Goal: Task Accomplishment & Management: Manage account settings

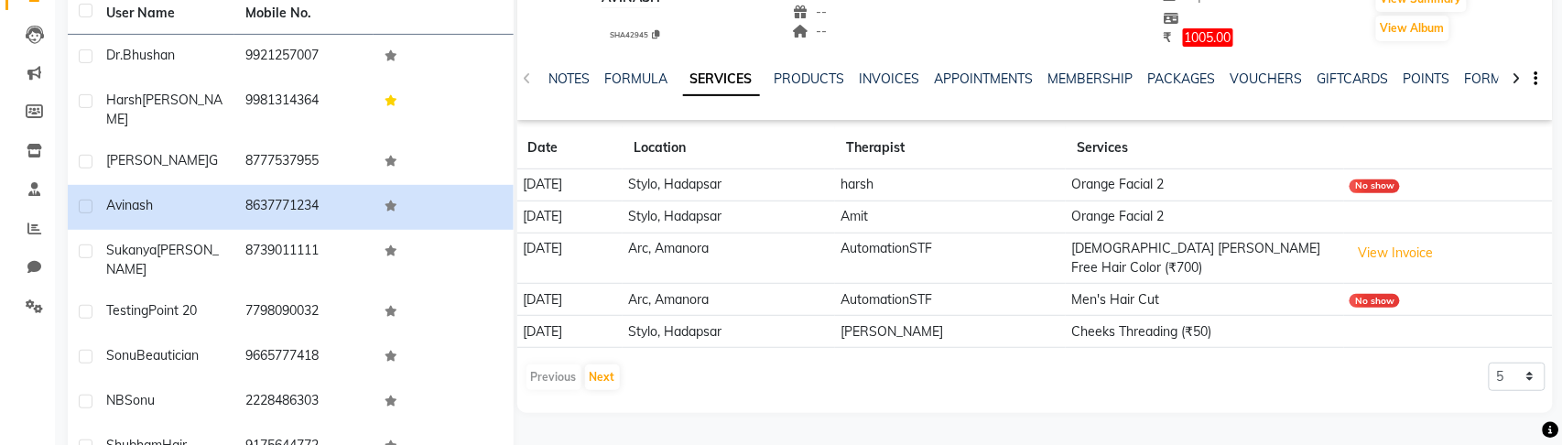
scroll to position [263, 0]
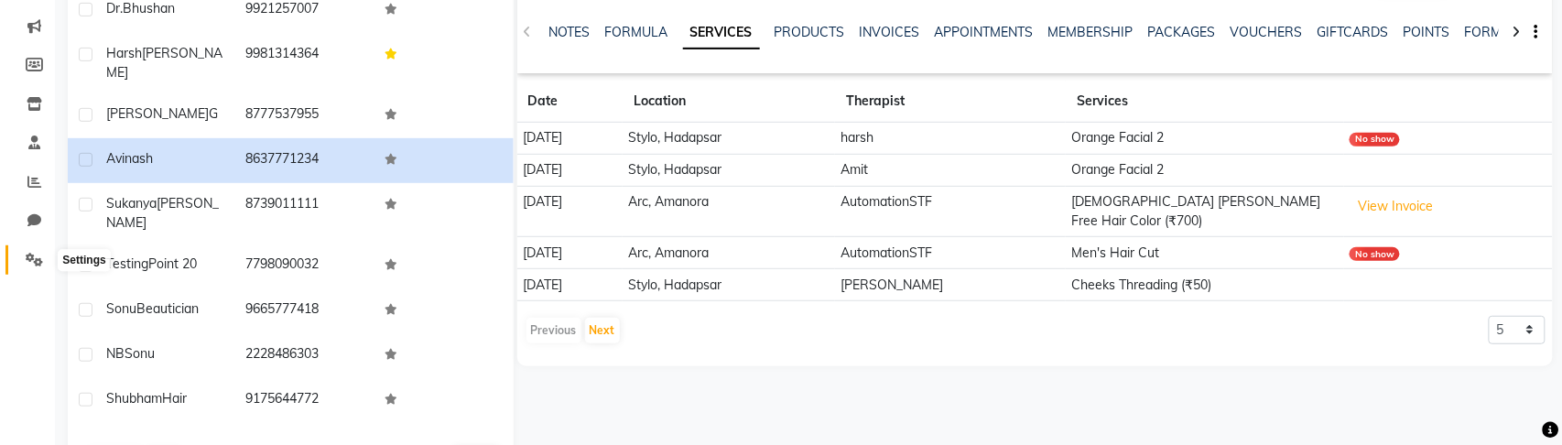
click at [37, 263] on icon at bounding box center [34, 260] width 17 height 14
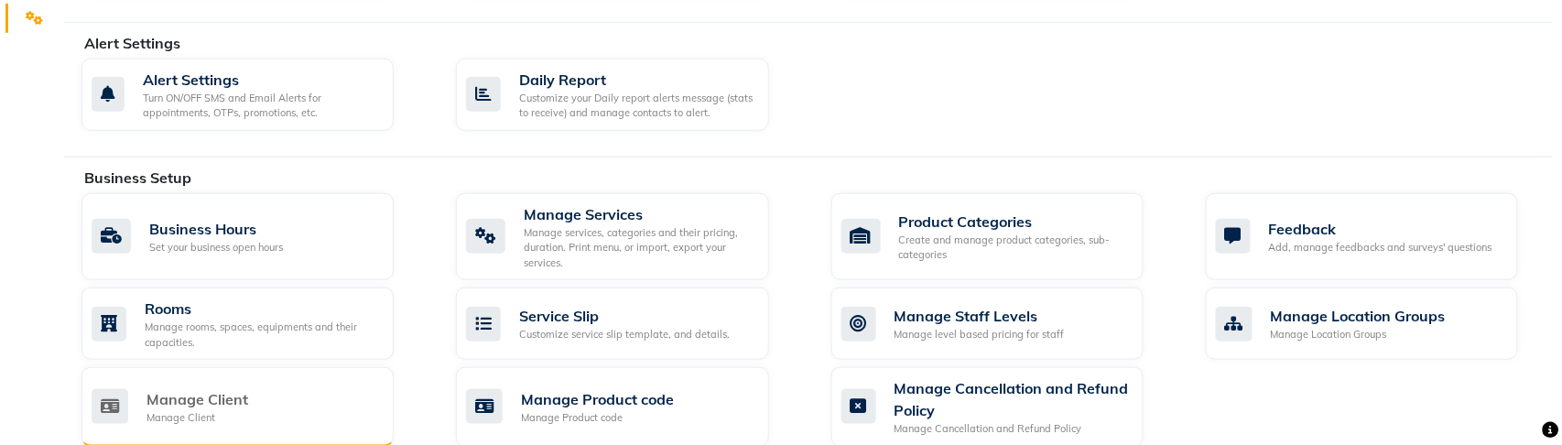
scroll to position [443, 0]
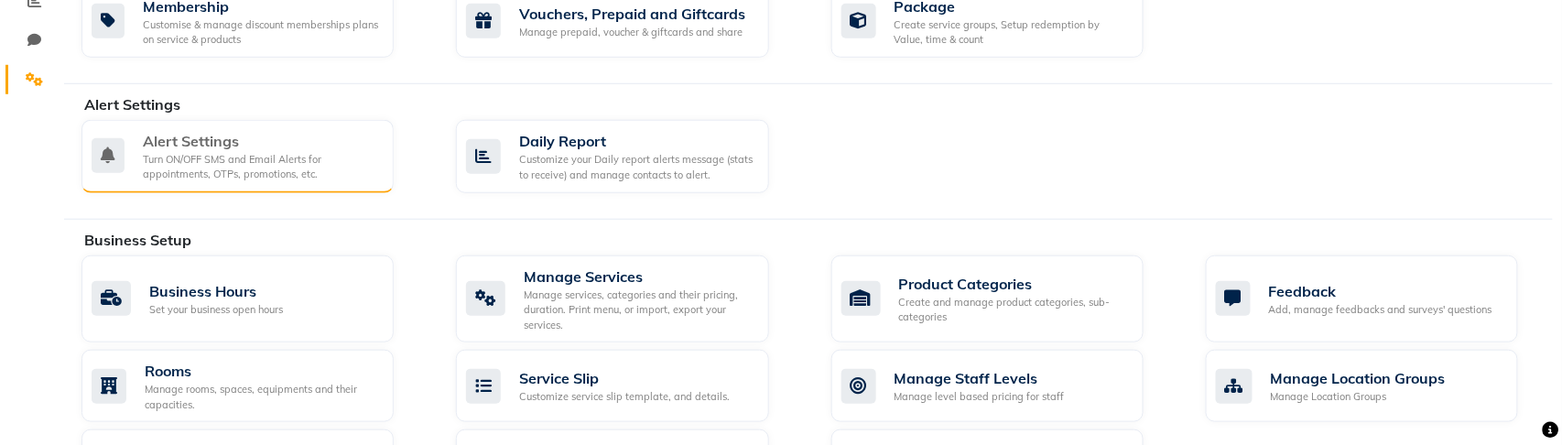
click at [225, 156] on div "Turn ON/OFF SMS and Email Alerts for appointments, OTPs, promotions, etc." at bounding box center [261, 167] width 236 height 30
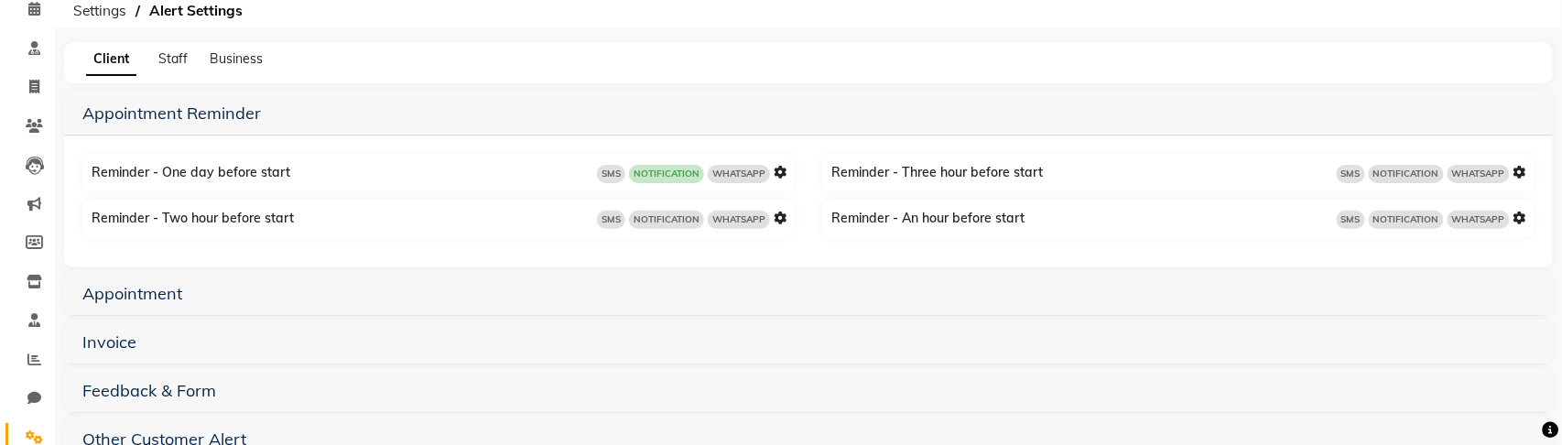
scroll to position [130, 0]
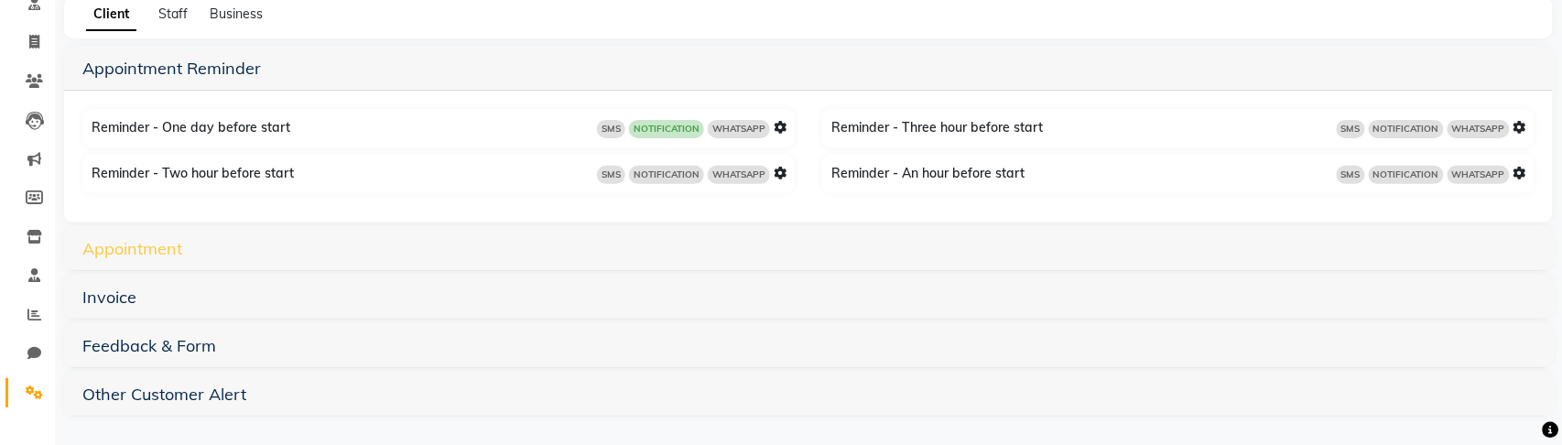
click at [152, 252] on link "Appointment" at bounding box center [132, 248] width 100 height 21
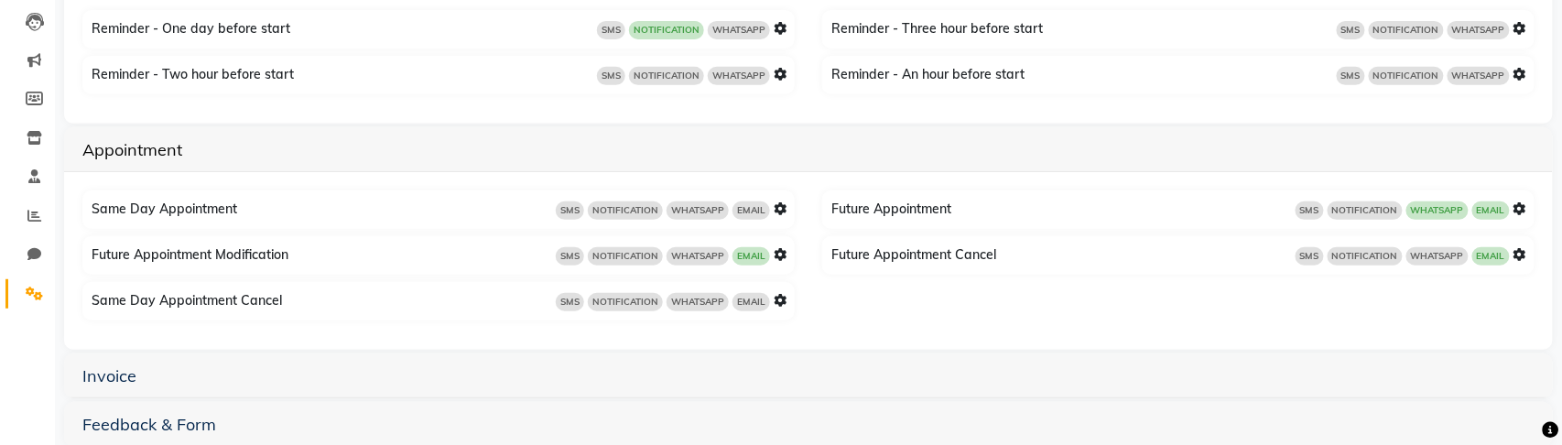
scroll to position [285, 0]
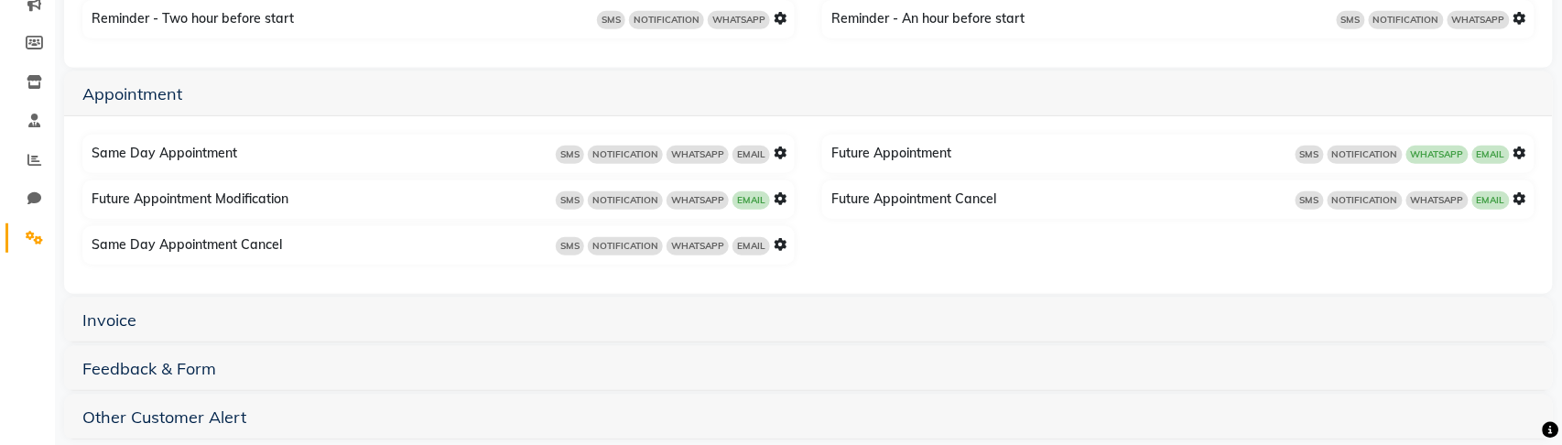
click at [782, 153] on icon at bounding box center [779, 152] width 13 height 13
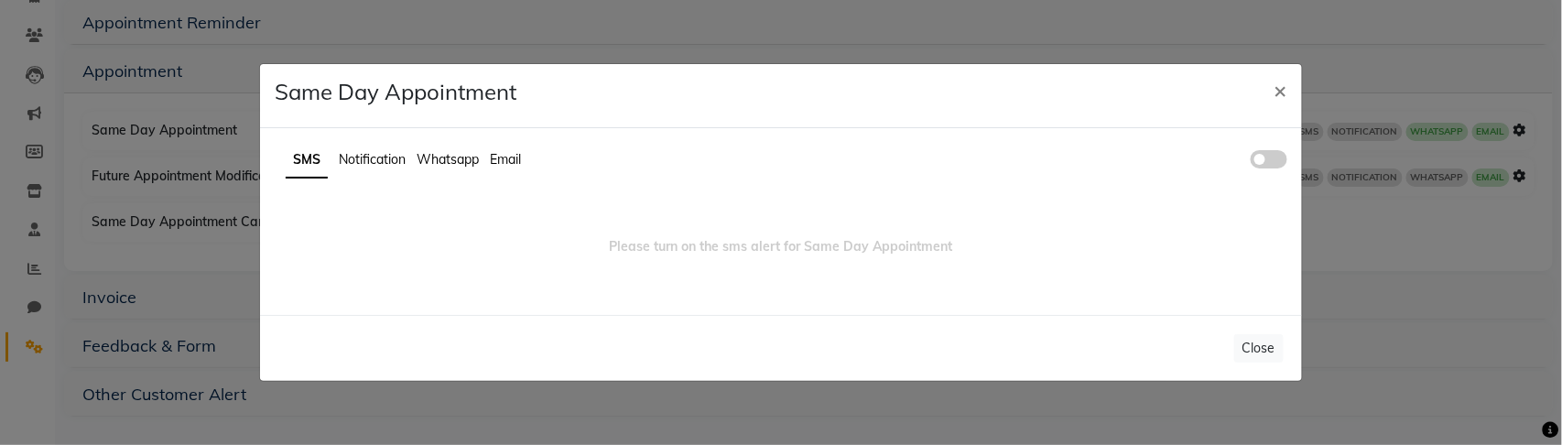
click at [1271, 157] on span at bounding box center [1268, 159] width 37 height 18
click at [1250, 162] on input "checkbox" at bounding box center [1250, 162] width 0 height 0
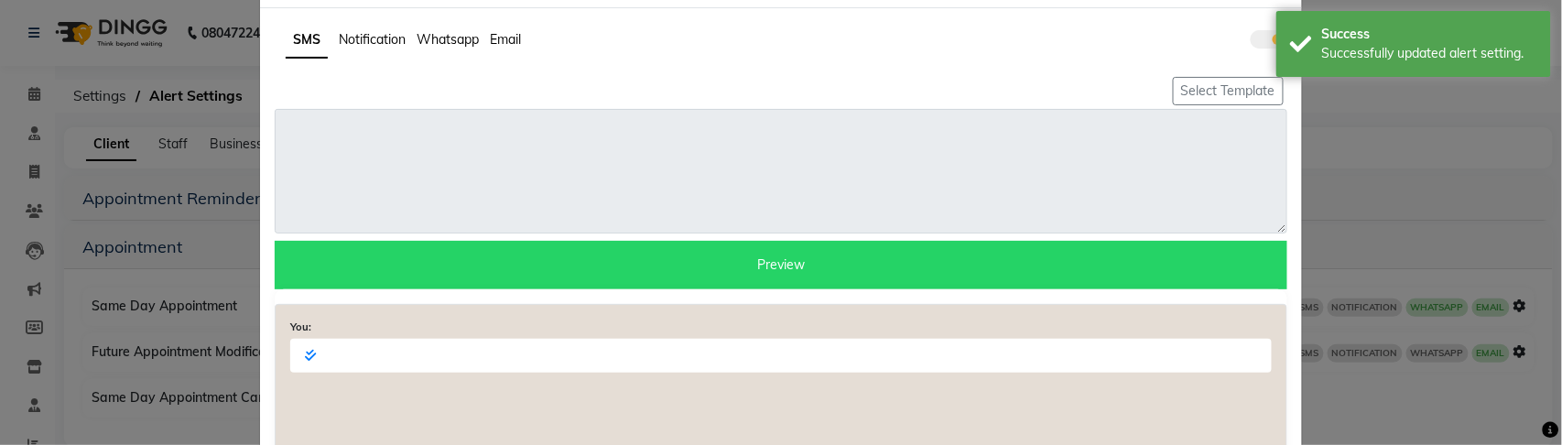
scroll to position [92, 0]
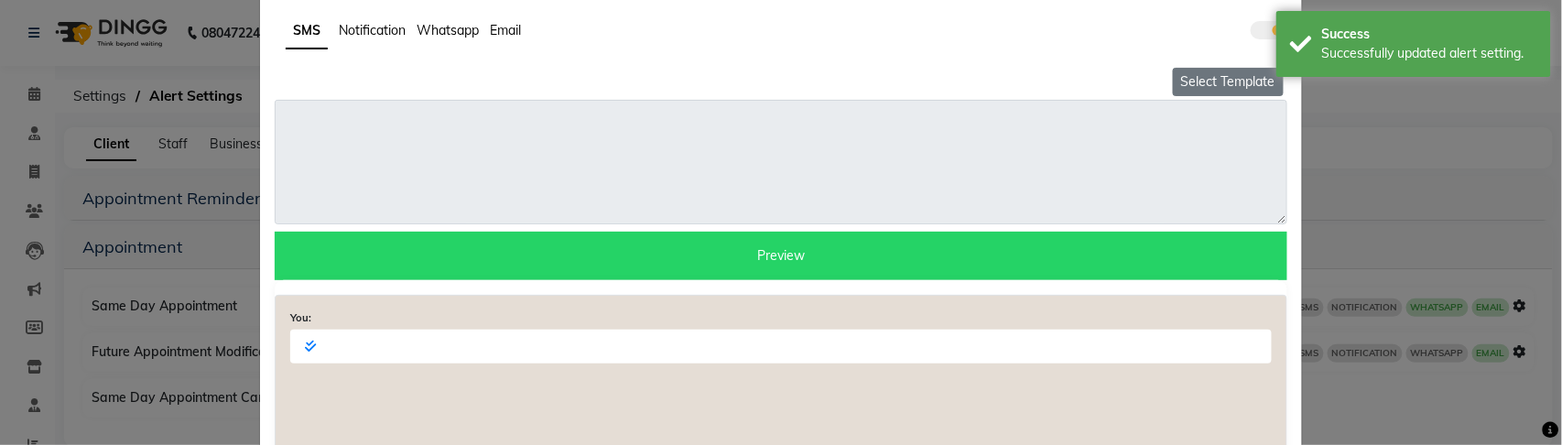
click at [1191, 81] on button "Select Template" at bounding box center [1228, 82] width 111 height 28
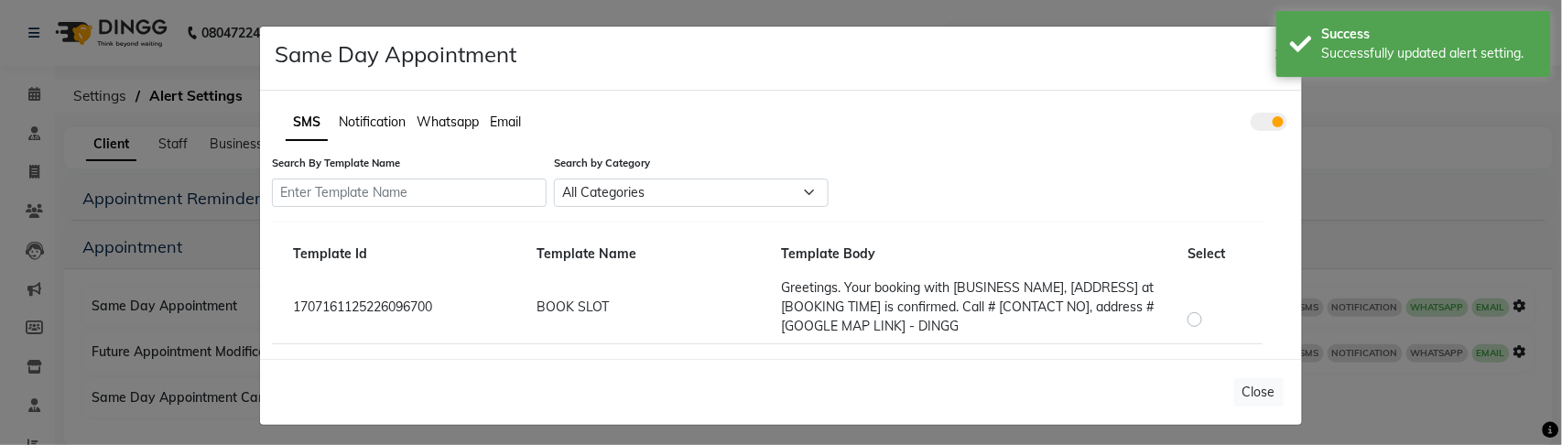
scroll to position [1, 0]
click at [1209, 308] on label at bounding box center [1209, 308] width 0 height 0
click at [1196, 316] on input "radio" at bounding box center [1197, 309] width 13 height 13
radio input "true"
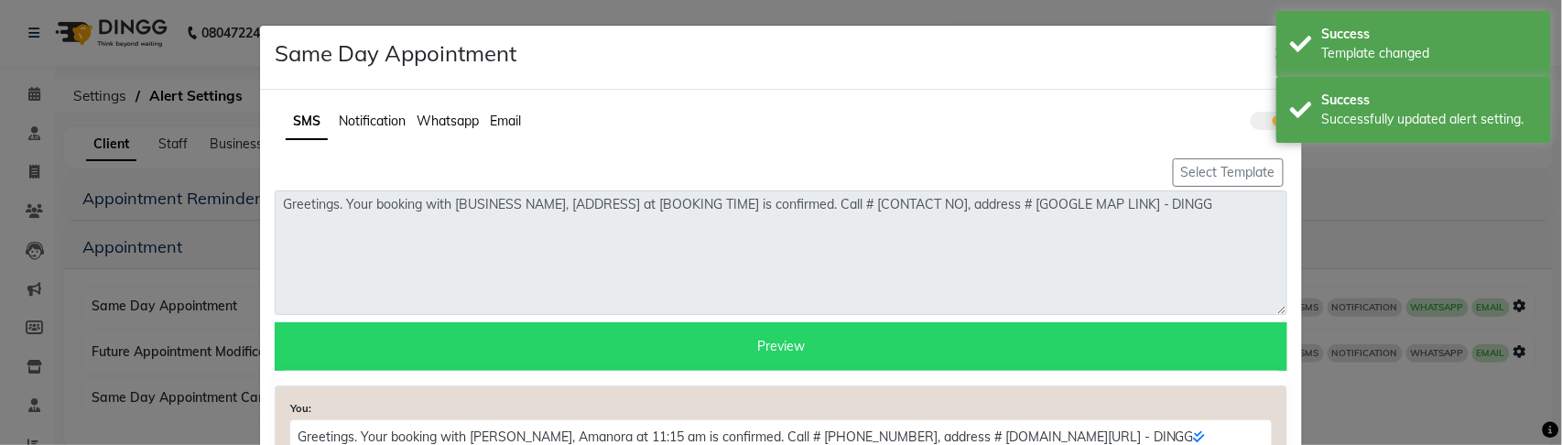
scroll to position [0, 0]
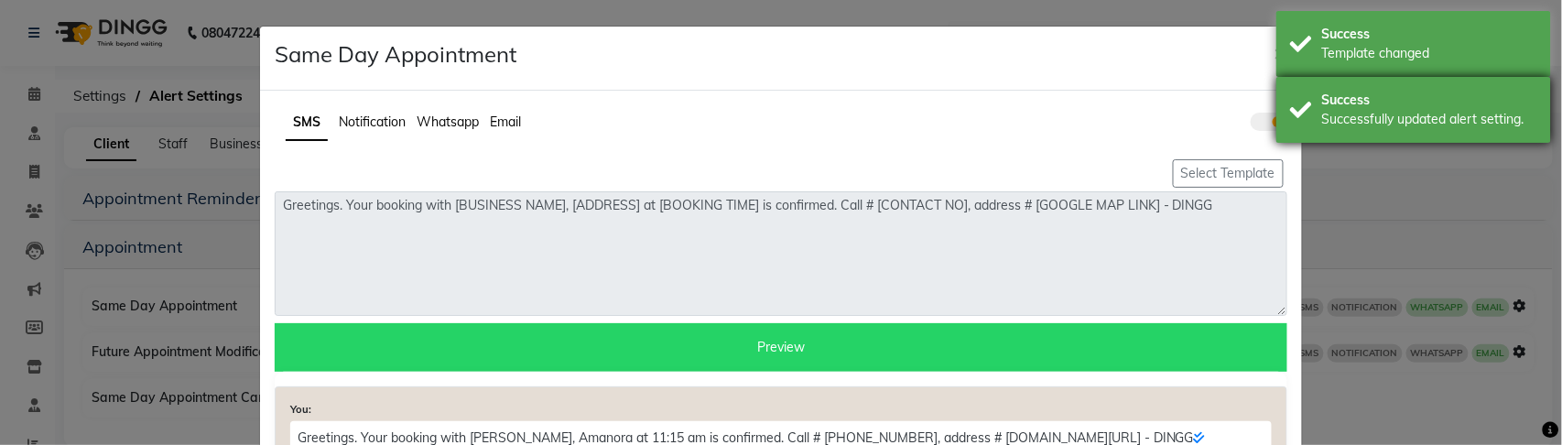
click at [1340, 87] on div "Success Successfully updated alert setting." at bounding box center [1413, 110] width 275 height 66
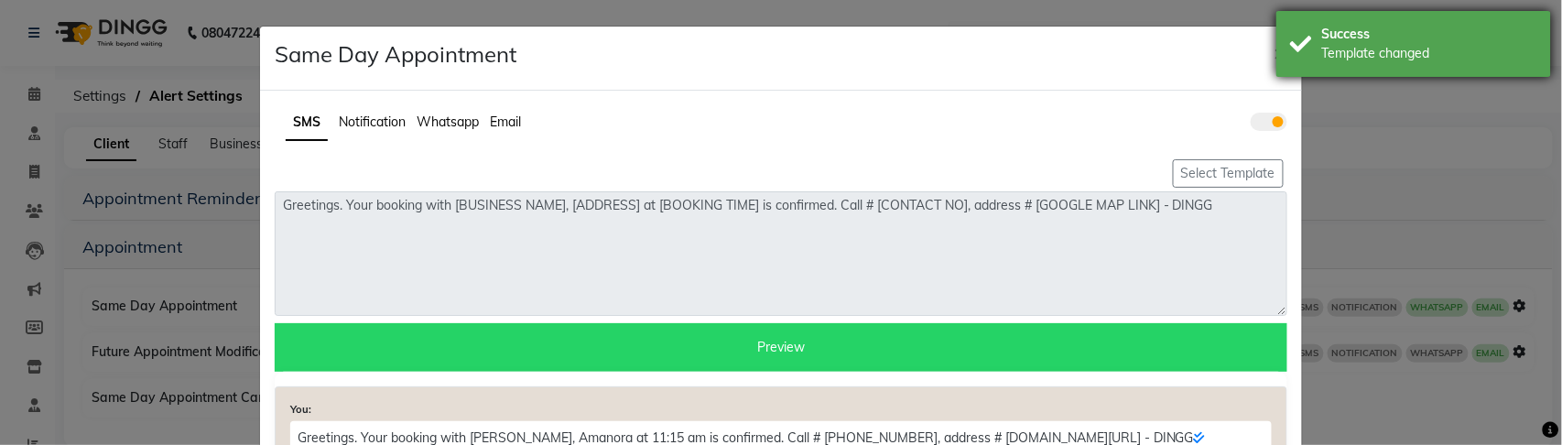
click at [1340, 34] on div "Success" at bounding box center [1429, 34] width 215 height 19
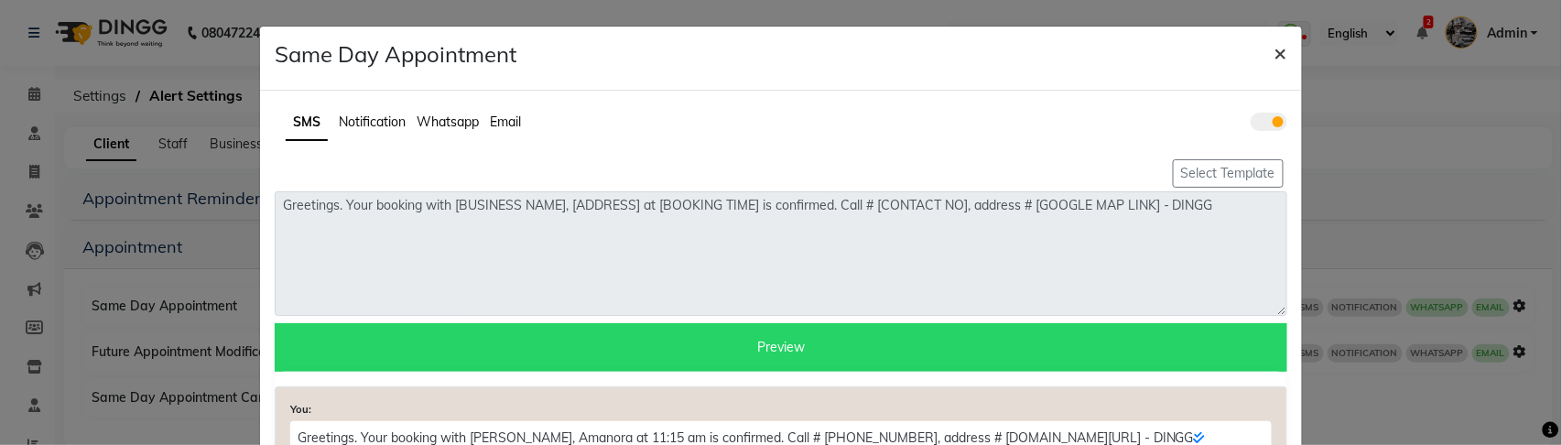
click at [1281, 47] on span "×" at bounding box center [1280, 51] width 13 height 27
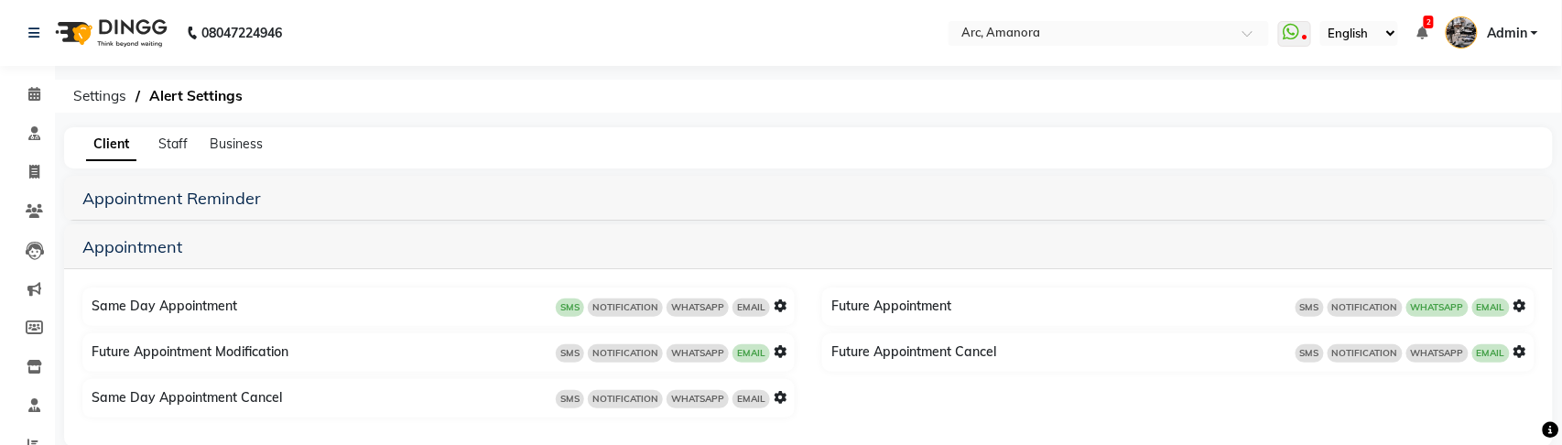
scroll to position [29, 0]
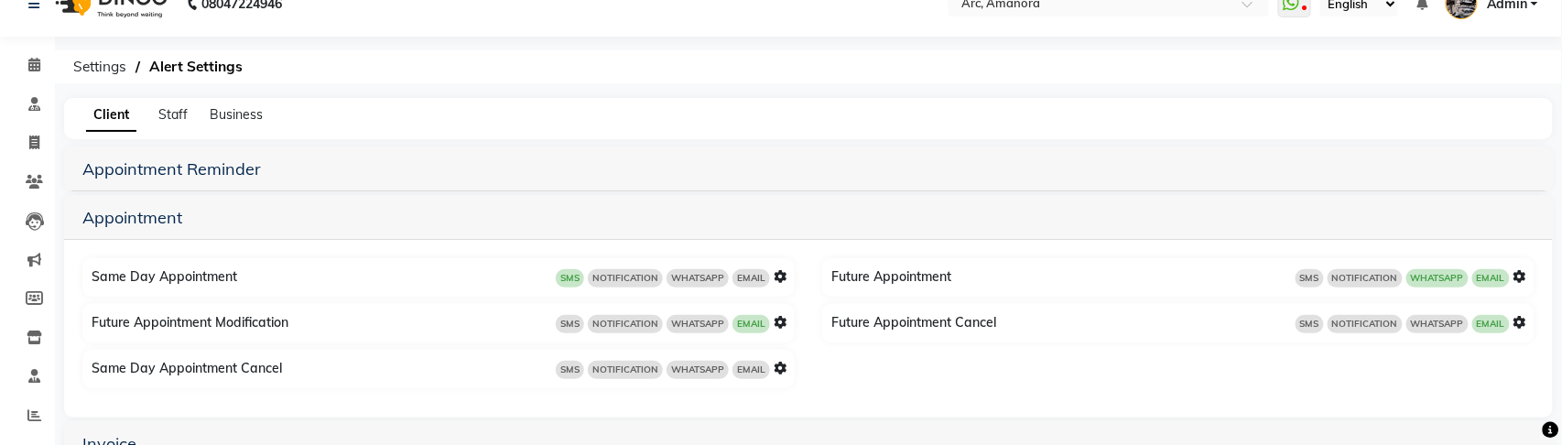
click at [782, 276] on icon at bounding box center [779, 276] width 13 height 13
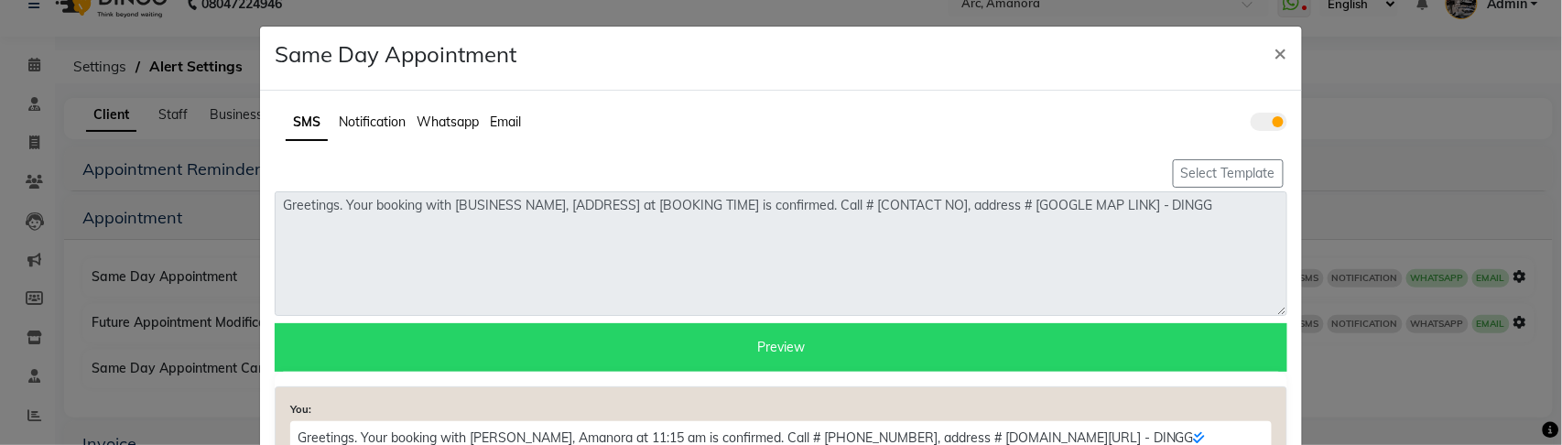
click at [464, 120] on span "Whatsapp" at bounding box center [447, 122] width 62 height 16
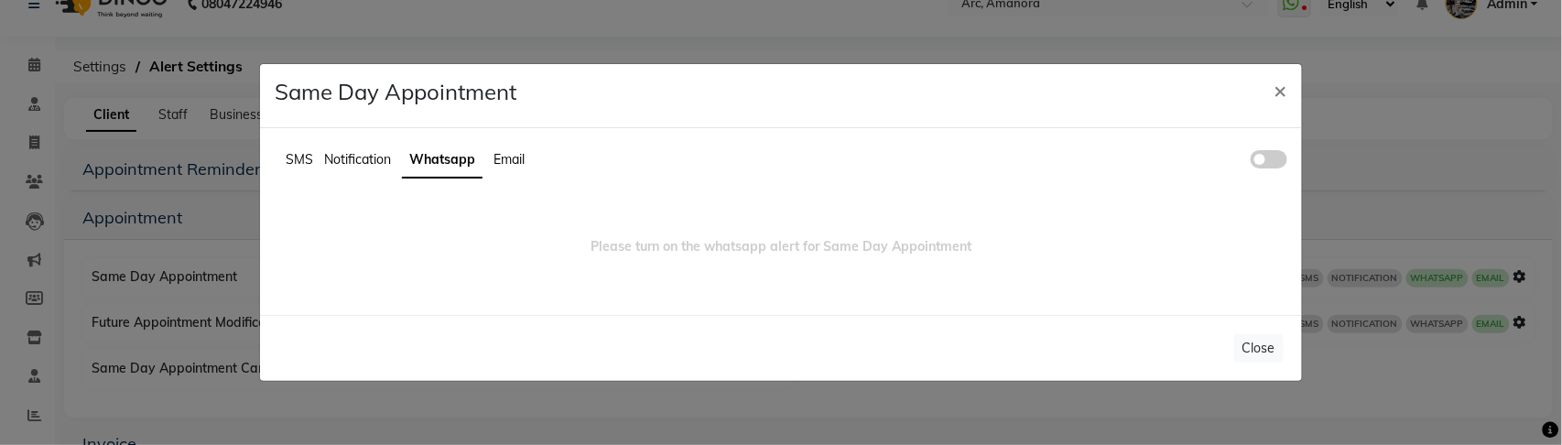
click at [1271, 159] on span at bounding box center [1268, 159] width 37 height 18
click at [1250, 162] on input "checkbox" at bounding box center [1250, 162] width 0 height 0
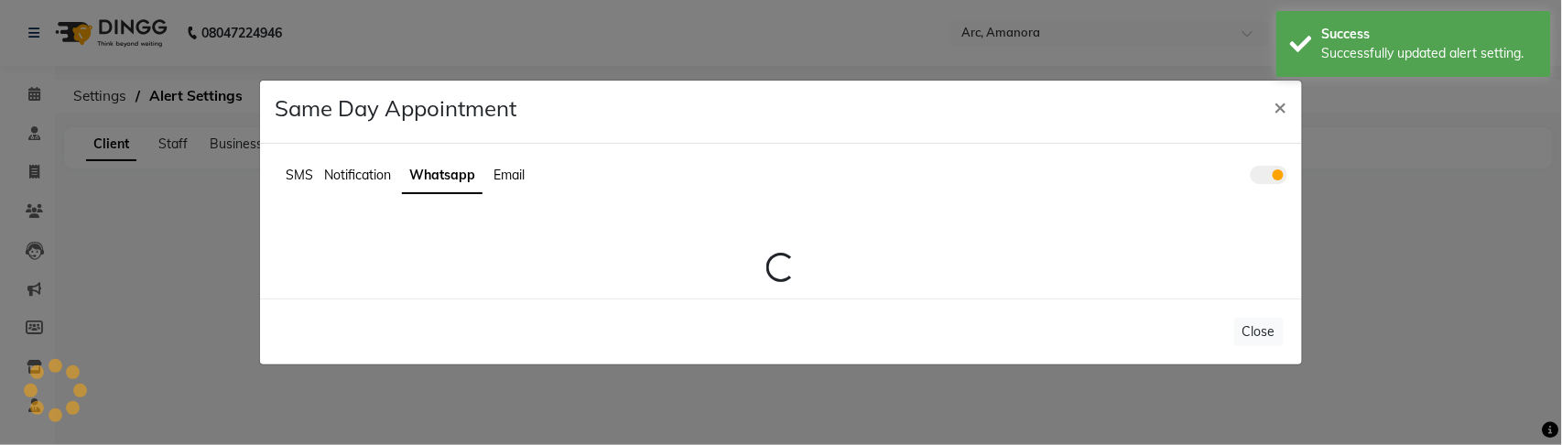
scroll to position [0, 0]
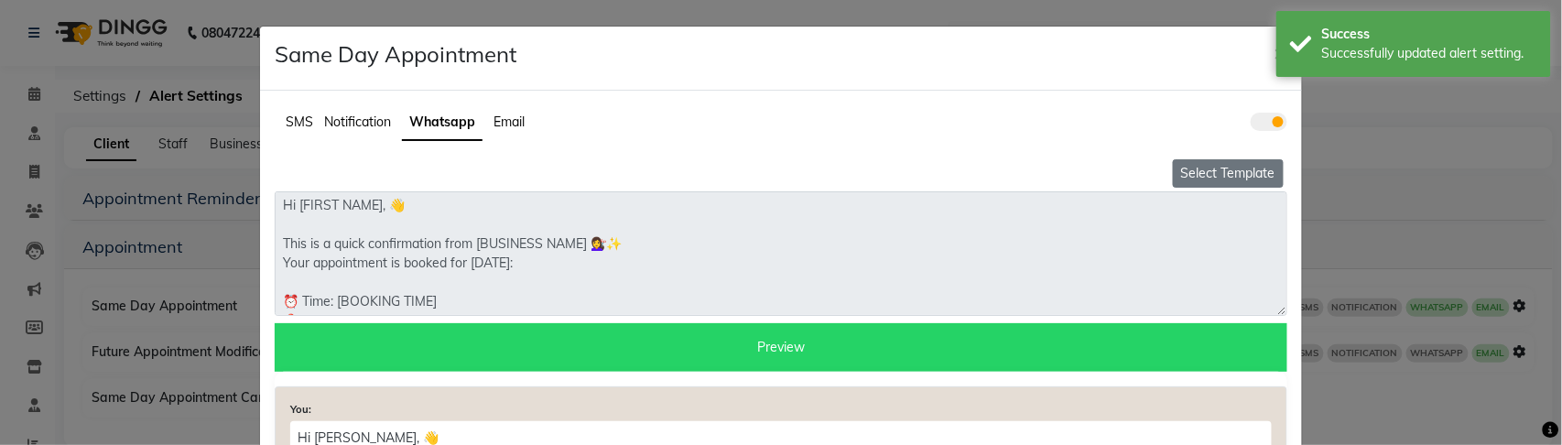
click at [1245, 169] on button "Select Template" at bounding box center [1228, 173] width 111 height 28
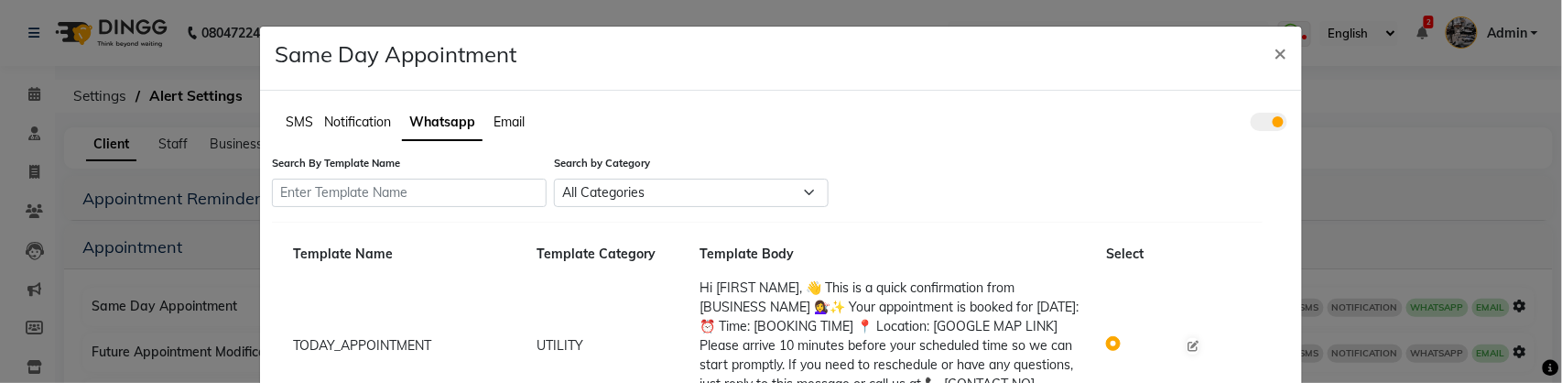
click at [1277, 125] on span at bounding box center [1268, 122] width 37 height 18
click at [1250, 124] on input "checkbox" at bounding box center [1250, 124] width 0 height 0
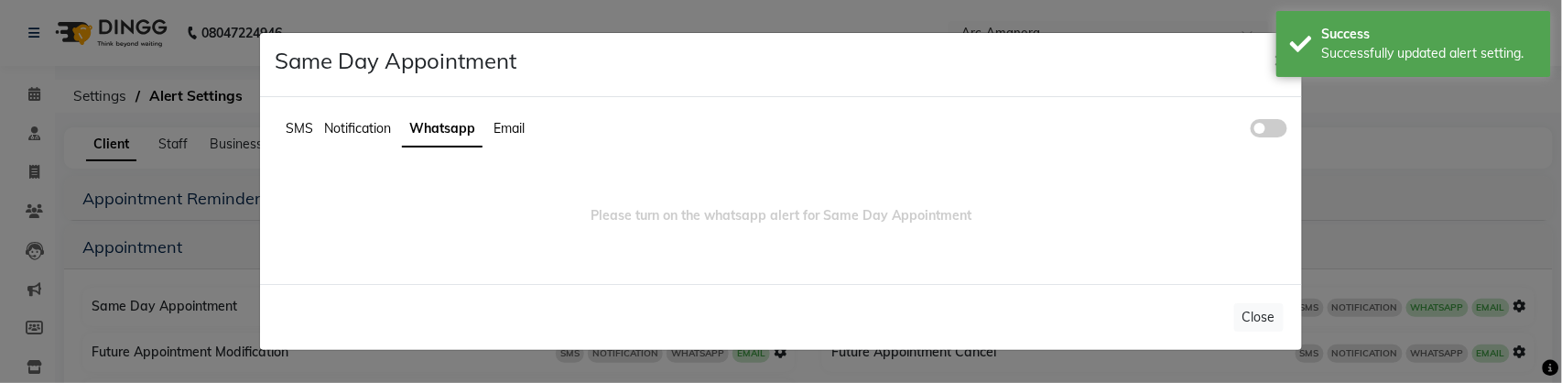
click at [1266, 60] on button "×" at bounding box center [1281, 58] width 42 height 51
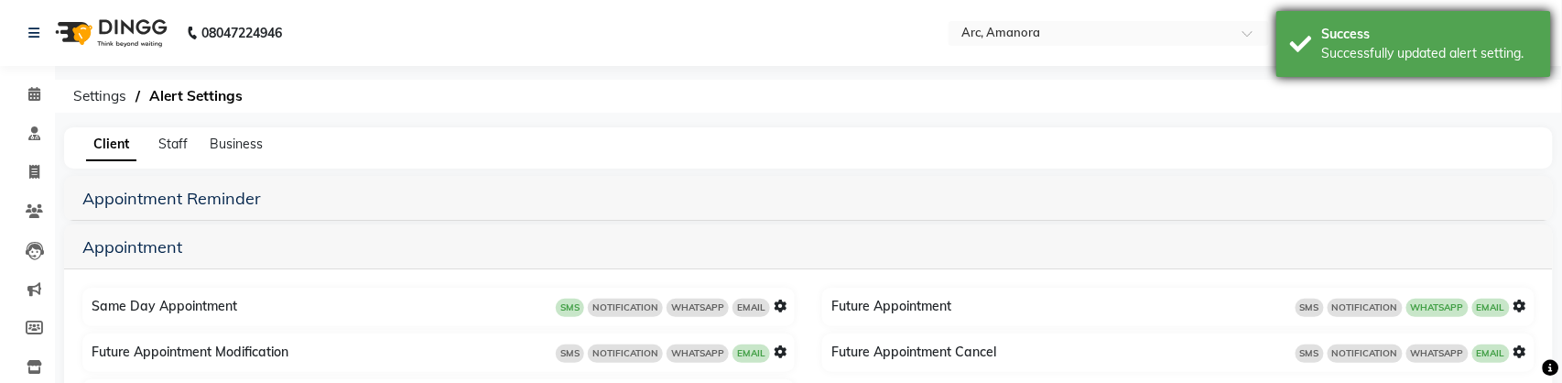
click at [1293, 55] on div "Success Successfully updated alert setting." at bounding box center [1413, 44] width 275 height 66
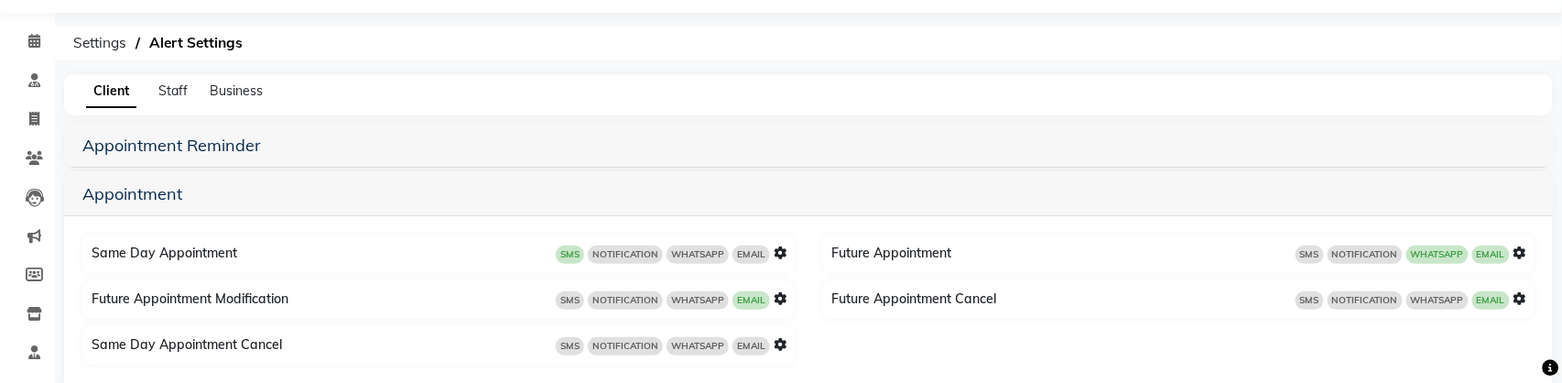
scroll to position [81, 0]
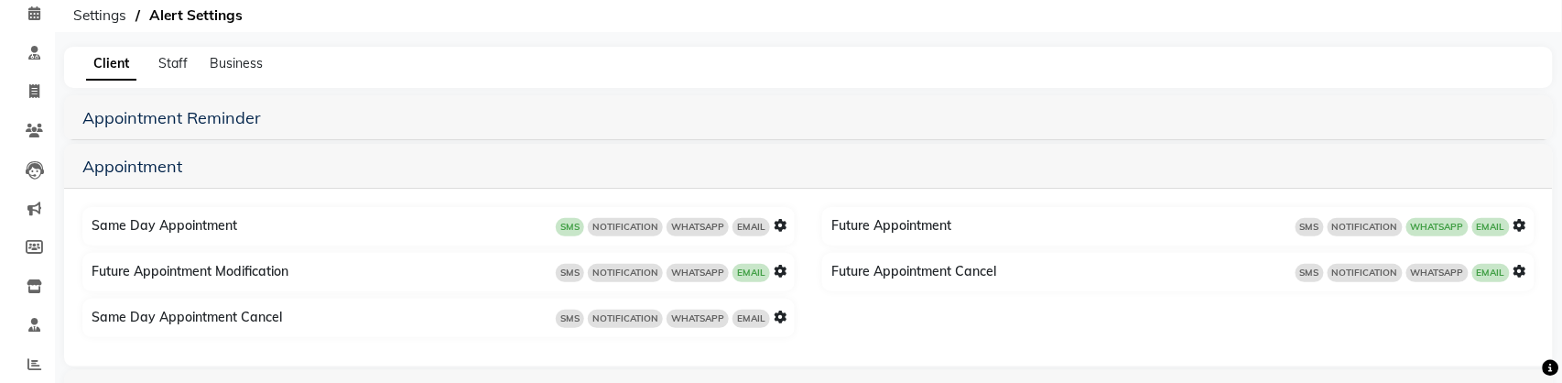
click at [777, 222] on icon at bounding box center [779, 225] width 13 height 13
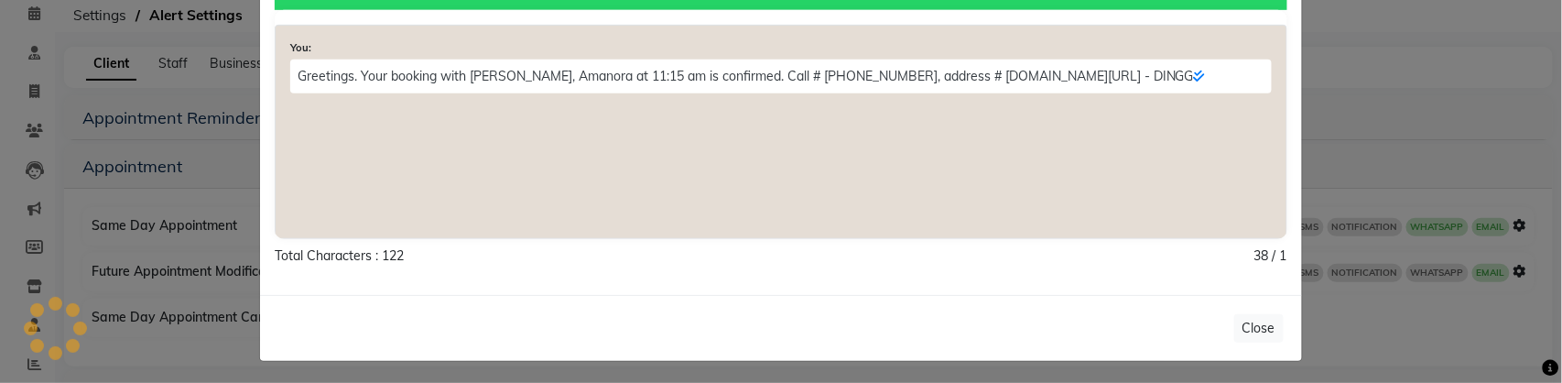
scroll to position [0, 0]
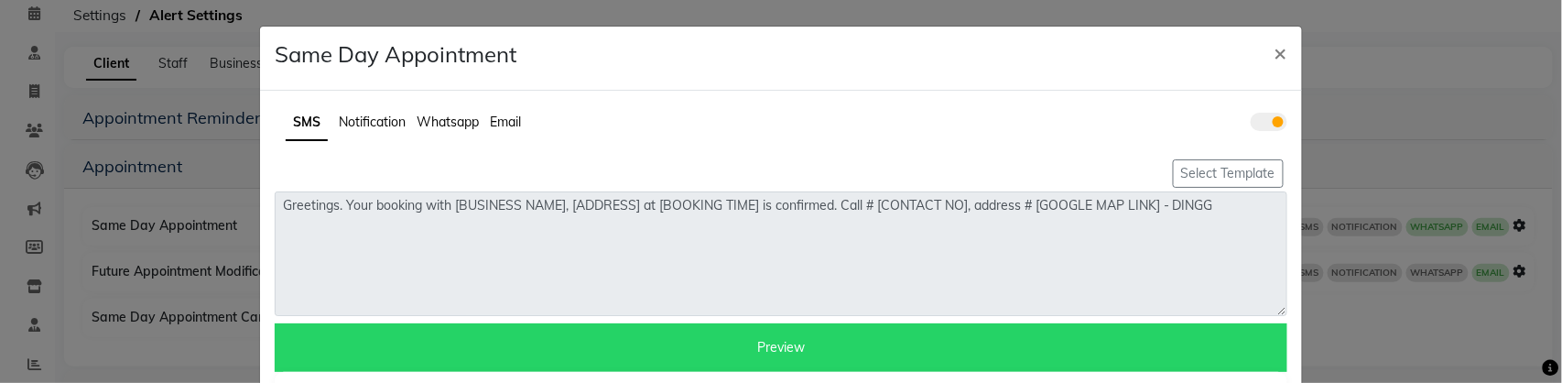
click at [1272, 121] on span at bounding box center [1268, 122] width 37 height 18
click at [1250, 124] on input "checkbox" at bounding box center [1250, 124] width 0 height 0
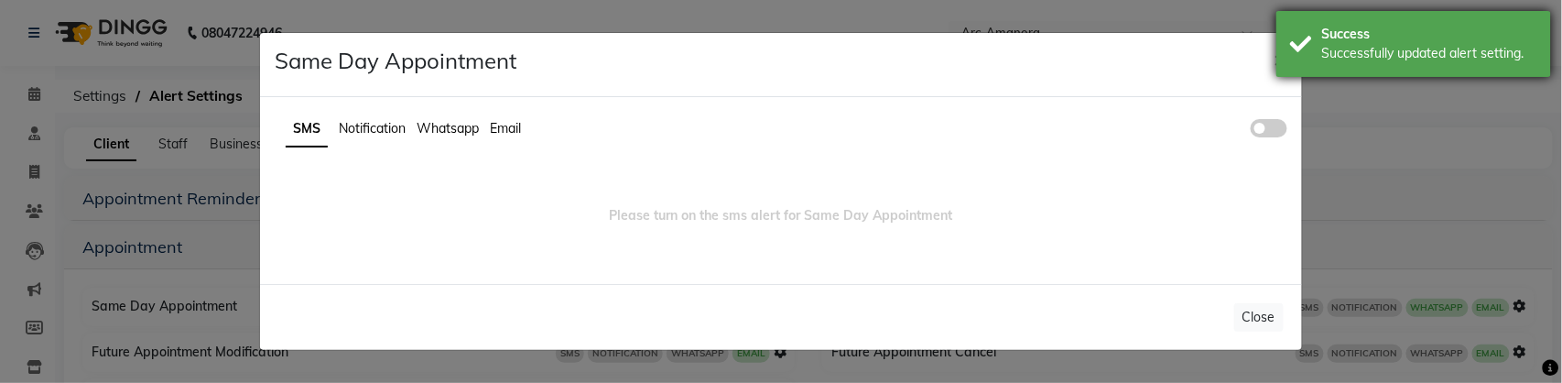
click at [1283, 65] on div "Success Successfully updated alert setting." at bounding box center [1413, 44] width 275 height 66
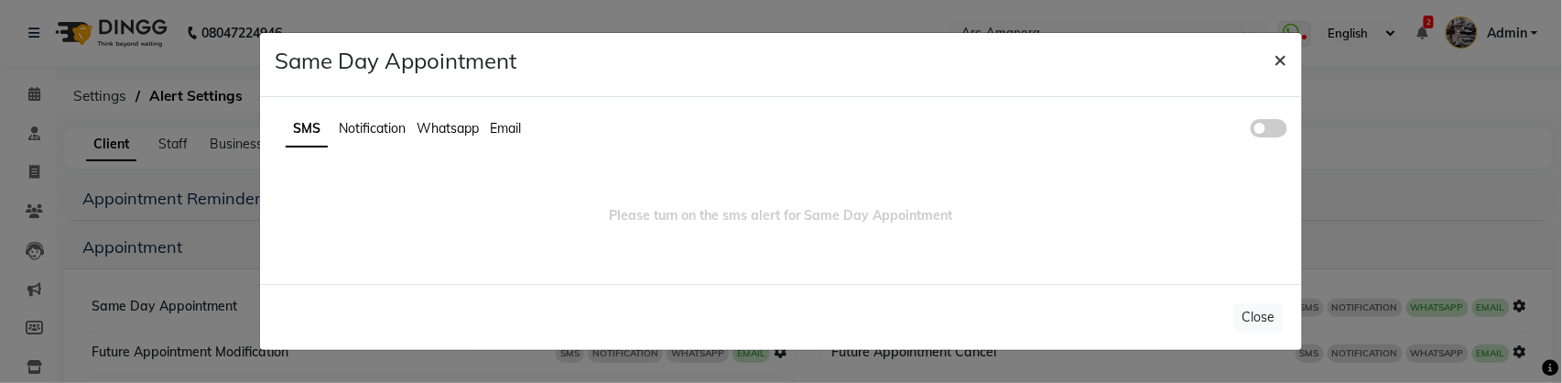
click at [1280, 63] on span "×" at bounding box center [1280, 58] width 13 height 27
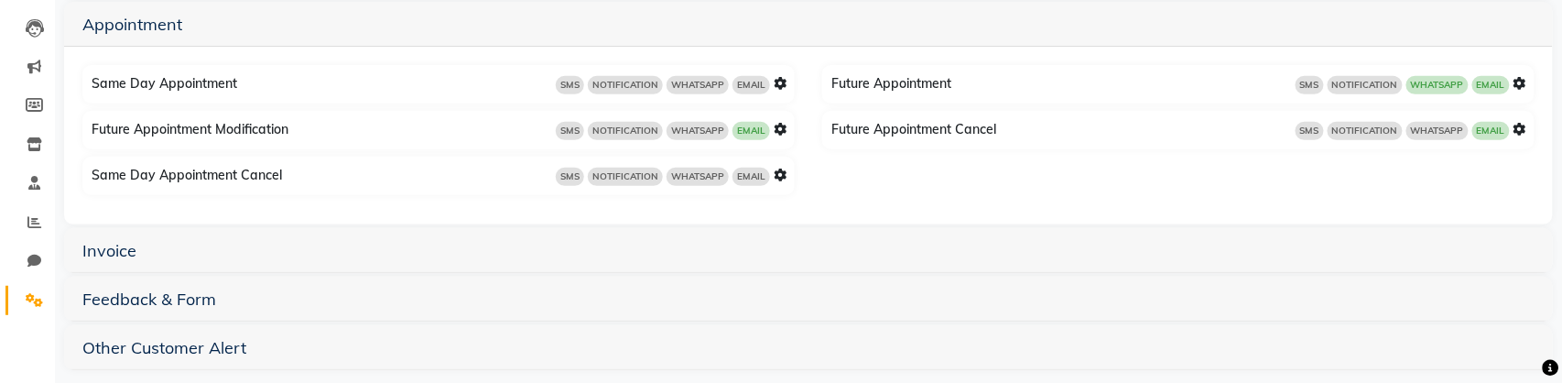
scroll to position [239, 0]
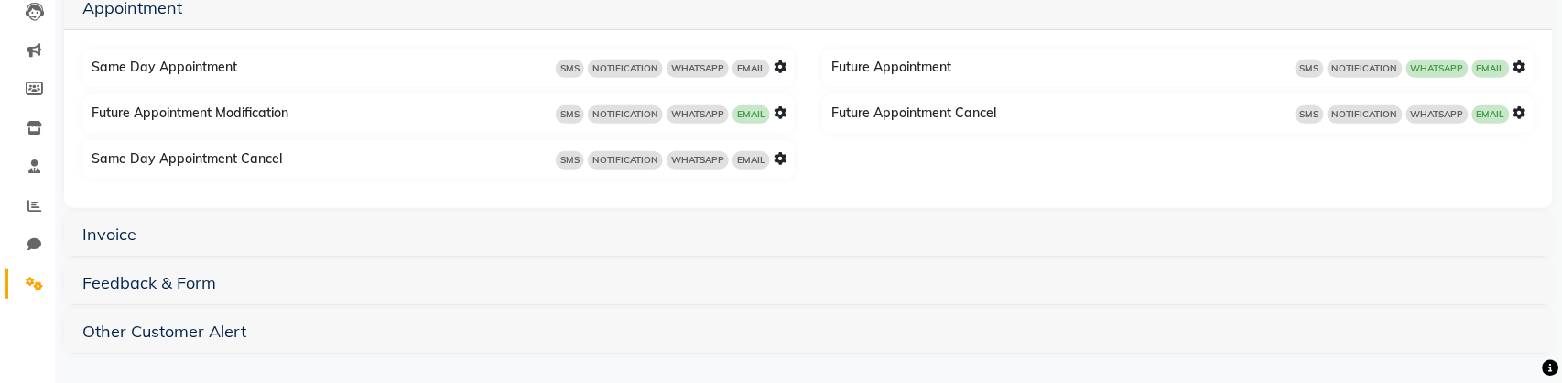
click at [774, 115] on icon at bounding box center [779, 112] width 13 height 13
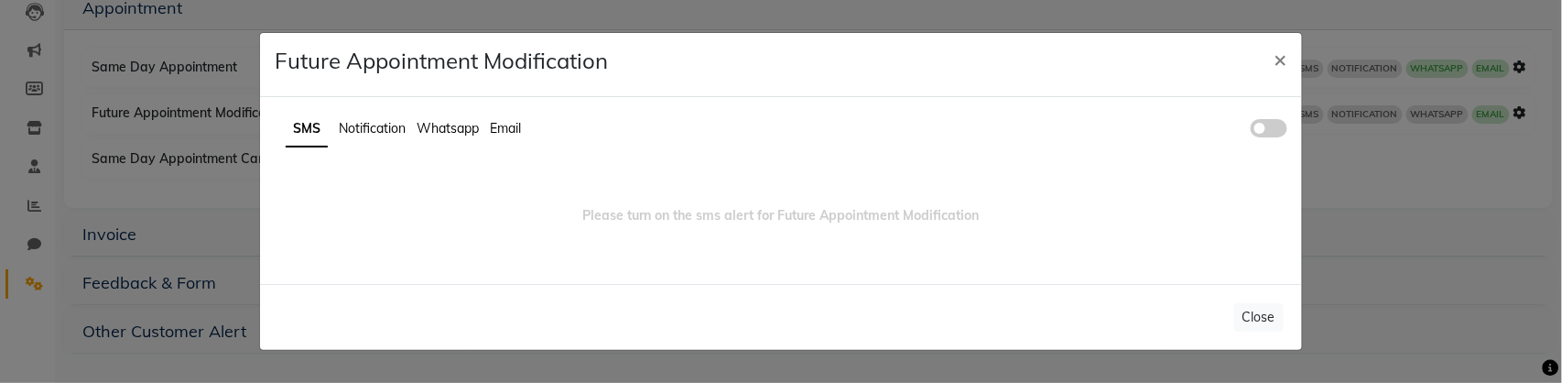
click at [451, 121] on span "Whatsapp" at bounding box center [447, 128] width 62 height 16
click at [1277, 135] on span at bounding box center [1268, 128] width 37 height 18
click at [1250, 131] on input "checkbox" at bounding box center [1250, 131] width 0 height 0
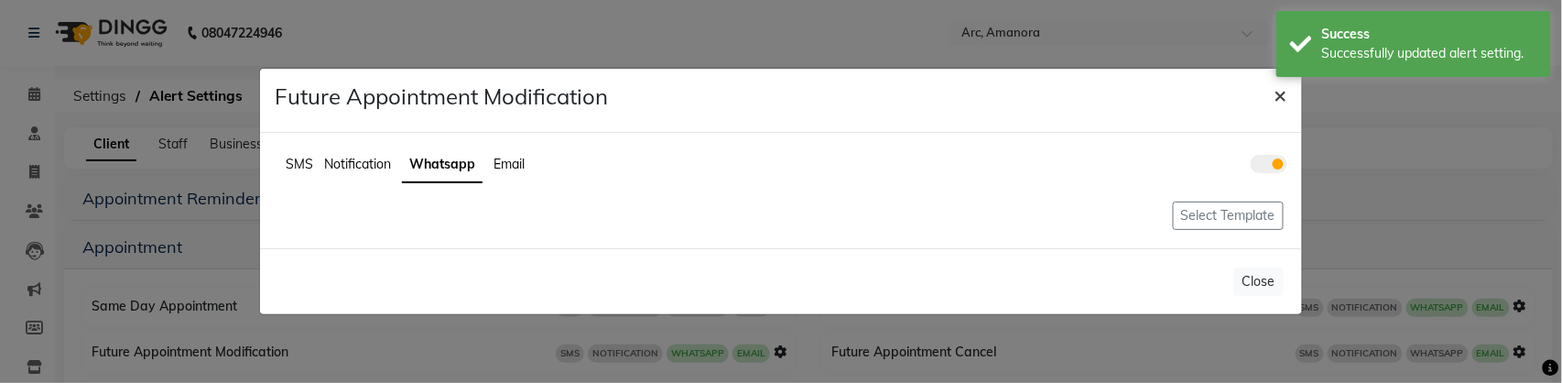
click at [1285, 95] on span "×" at bounding box center [1280, 94] width 13 height 27
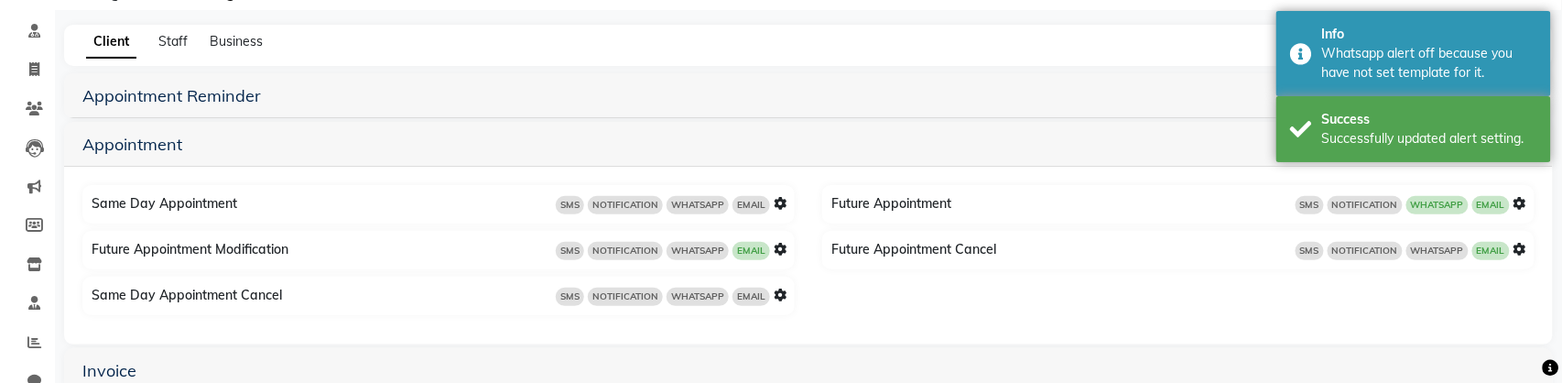
scroll to position [174, 0]
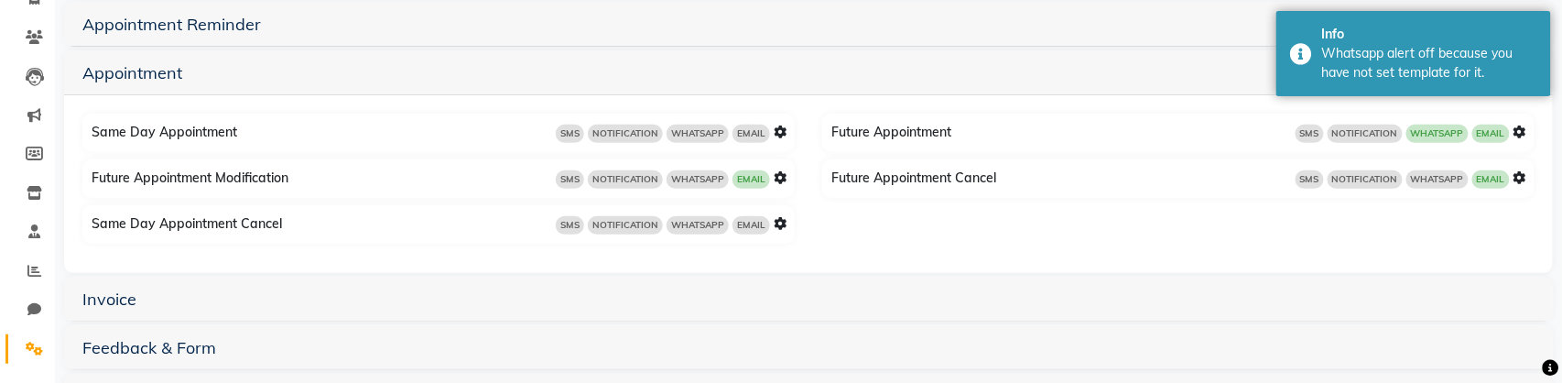
click at [781, 177] on icon at bounding box center [779, 177] width 13 height 13
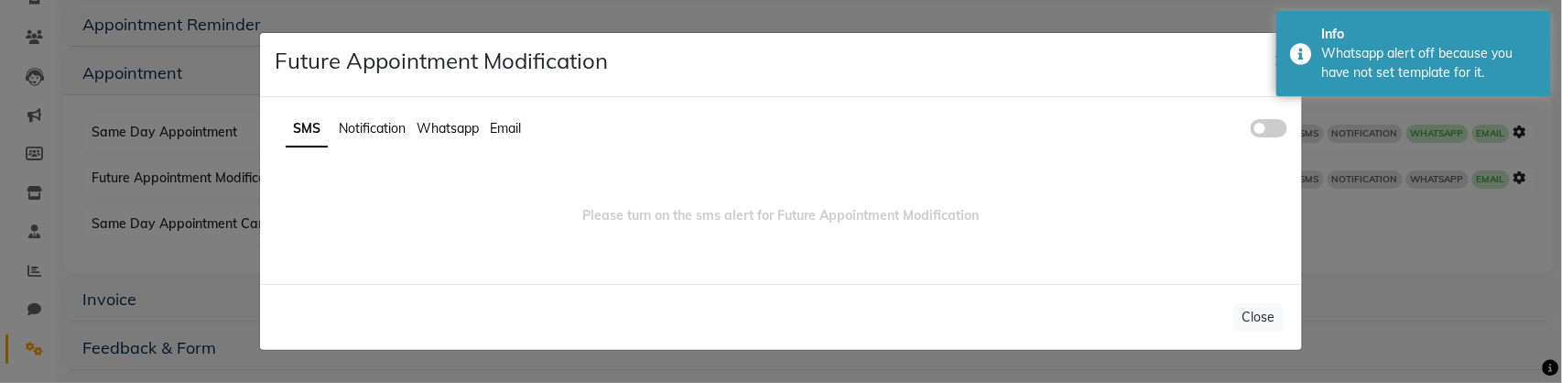
click at [1259, 116] on ul "SMS Notification Whatsapp Email" at bounding box center [781, 130] width 1012 height 36
click at [1267, 130] on span at bounding box center [1268, 128] width 37 height 18
click at [1250, 131] on input "checkbox" at bounding box center [1250, 131] width 0 height 0
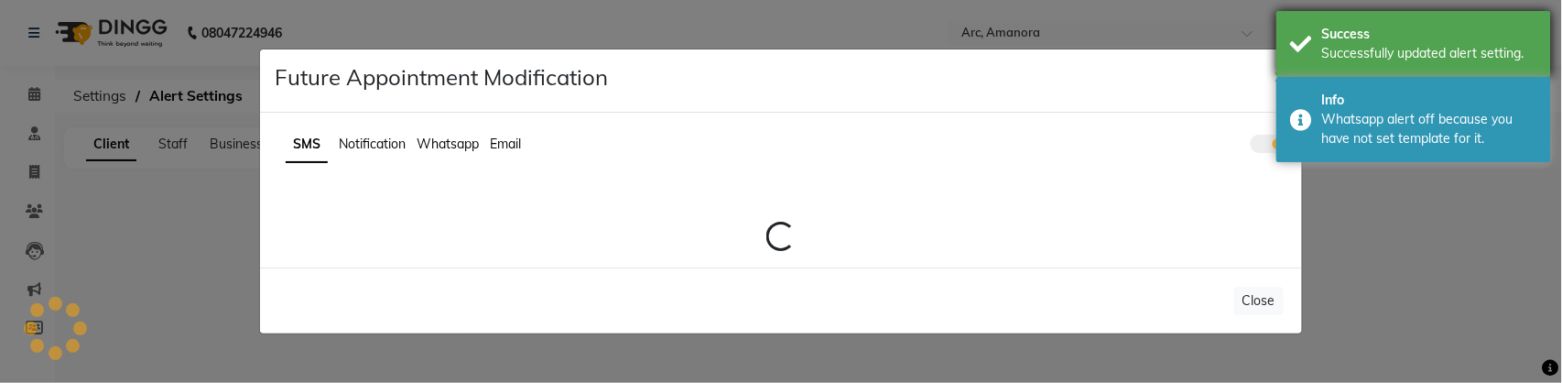
scroll to position [0, 0]
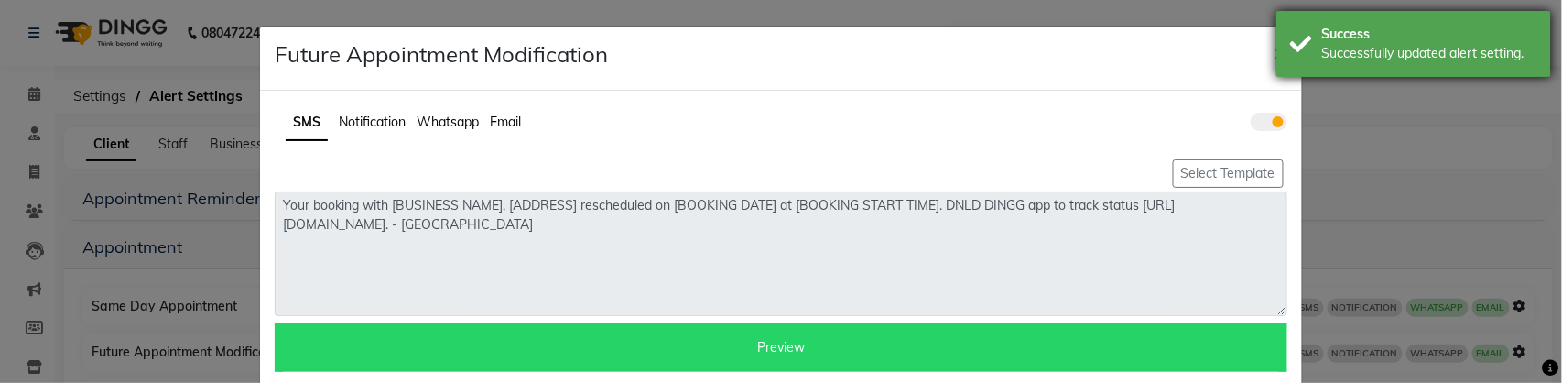
click at [1303, 57] on div "Success Successfully updated alert setting." at bounding box center [1413, 44] width 275 height 66
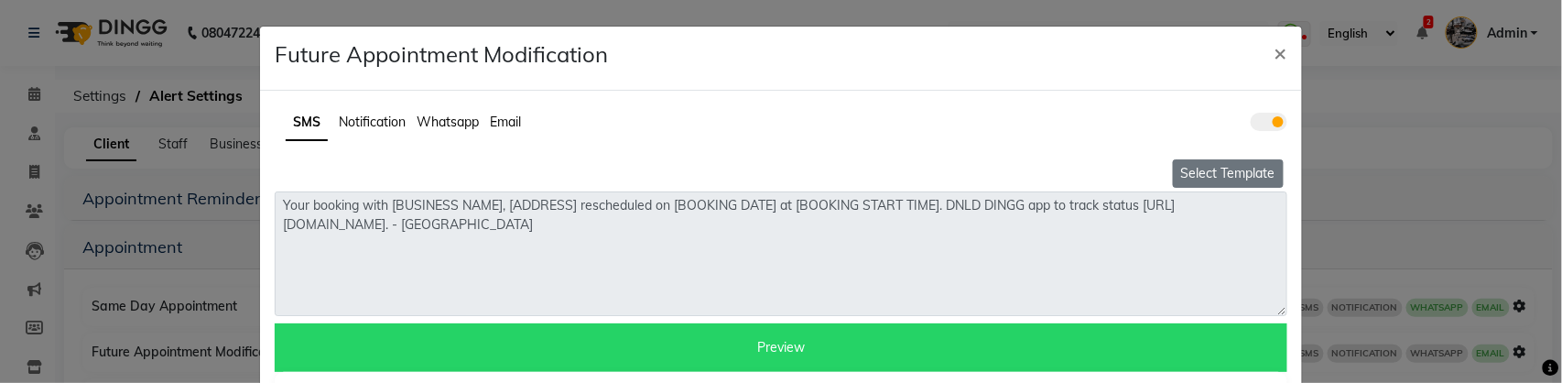
click at [1243, 182] on button "Select Template" at bounding box center [1228, 173] width 111 height 28
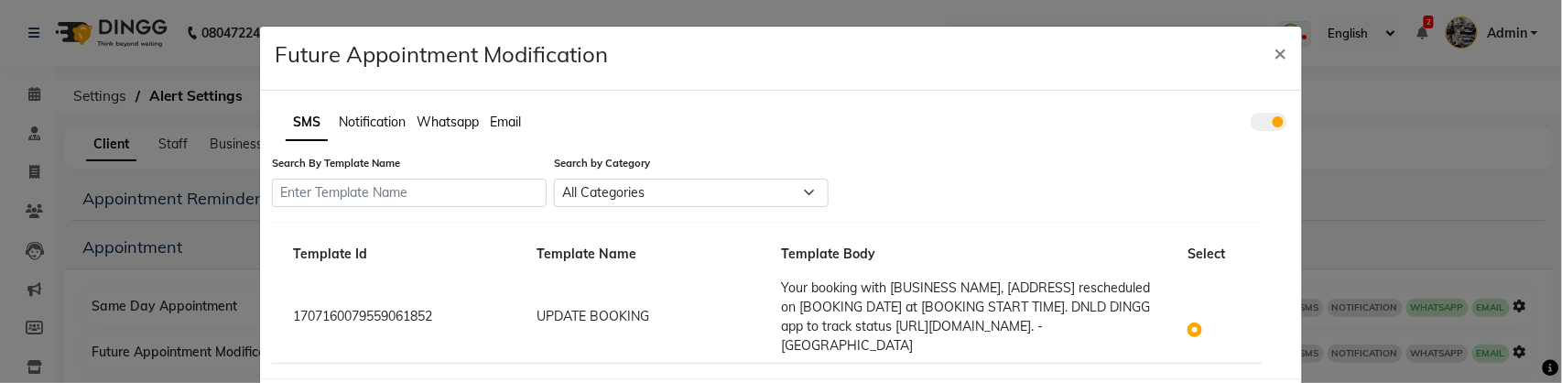
scroll to position [64, 0]
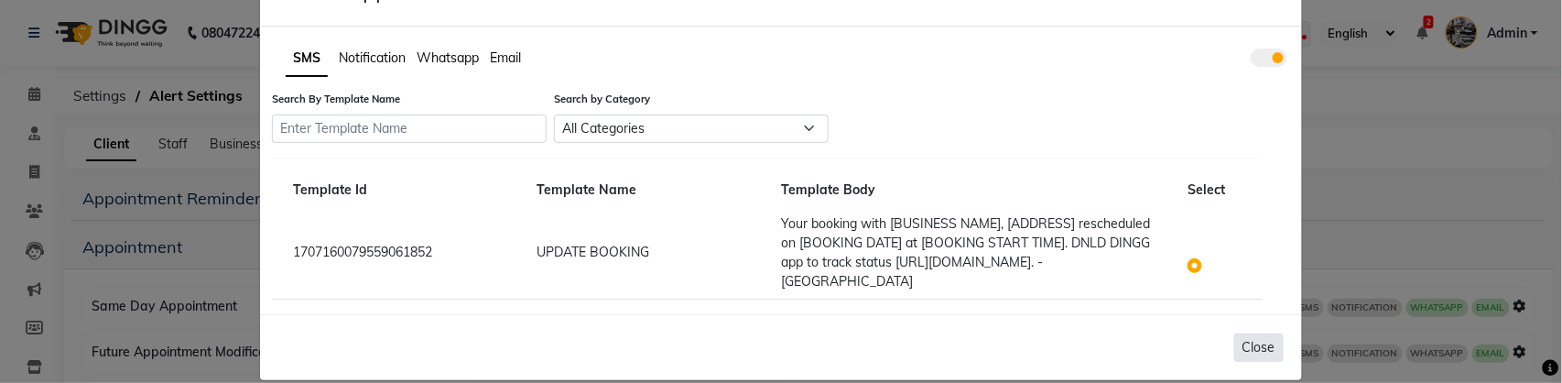
click at [1265, 333] on button "Close" at bounding box center [1258, 347] width 49 height 28
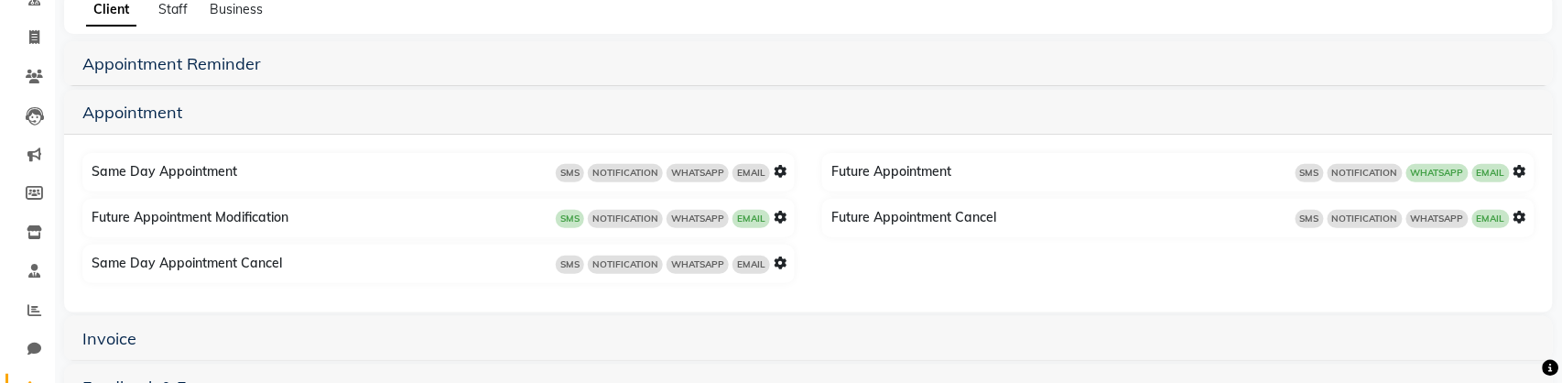
scroll to position [135, 0]
click at [782, 213] on icon at bounding box center [779, 216] width 13 height 13
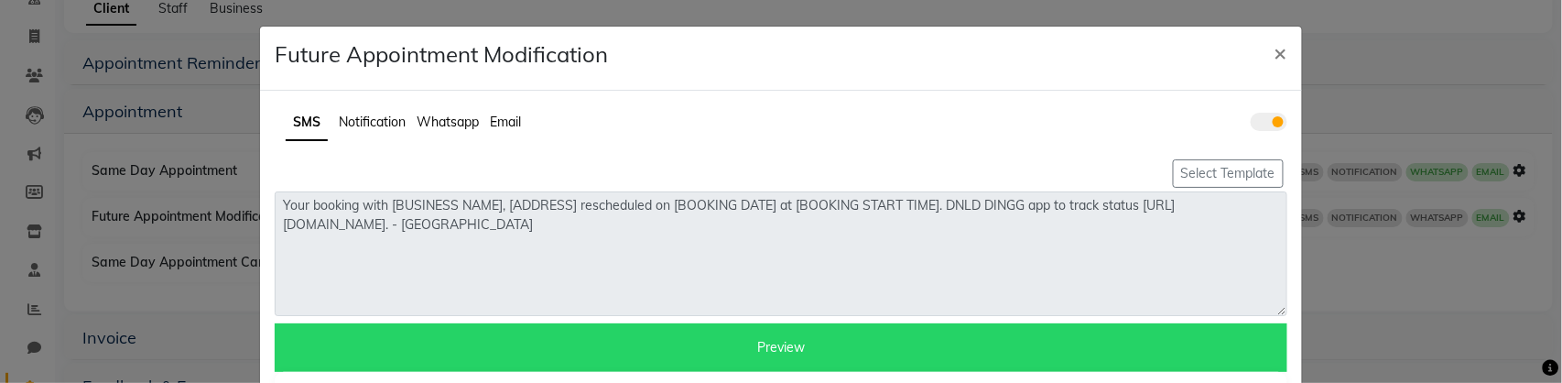
click at [466, 116] on span "Whatsapp" at bounding box center [447, 122] width 62 height 16
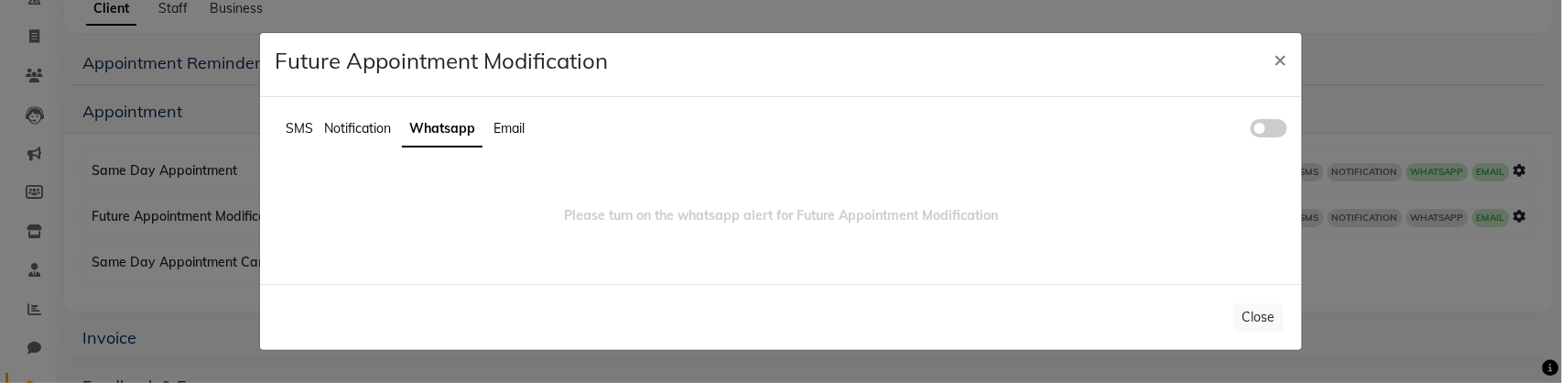
click at [1278, 126] on span at bounding box center [1268, 128] width 37 height 18
click at [1250, 131] on input "checkbox" at bounding box center [1250, 131] width 0 height 0
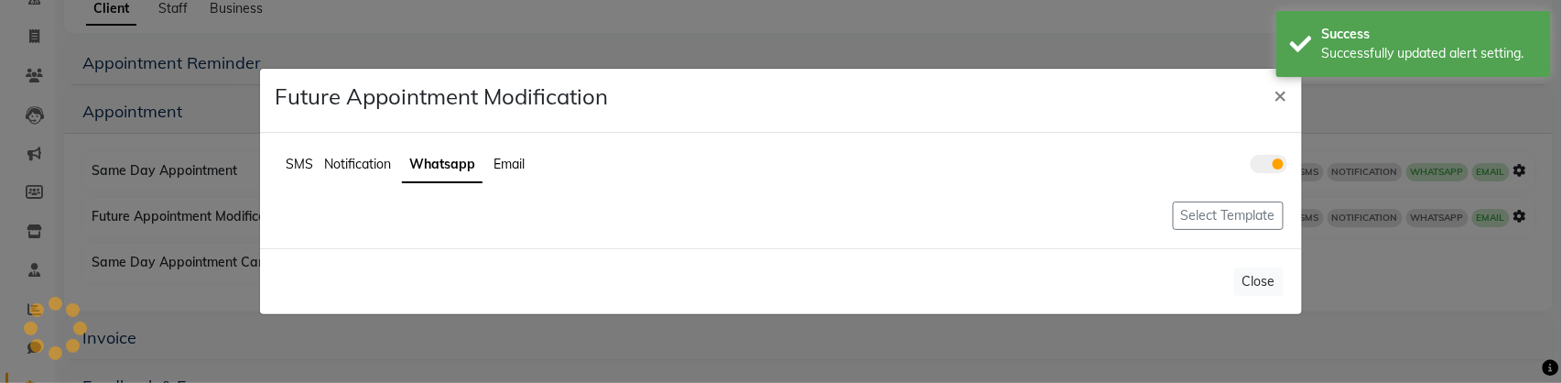
scroll to position [0, 0]
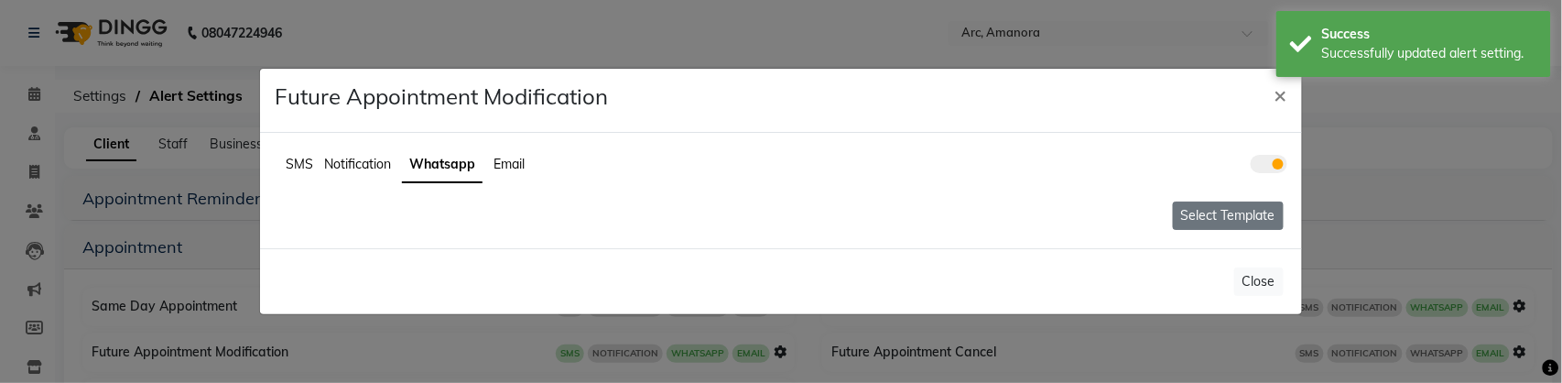
click at [1236, 216] on button "Select Template" at bounding box center [1228, 215] width 111 height 28
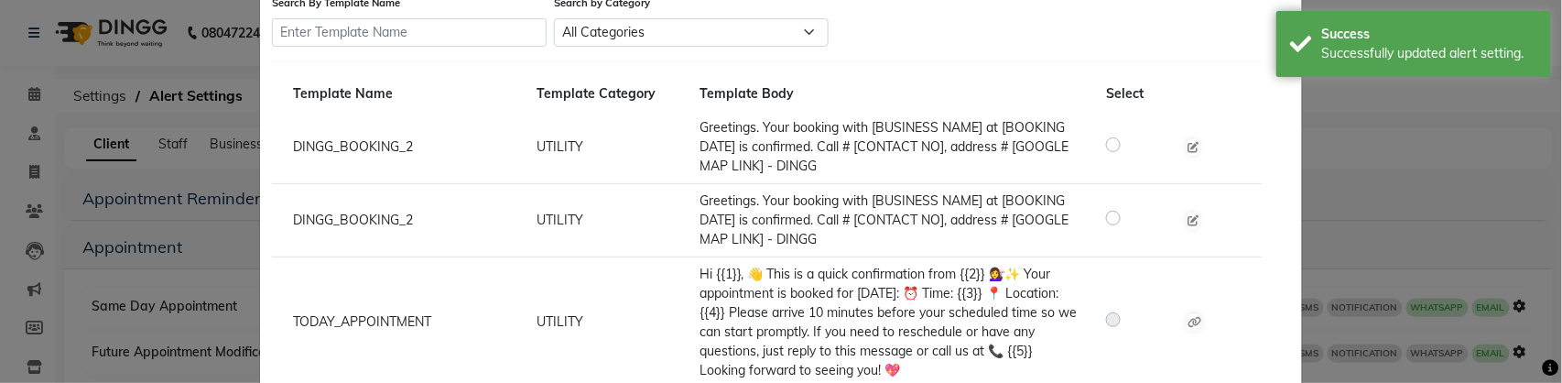
scroll to position [168, 0]
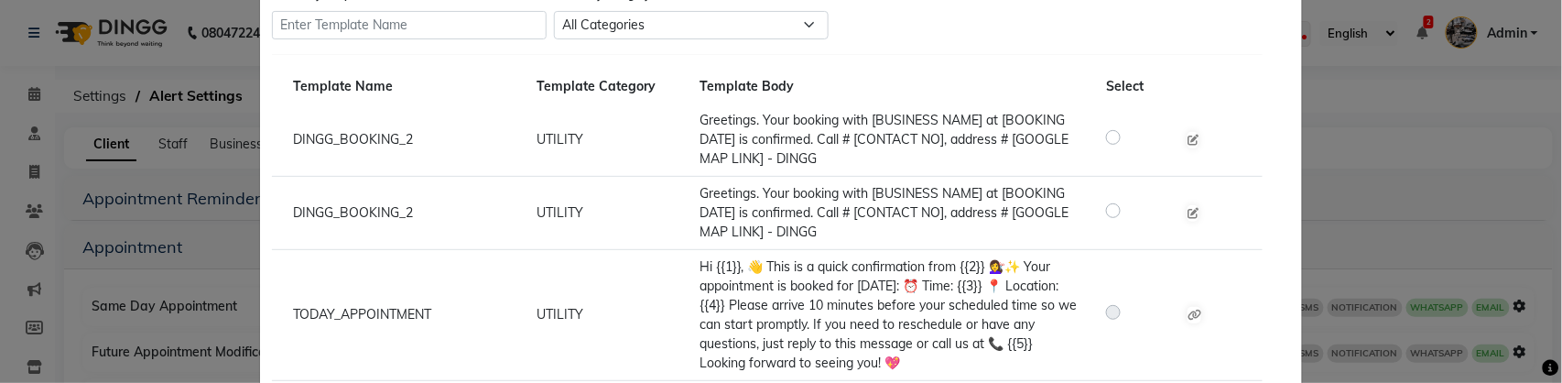
click at [1128, 135] on label at bounding box center [1128, 136] width 0 height 22
click at [1114, 135] on input "radio" at bounding box center [1115, 136] width 13 height 13
radio input "true"
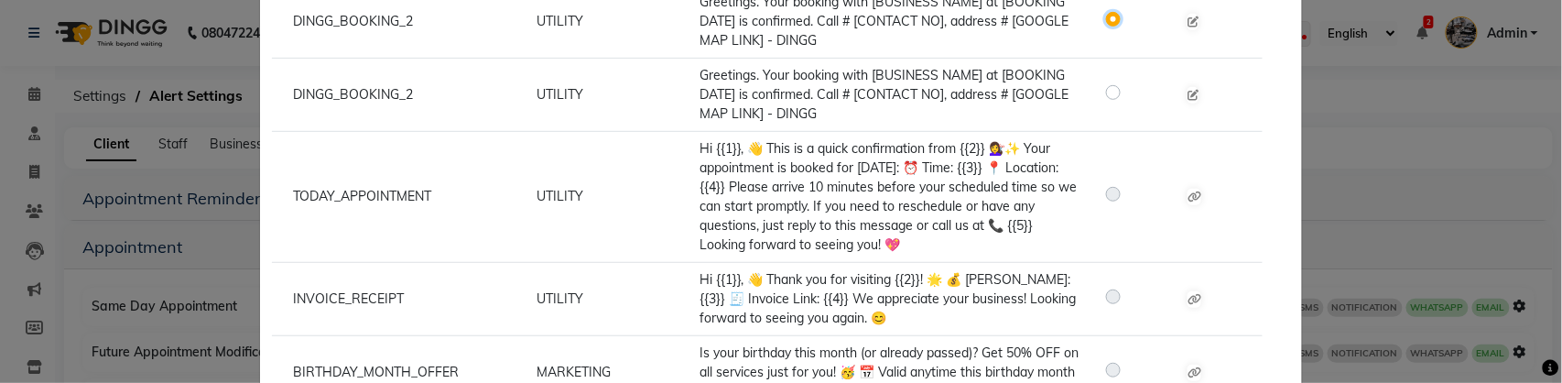
scroll to position [0, 0]
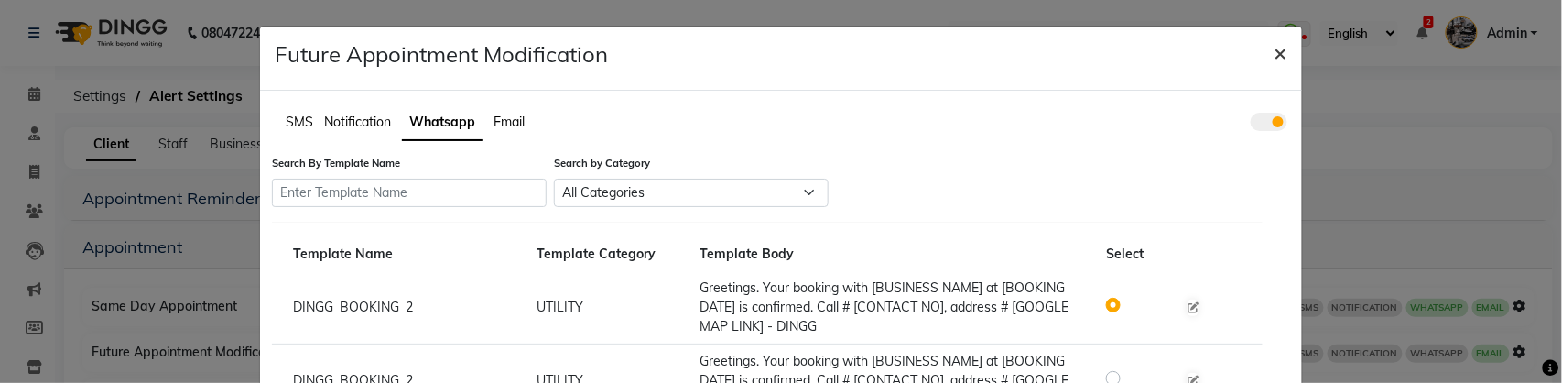
click at [1277, 56] on span "×" at bounding box center [1280, 51] width 13 height 27
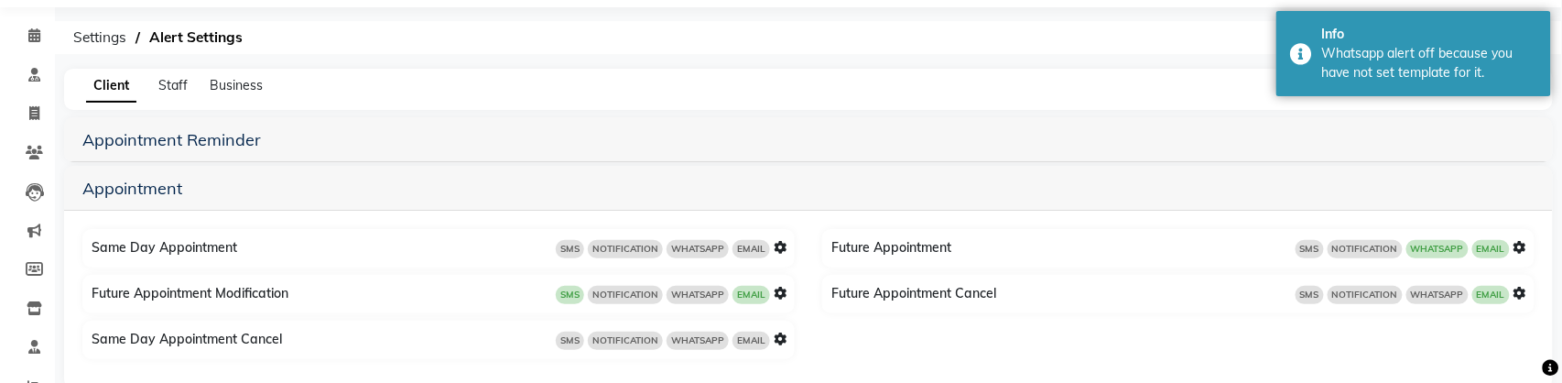
scroll to position [93, 0]
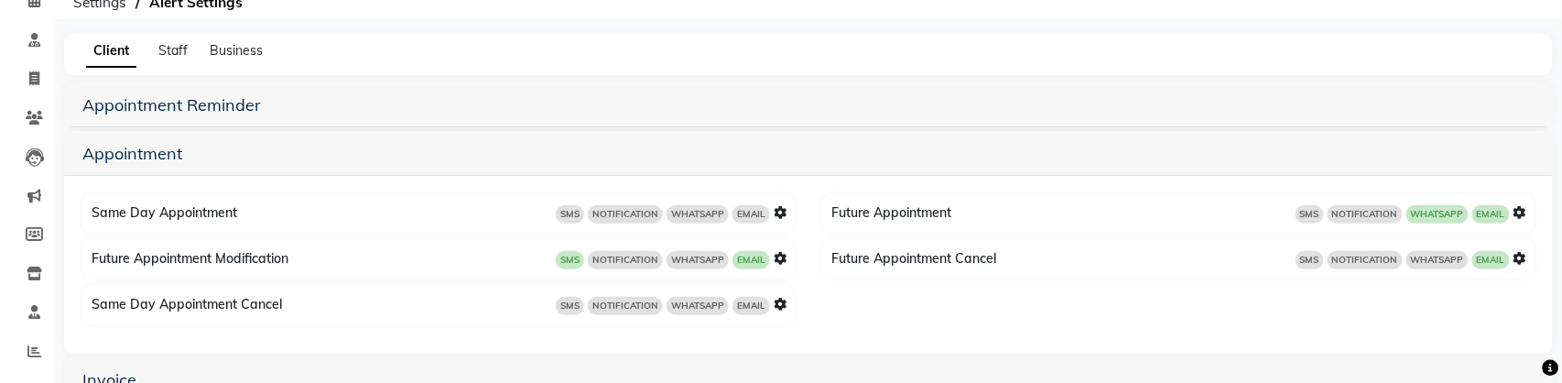
click at [783, 261] on icon at bounding box center [779, 258] width 13 height 13
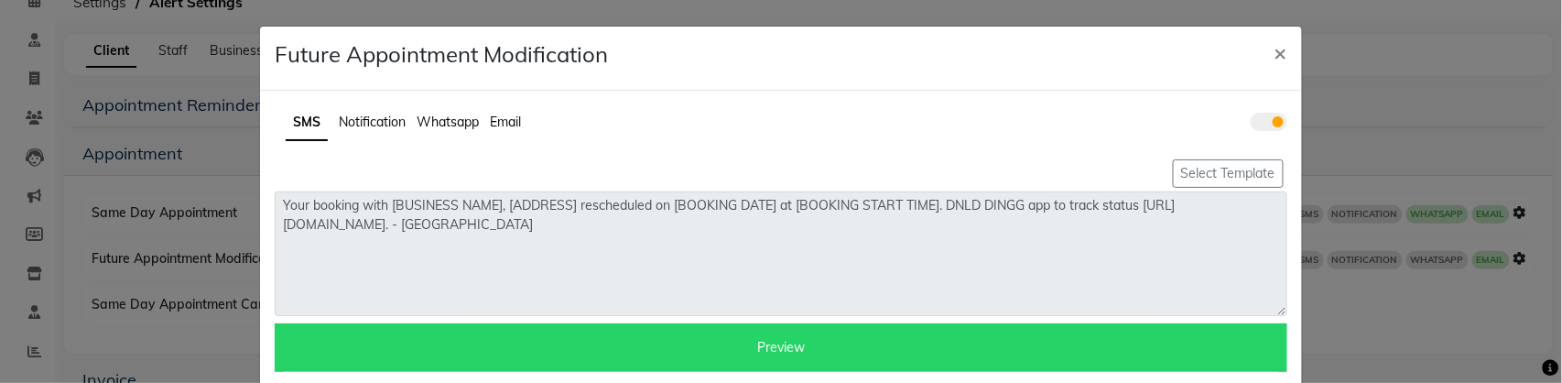
click at [453, 124] on span "Whatsapp" at bounding box center [447, 122] width 62 height 16
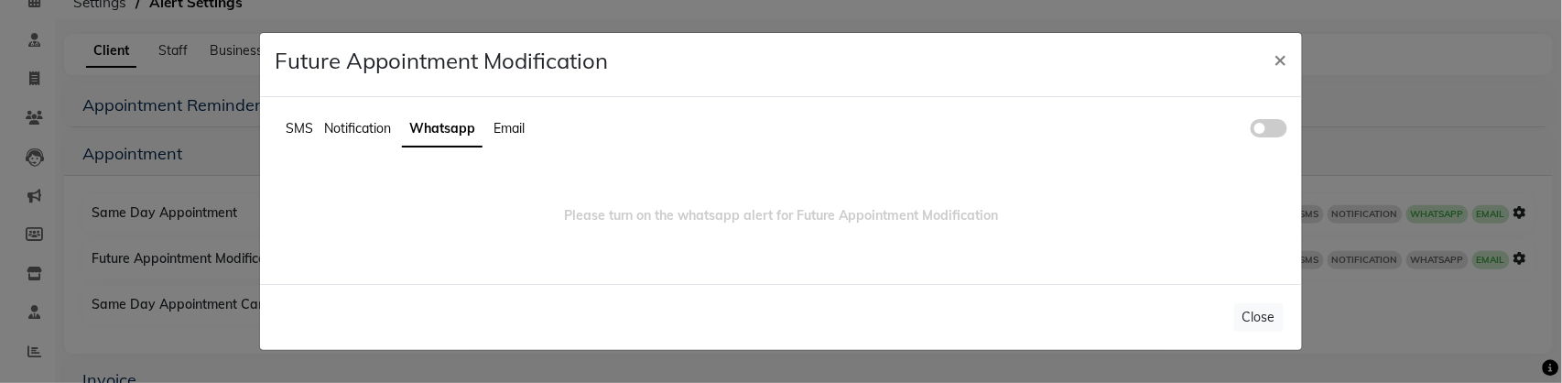
click at [1265, 129] on span at bounding box center [1268, 128] width 37 height 18
click at [1250, 131] on input "checkbox" at bounding box center [1250, 131] width 0 height 0
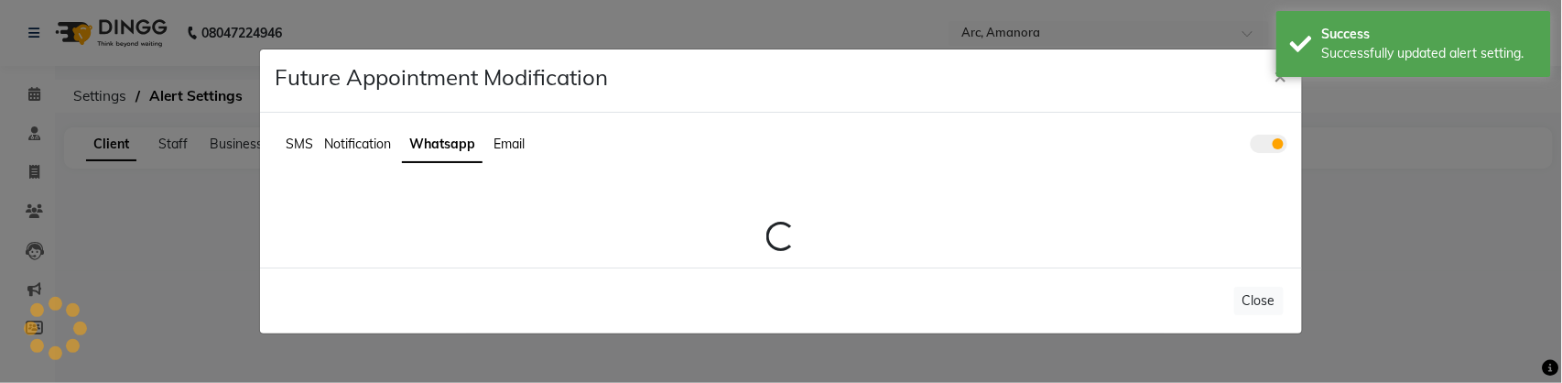
scroll to position [0, 0]
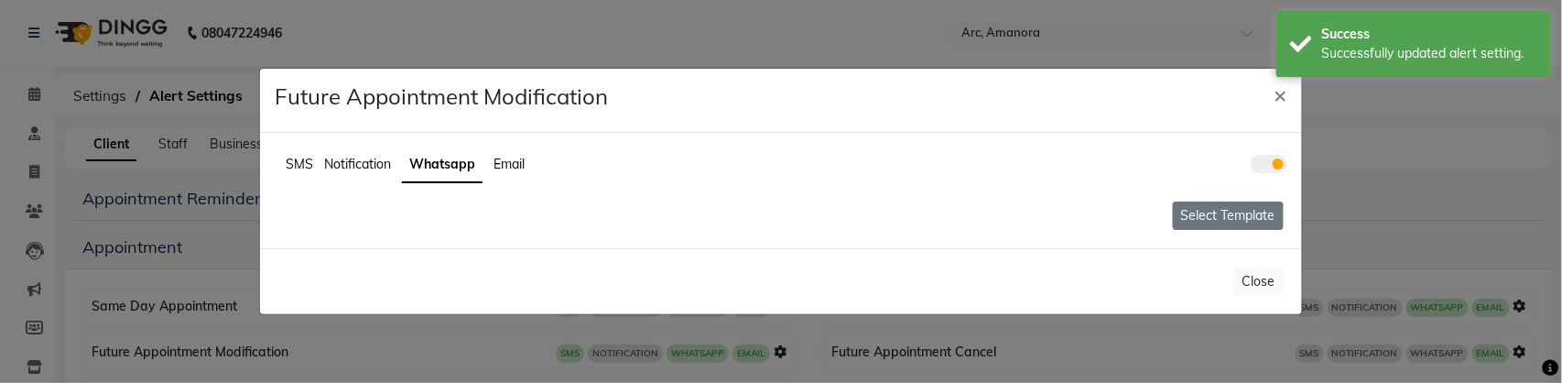
click at [1238, 222] on button "Select Template" at bounding box center [1228, 215] width 111 height 28
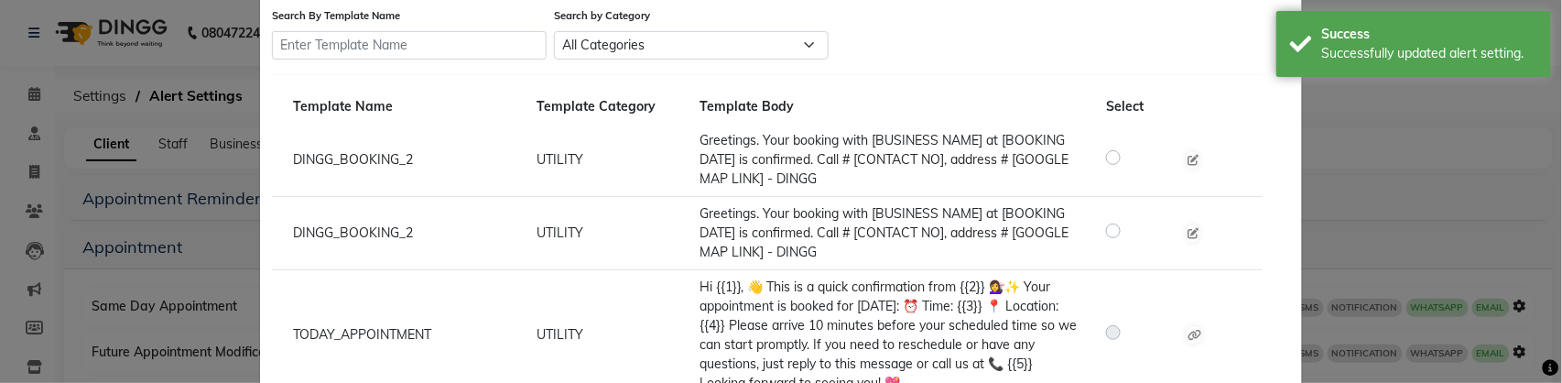
scroll to position [148, 0]
click at [1128, 153] on label at bounding box center [1128, 156] width 0 height 22
click at [1119, 153] on input "radio" at bounding box center [1115, 155] width 13 height 13
radio input "true"
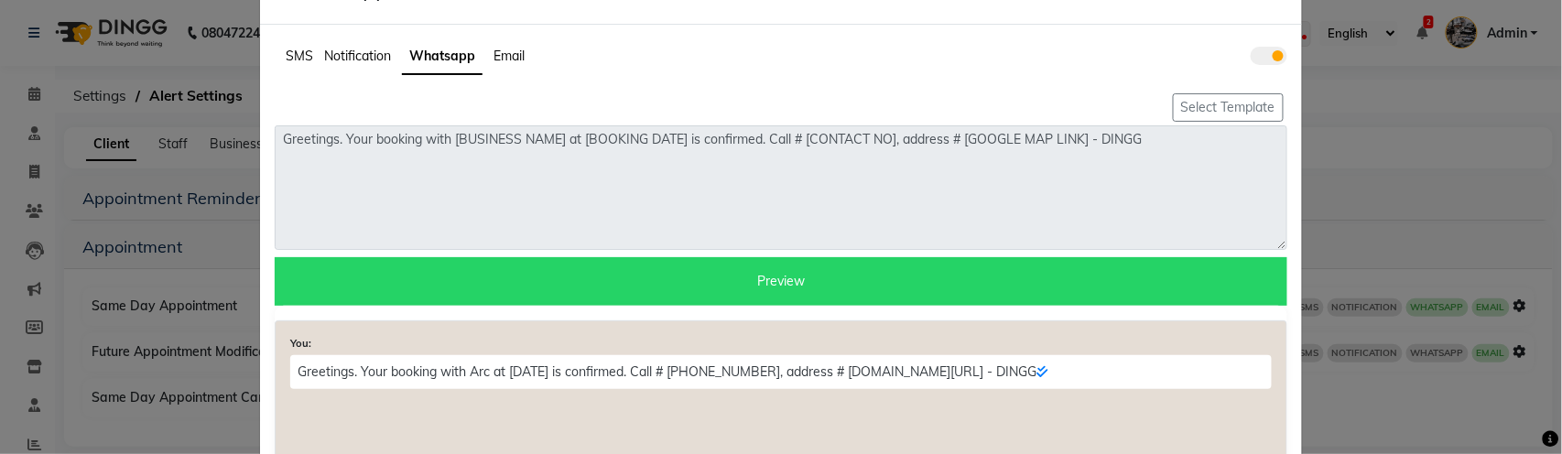
scroll to position [0, 0]
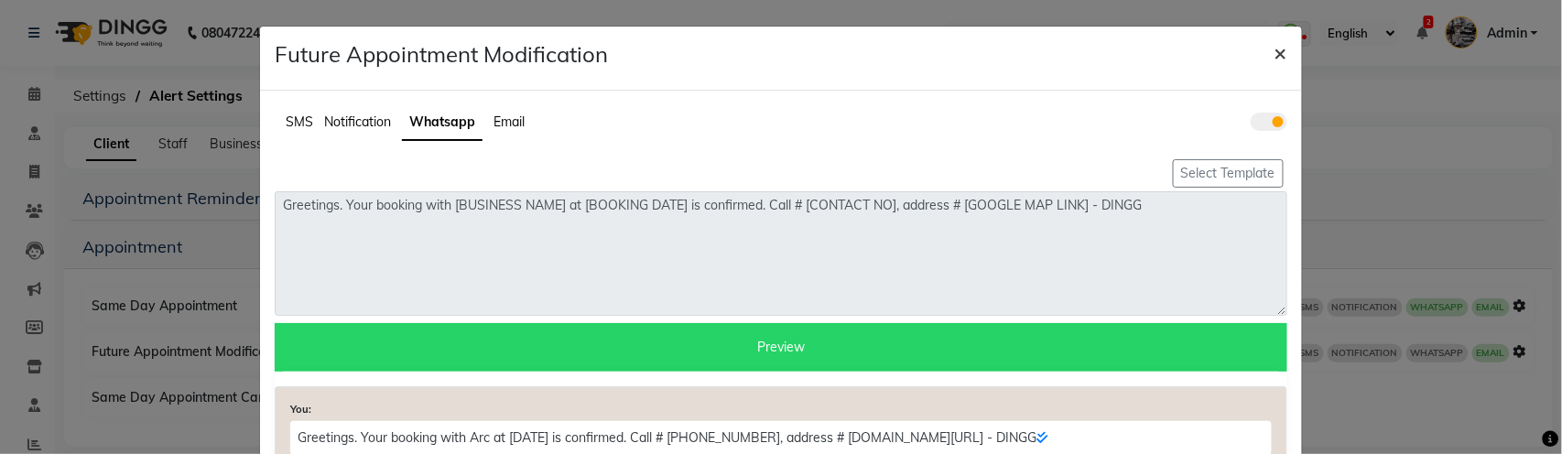
click at [1285, 53] on span "×" at bounding box center [1280, 51] width 13 height 27
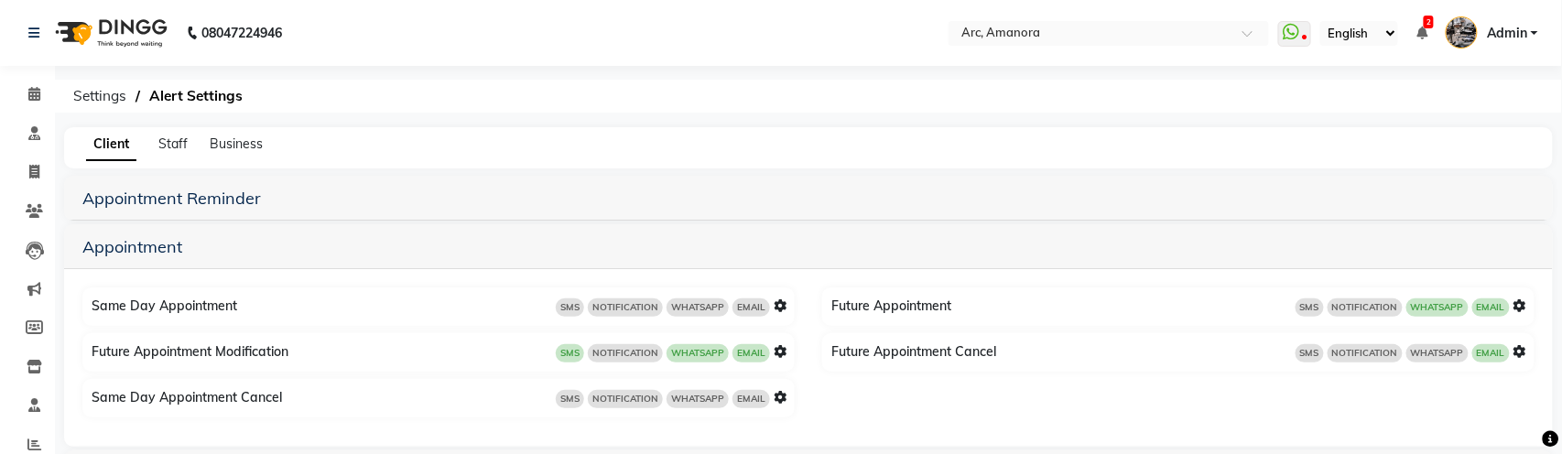
scroll to position [73, 0]
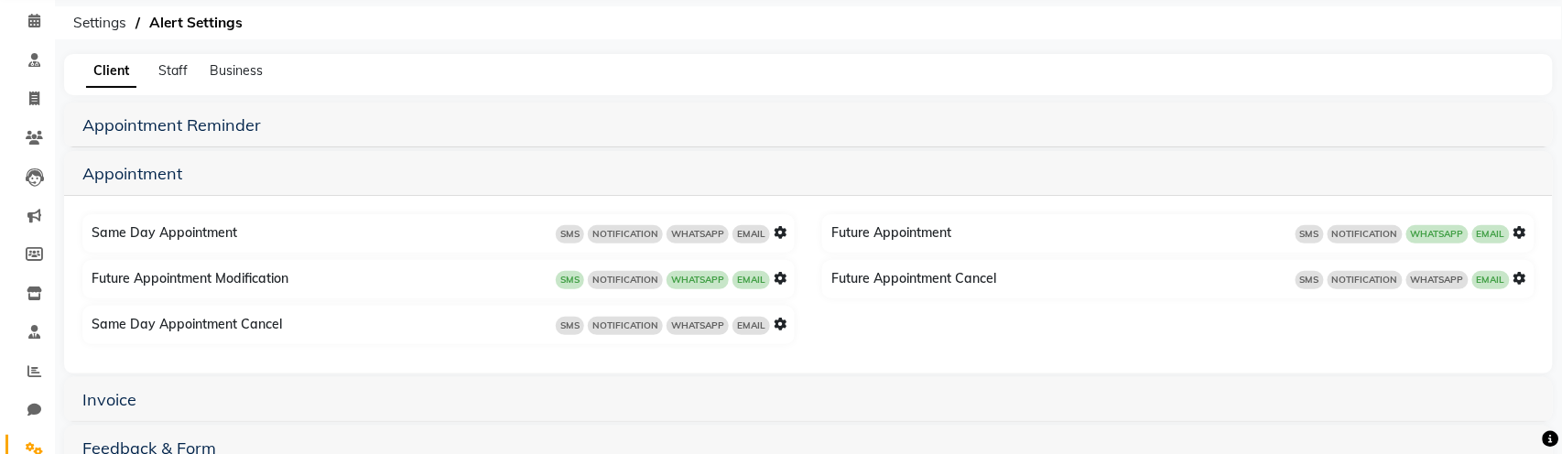
click at [775, 278] on icon at bounding box center [779, 278] width 13 height 13
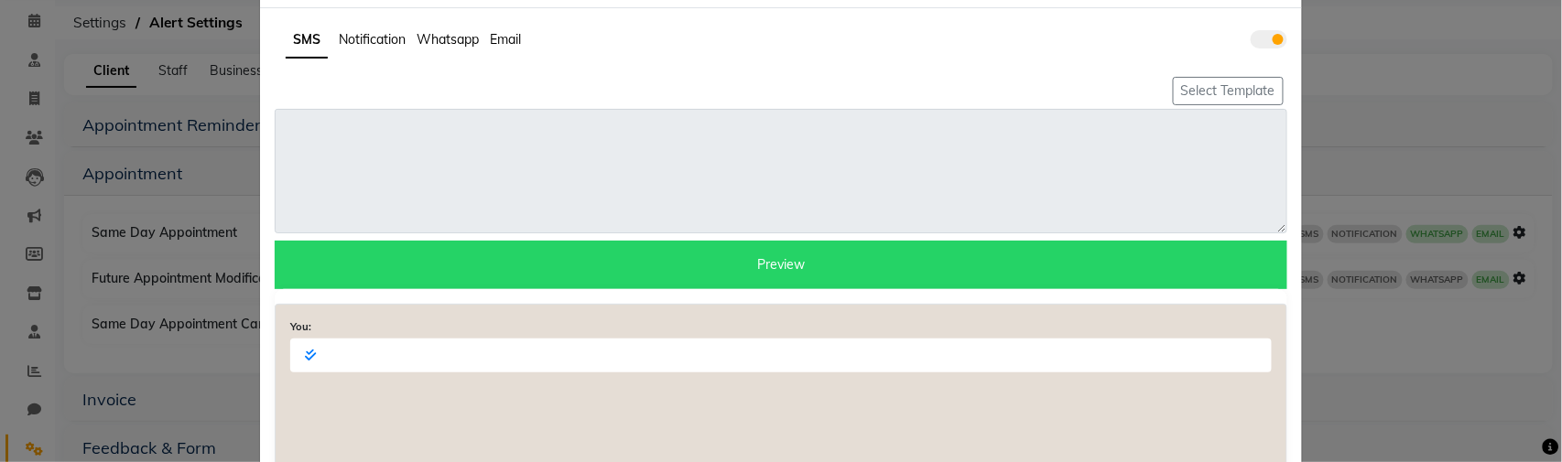
scroll to position [0, 0]
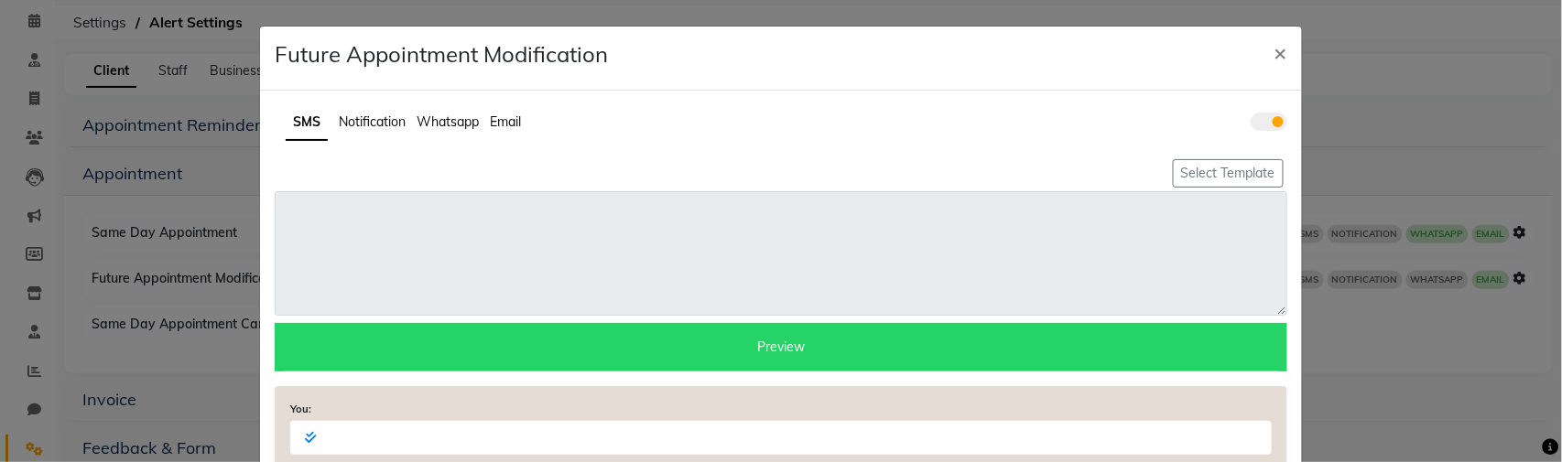
click at [461, 123] on span "Whatsapp" at bounding box center [447, 122] width 62 height 16
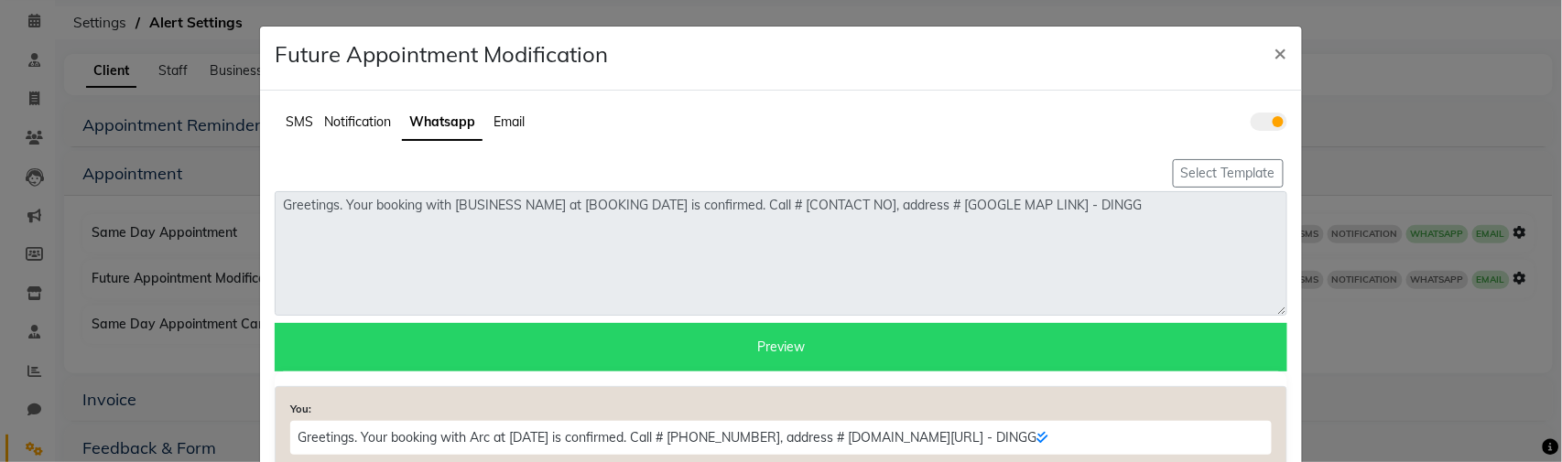
click at [1273, 124] on span at bounding box center [1268, 122] width 37 height 18
click at [1250, 124] on input "checkbox" at bounding box center [1250, 124] width 0 height 0
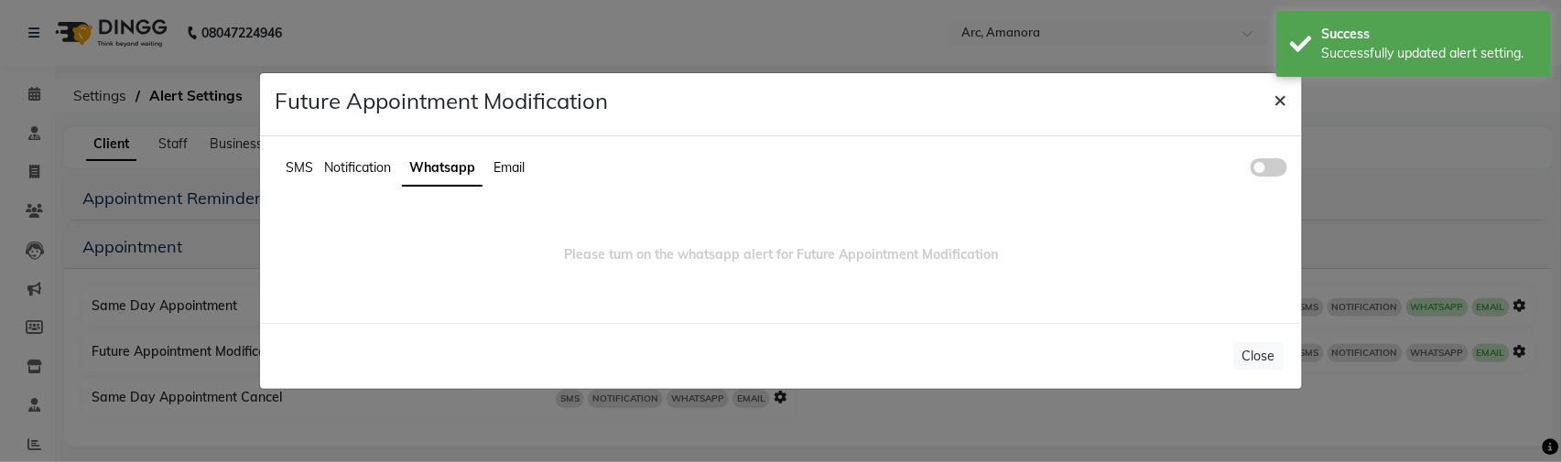
click at [1283, 104] on span "×" at bounding box center [1280, 98] width 13 height 27
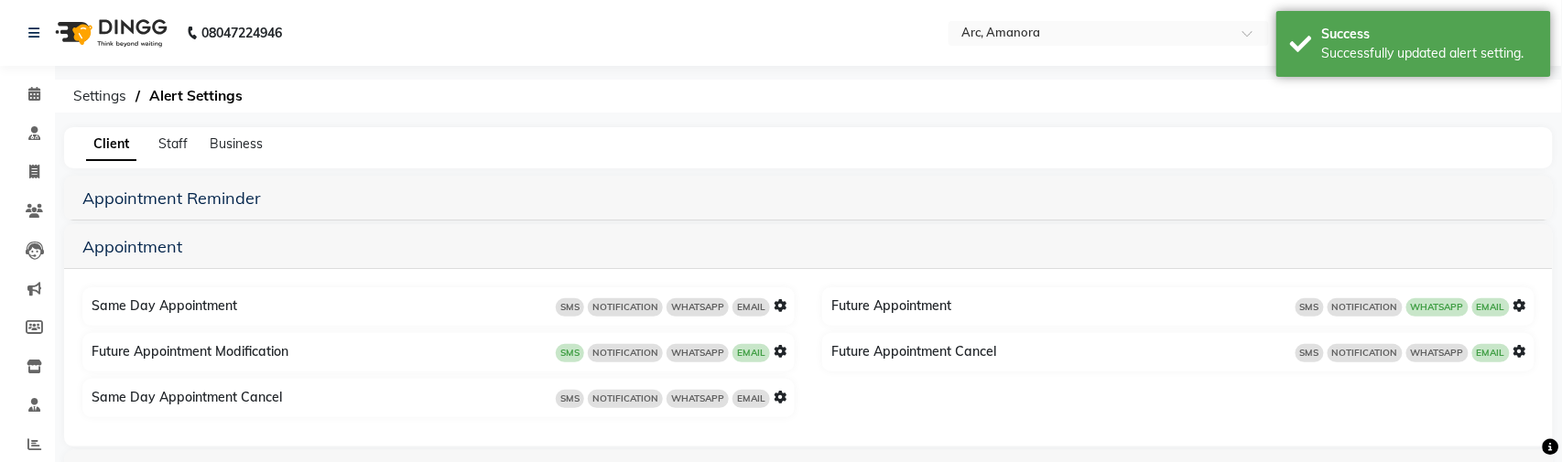
scroll to position [110, 0]
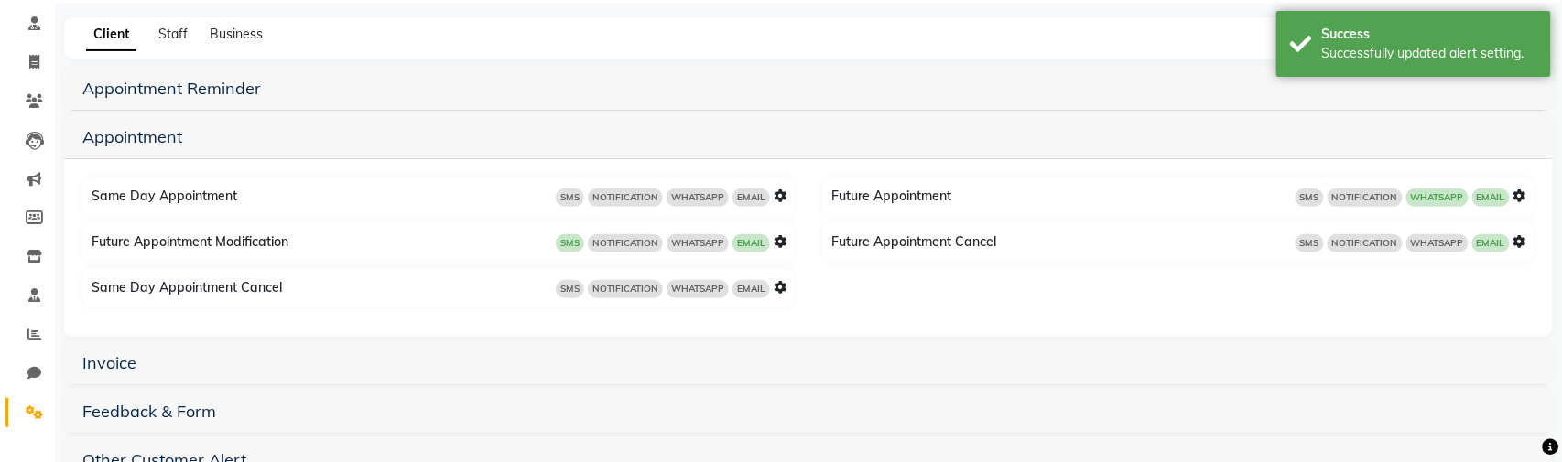
click at [780, 243] on icon at bounding box center [779, 241] width 13 height 13
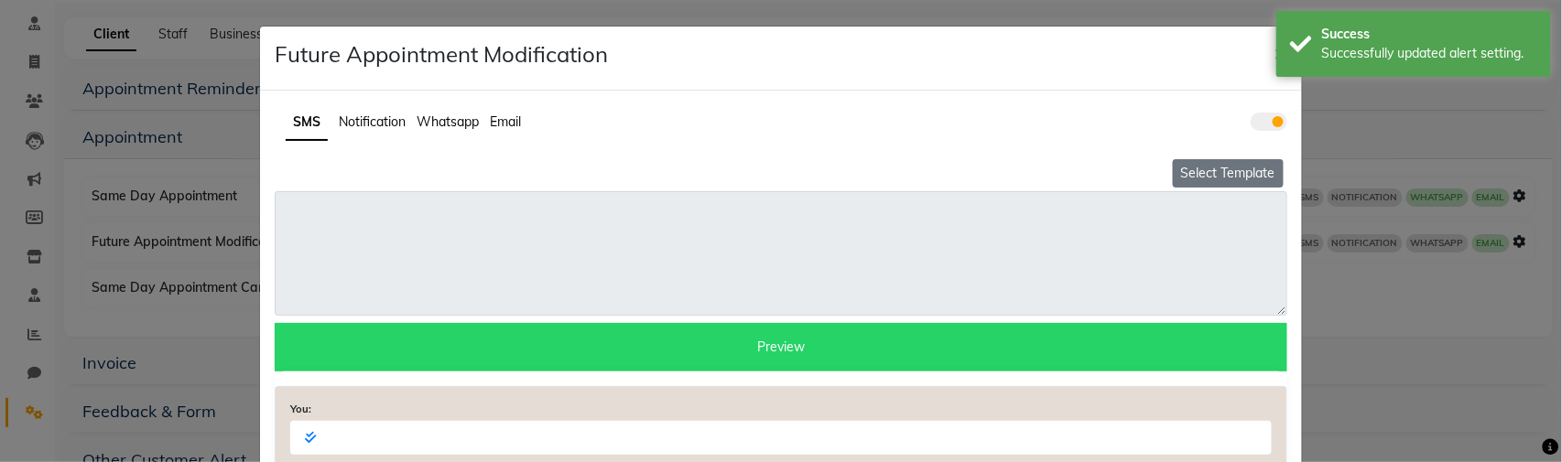
click at [1233, 171] on button "Select Template" at bounding box center [1228, 173] width 111 height 28
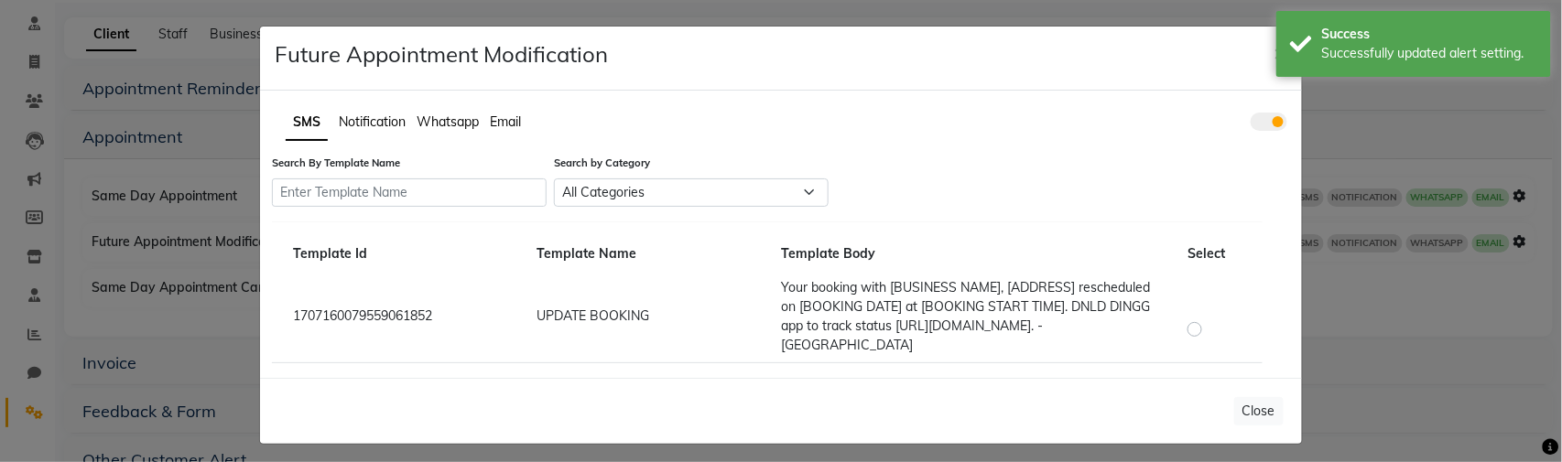
click at [1209, 318] on label at bounding box center [1209, 318] width 0 height 0
click at [1195, 326] on input "radio" at bounding box center [1197, 319] width 13 height 13
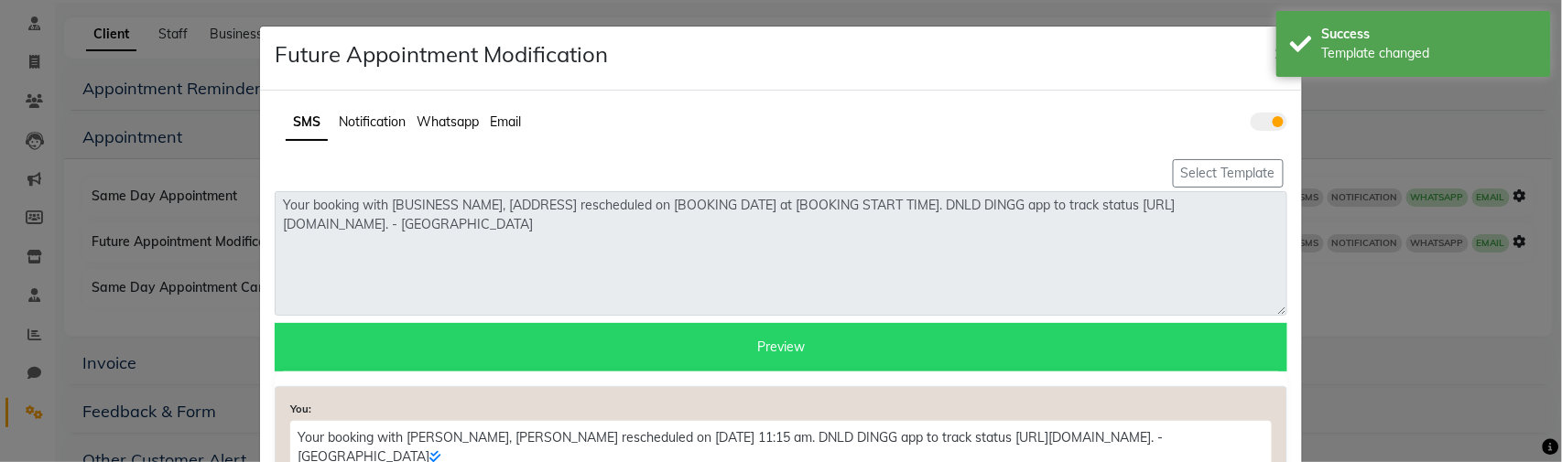
click at [458, 122] on span "Whatsapp" at bounding box center [447, 122] width 62 height 16
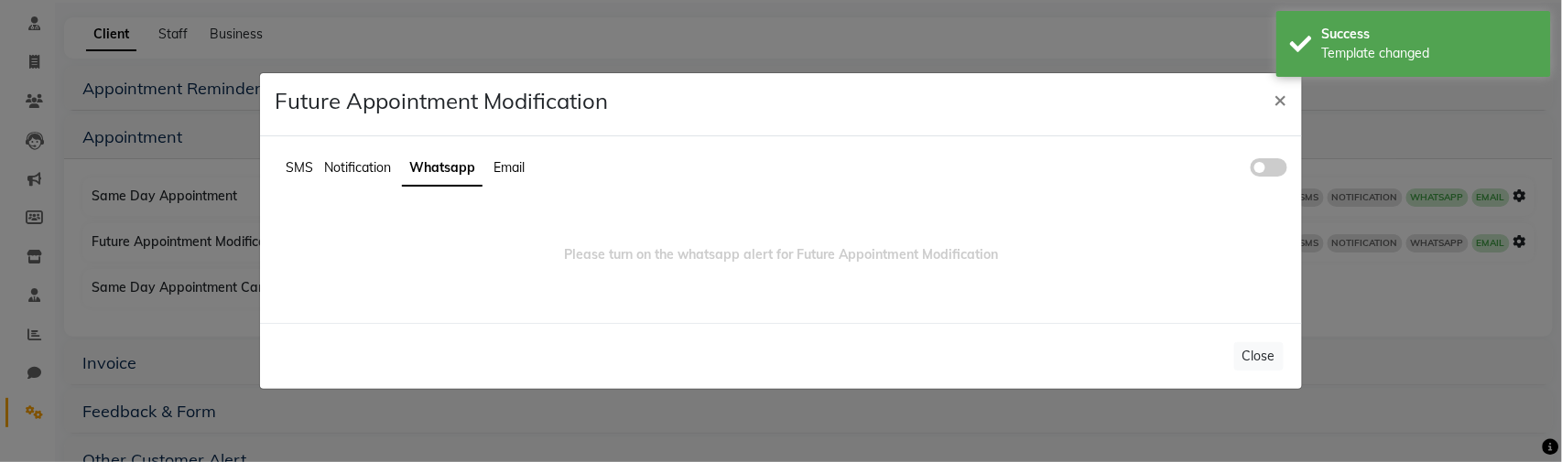
click at [1275, 169] on span at bounding box center [1268, 167] width 37 height 18
click at [1250, 170] on input "checkbox" at bounding box center [1250, 170] width 0 height 0
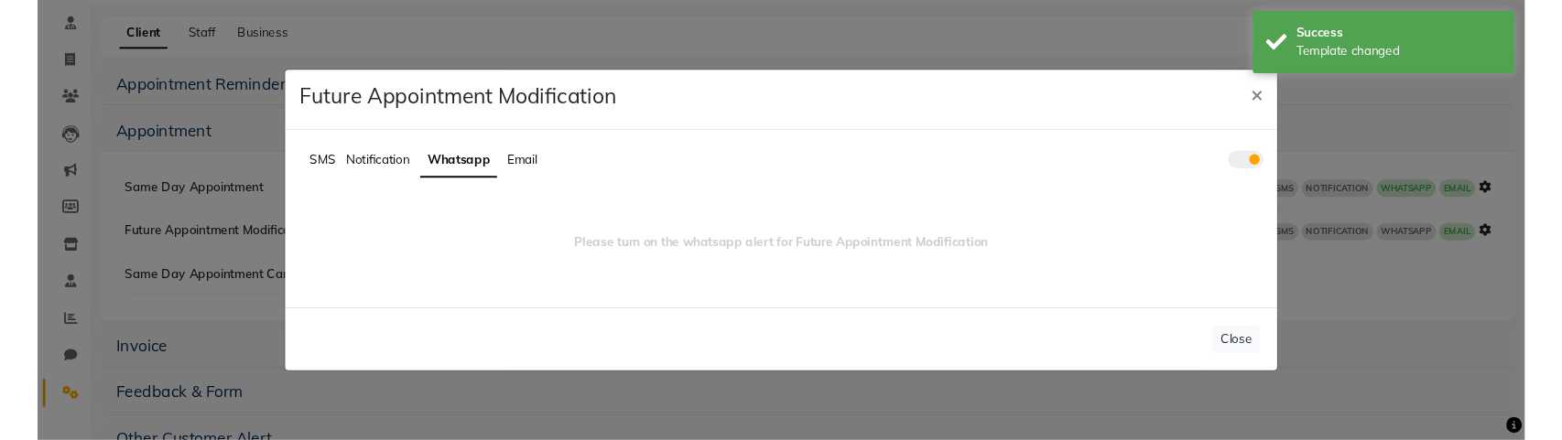
scroll to position [0, 0]
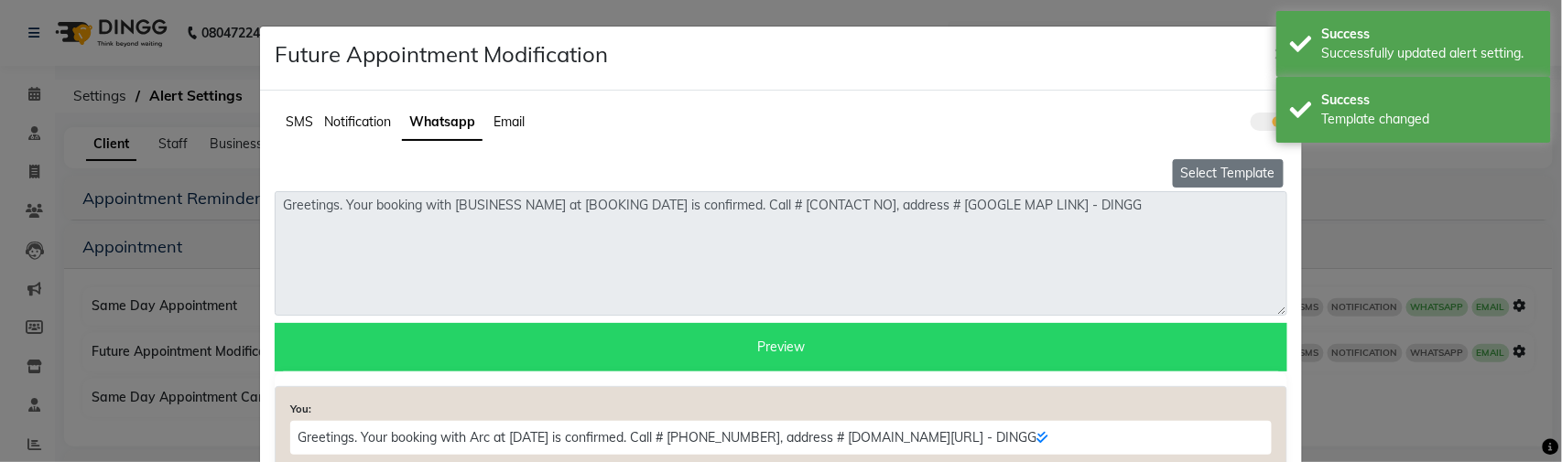
click at [1251, 159] on button "Select Template" at bounding box center [1228, 173] width 111 height 28
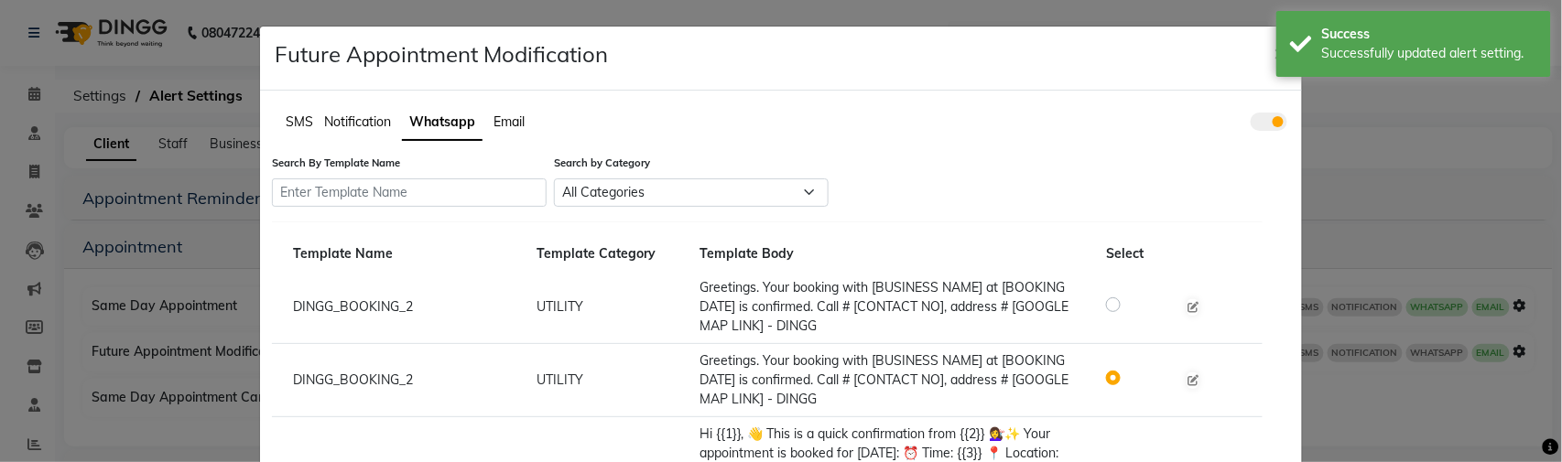
click at [1128, 302] on label at bounding box center [1128, 304] width 0 height 22
click at [1109, 302] on input "radio" at bounding box center [1115, 303] width 13 height 13
radio input "true"
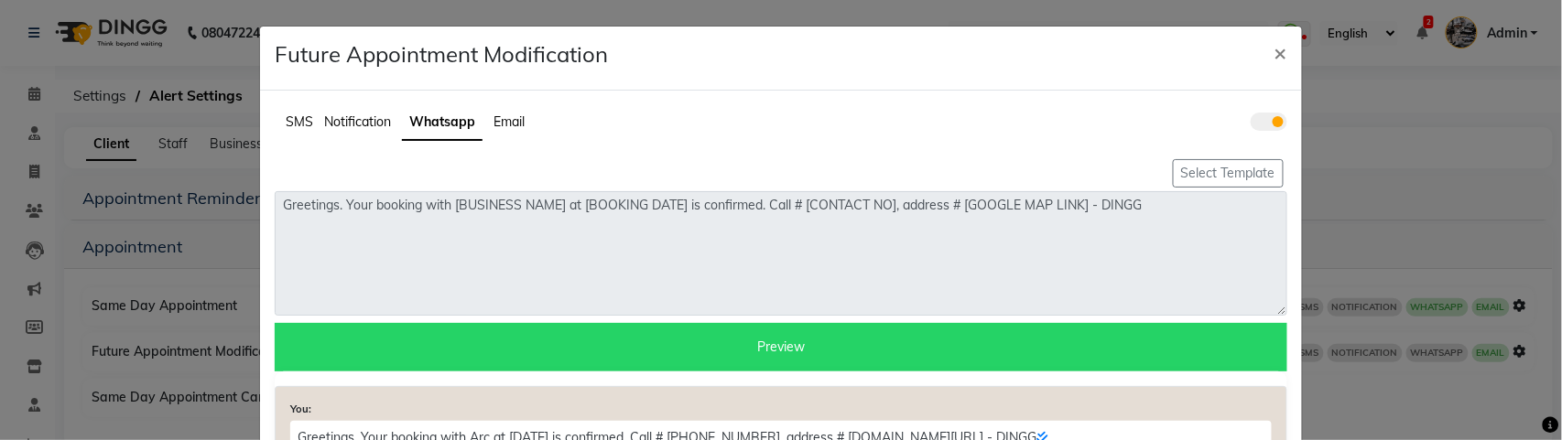
click at [1275, 118] on span at bounding box center [1268, 122] width 37 height 18
click at [1250, 124] on input "checkbox" at bounding box center [1250, 124] width 0 height 0
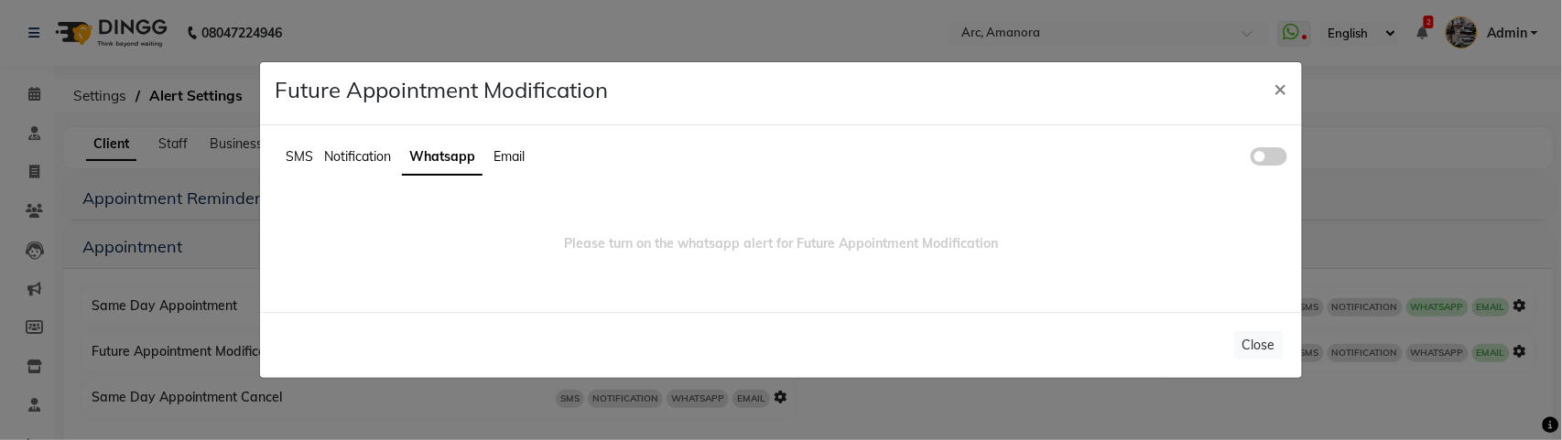
click at [294, 157] on span "SMS" at bounding box center [299, 156] width 27 height 16
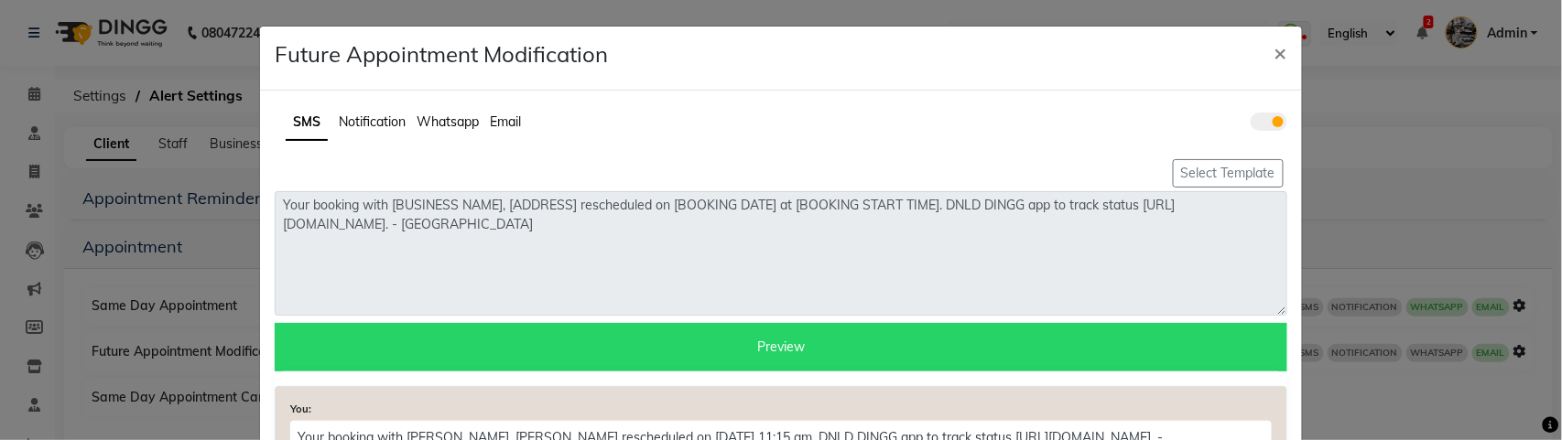
click at [1262, 123] on span at bounding box center [1268, 122] width 37 height 18
click at [1250, 124] on input "checkbox" at bounding box center [1250, 124] width 0 height 0
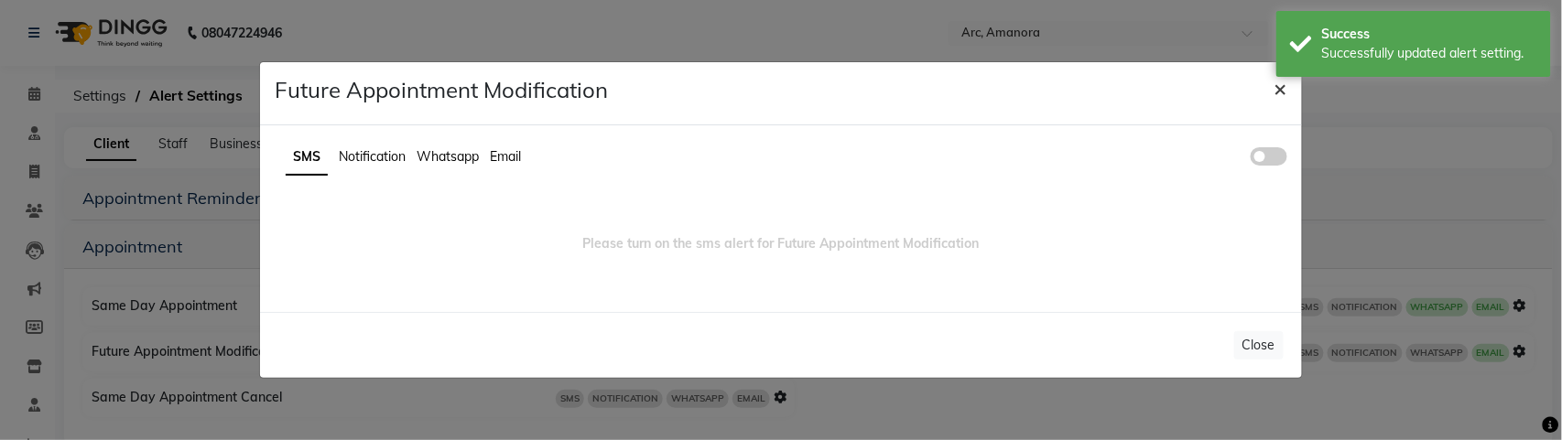
click at [1281, 92] on span "×" at bounding box center [1280, 87] width 13 height 27
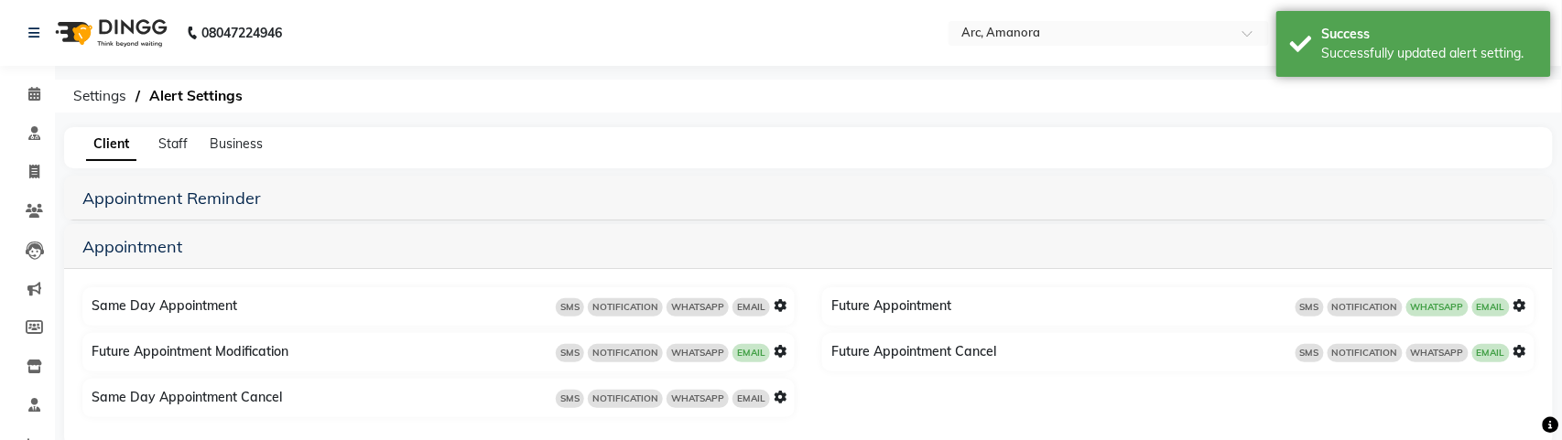
scroll to position [89, 0]
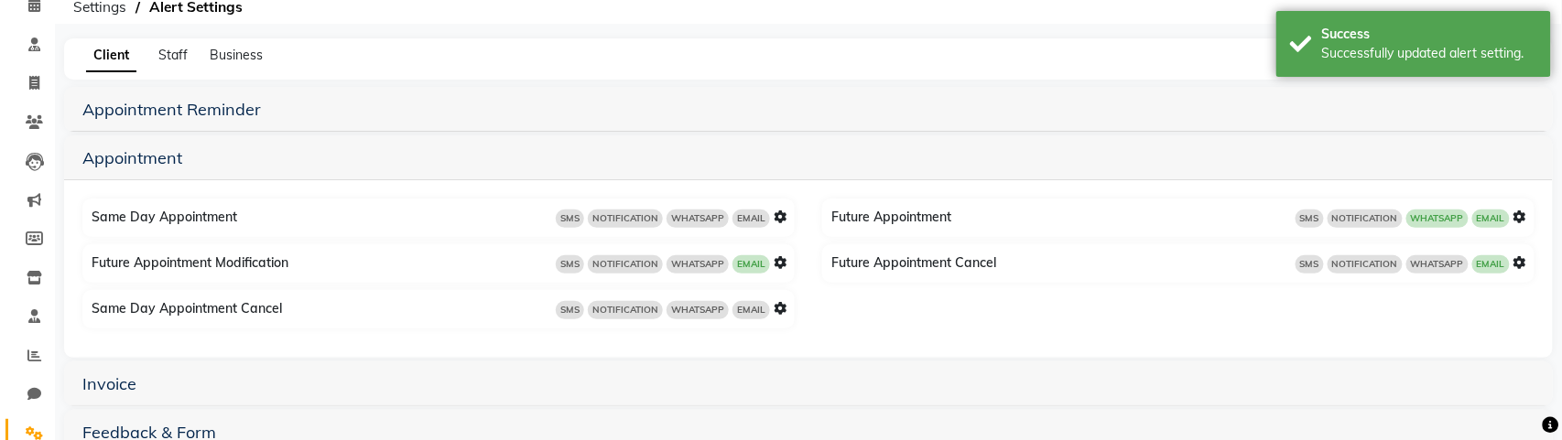
click at [784, 266] on icon at bounding box center [779, 262] width 13 height 13
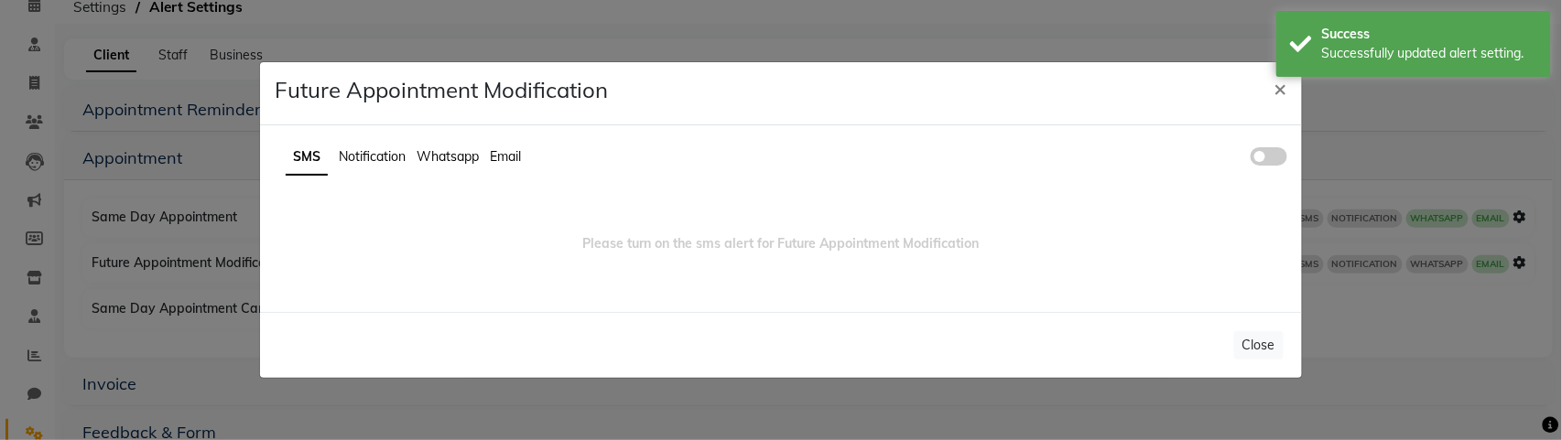
click at [1275, 161] on span at bounding box center [1268, 156] width 37 height 18
click at [1250, 159] on input "checkbox" at bounding box center [1250, 159] width 0 height 0
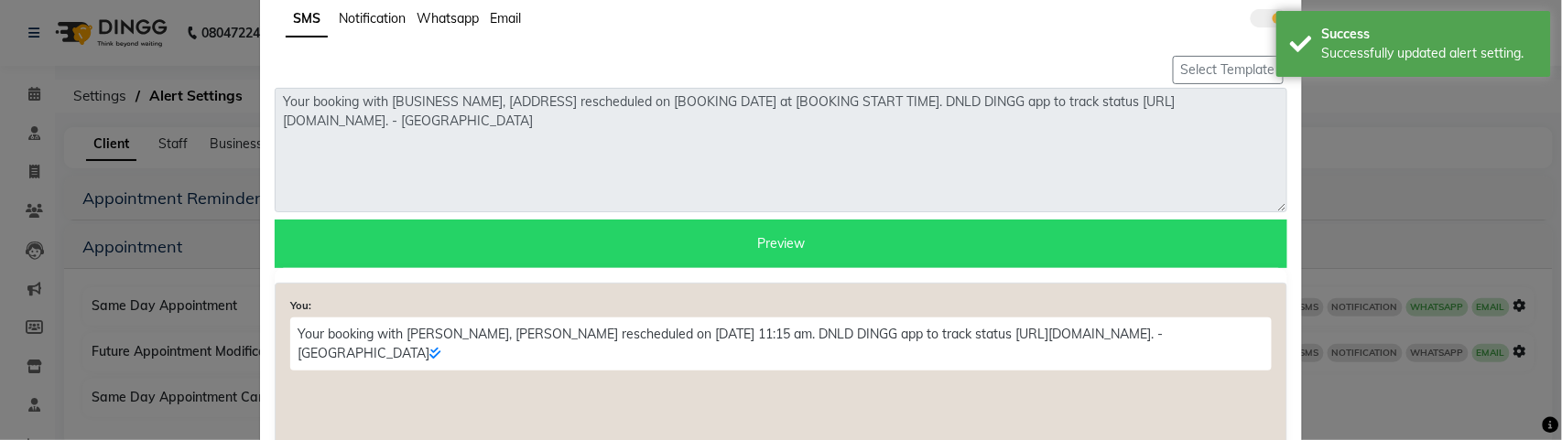
scroll to position [124, 0]
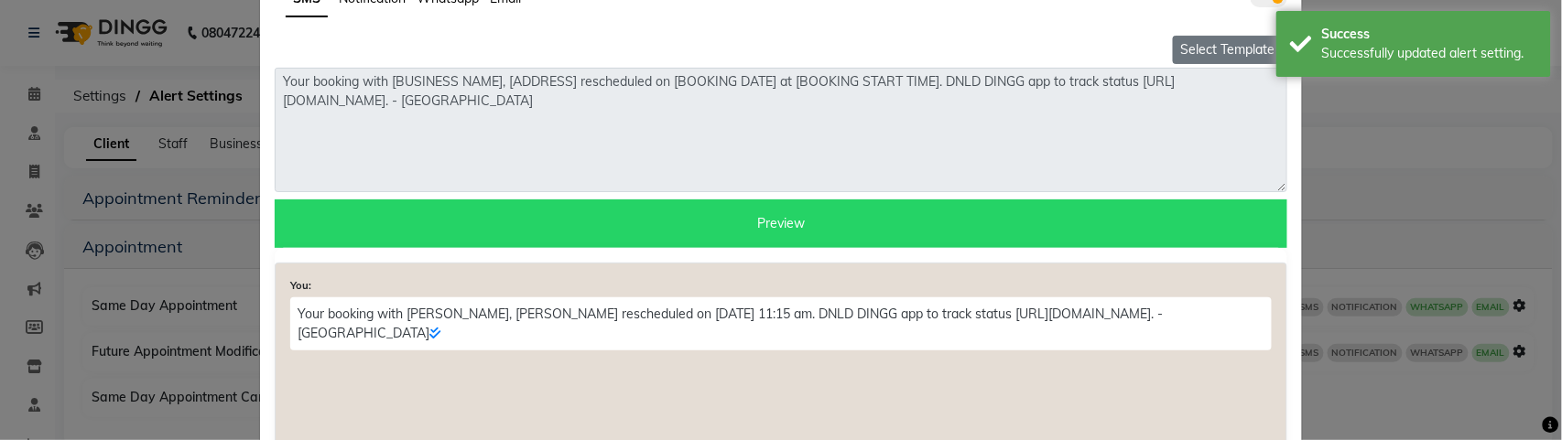
click at [1214, 39] on button "Select Template" at bounding box center [1228, 50] width 111 height 28
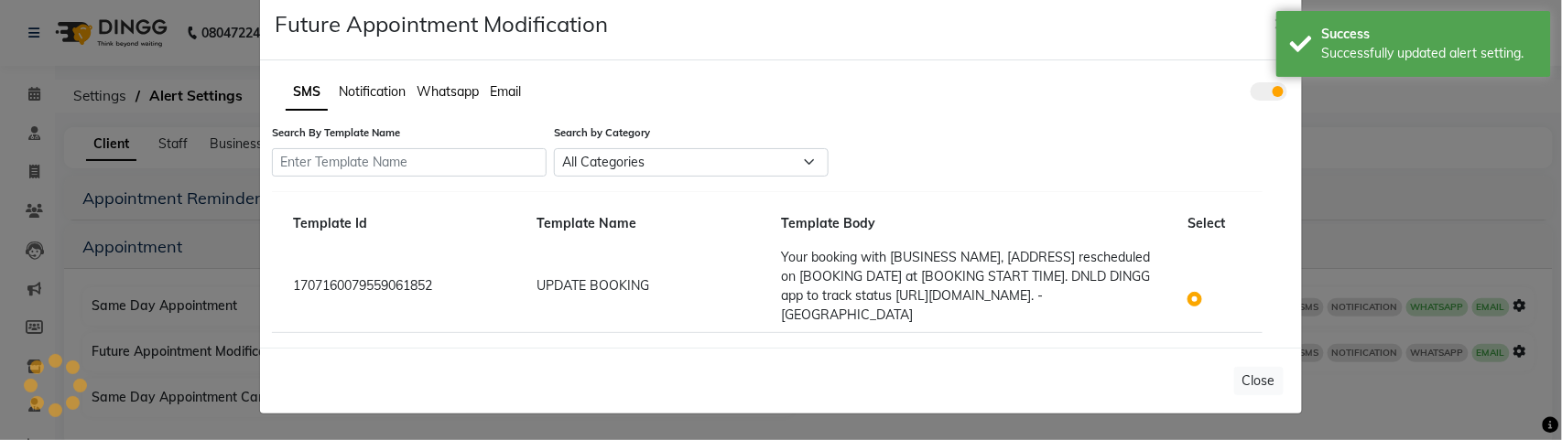
scroll to position [0, 0]
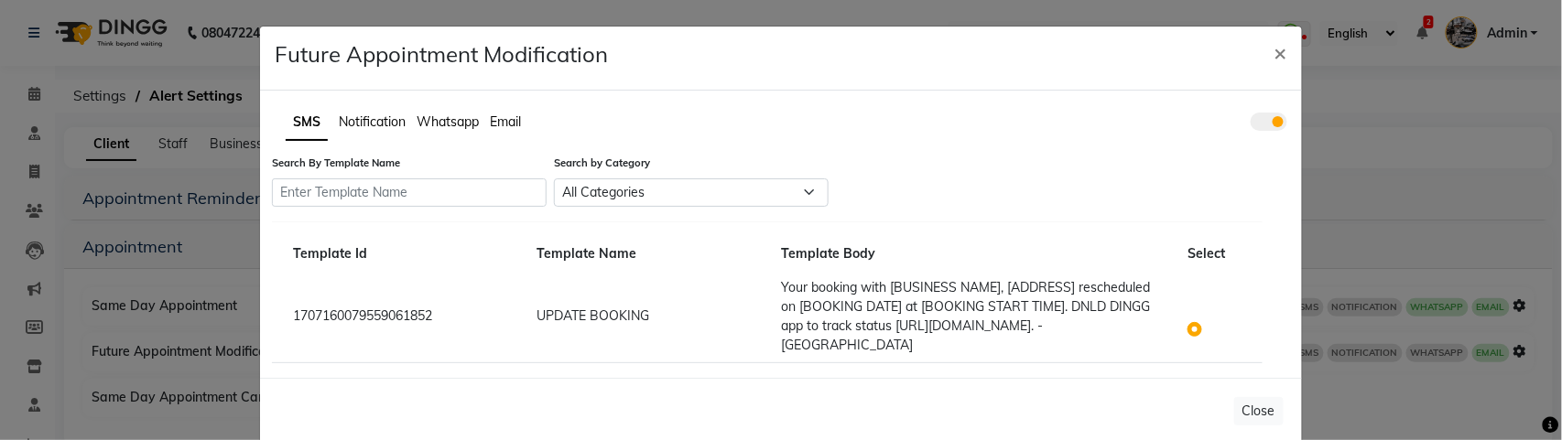
click at [1209, 318] on label at bounding box center [1209, 318] width 0 height 0
click at [1191, 317] on input "radio" at bounding box center [1197, 319] width 13 height 13
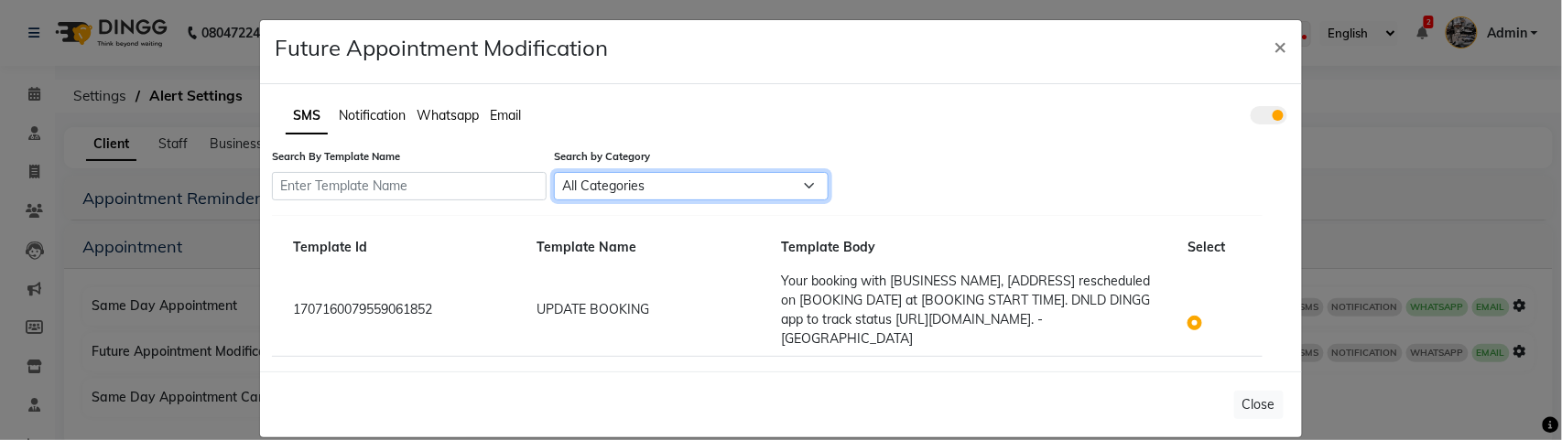
click at [720, 173] on select "All Categories Utility Marketing" at bounding box center [691, 186] width 275 height 28
select select "UTILITY"
click at [554, 200] on select "All Categories Utility Marketing" at bounding box center [691, 186] width 275 height 28
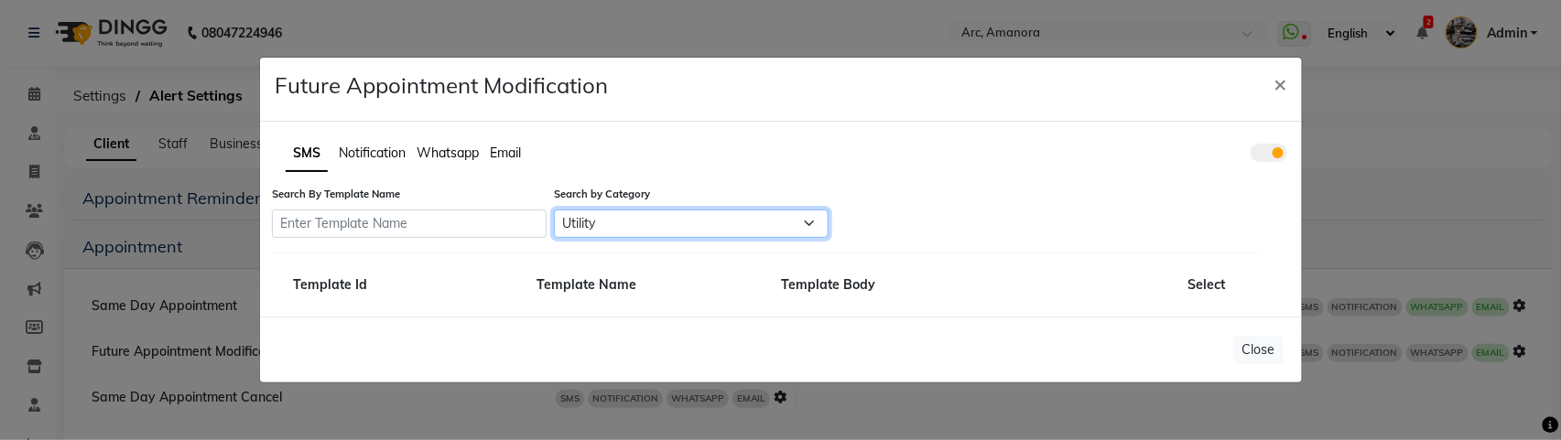
scroll to position [0, 0]
click at [698, 216] on select "All Categories Utility Marketing" at bounding box center [691, 224] width 275 height 28
select select
click at [554, 210] on select "All Categories Utility Marketing" at bounding box center [691, 224] width 275 height 28
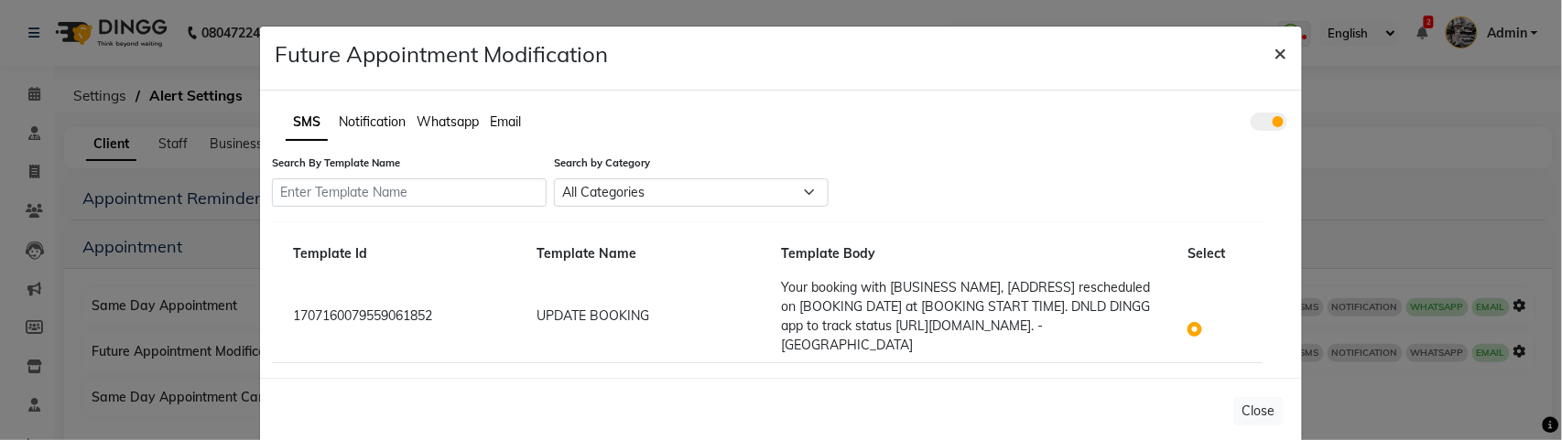
click at [1277, 51] on span "×" at bounding box center [1280, 51] width 13 height 27
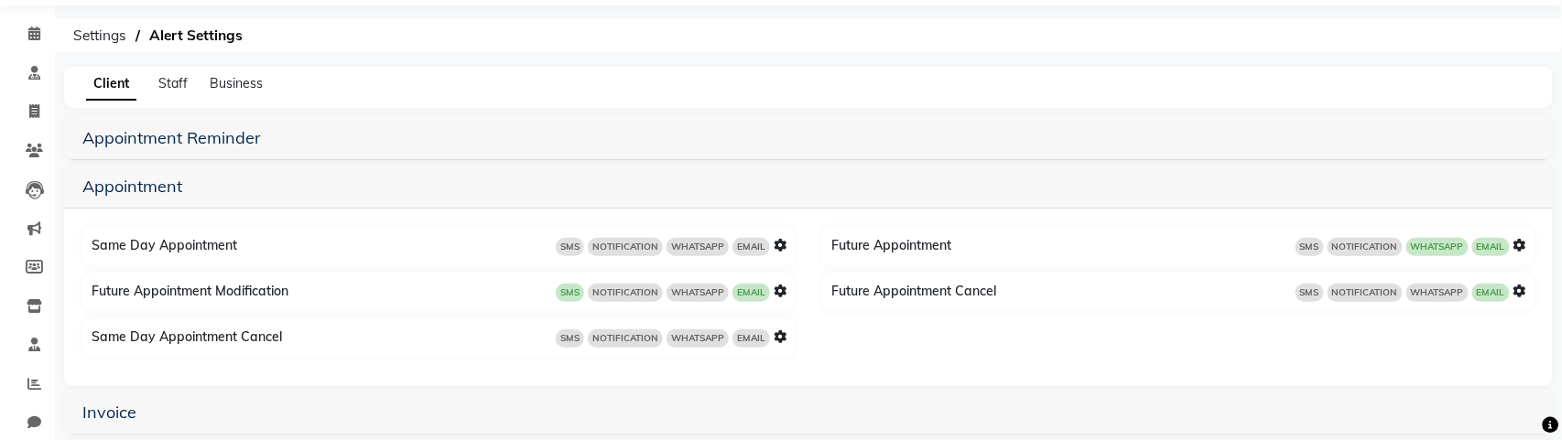
scroll to position [81, 0]
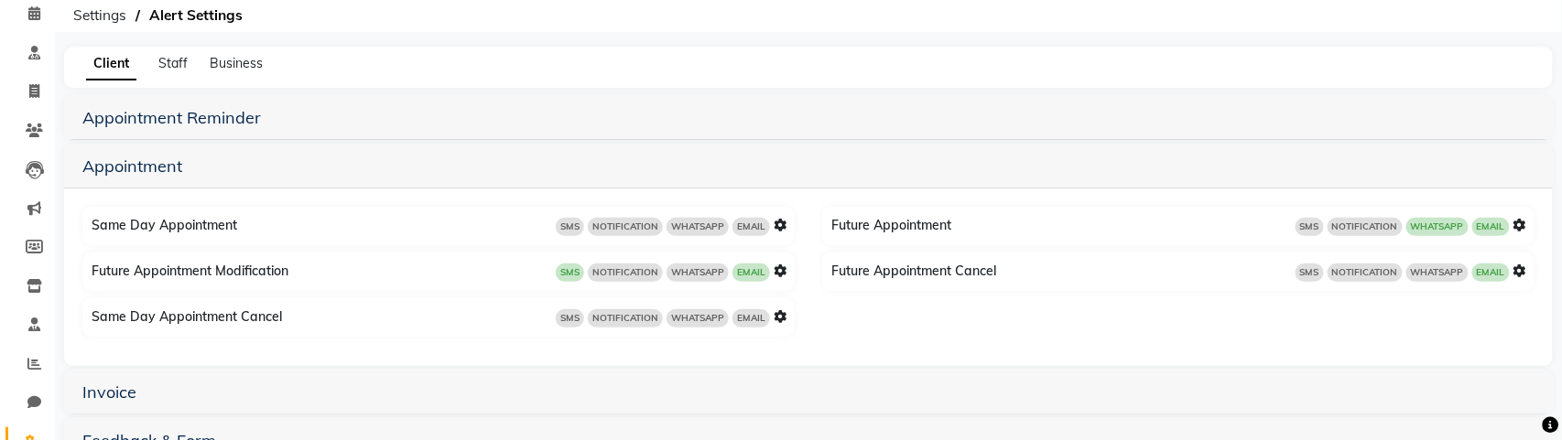
click at [780, 265] on icon at bounding box center [779, 271] width 13 height 13
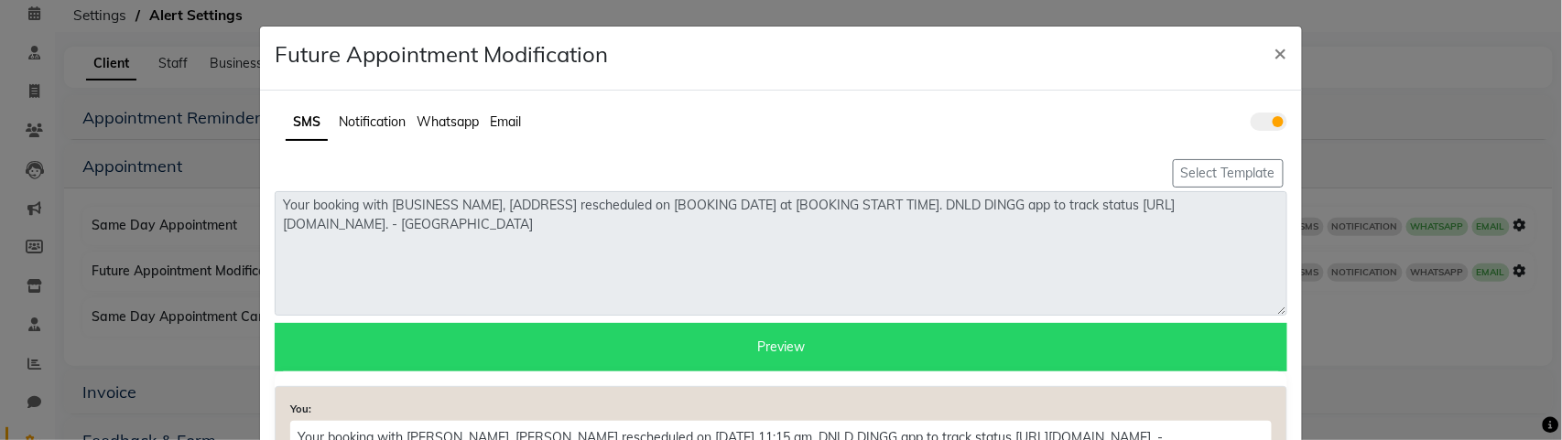
click at [447, 118] on span "Whatsapp" at bounding box center [447, 122] width 62 height 16
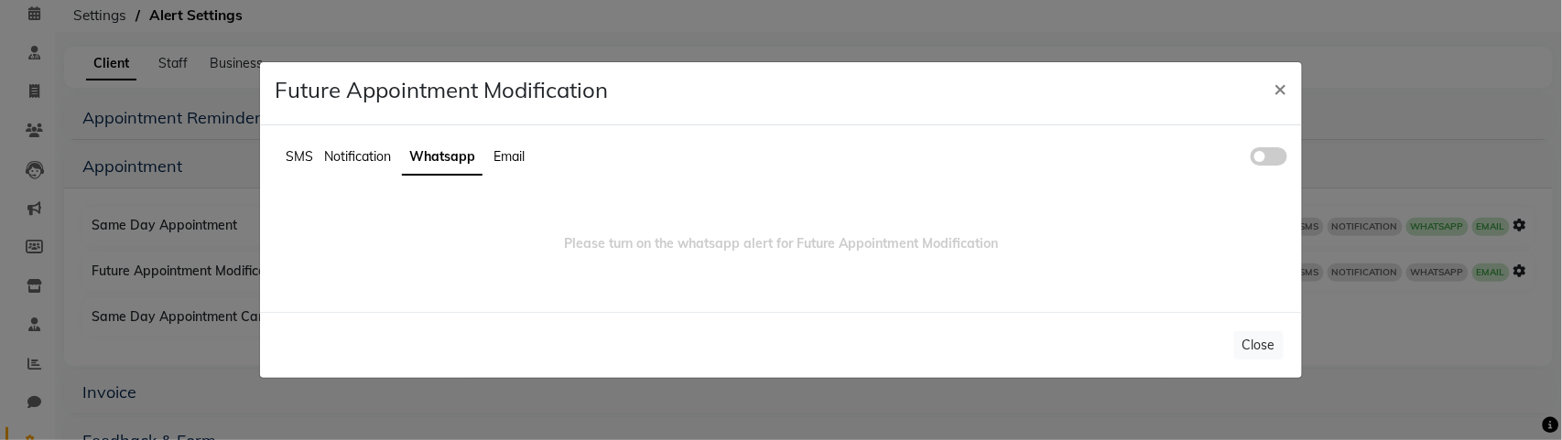
click at [1269, 152] on span at bounding box center [1268, 156] width 37 height 18
click at [1250, 159] on input "checkbox" at bounding box center [1250, 159] width 0 height 0
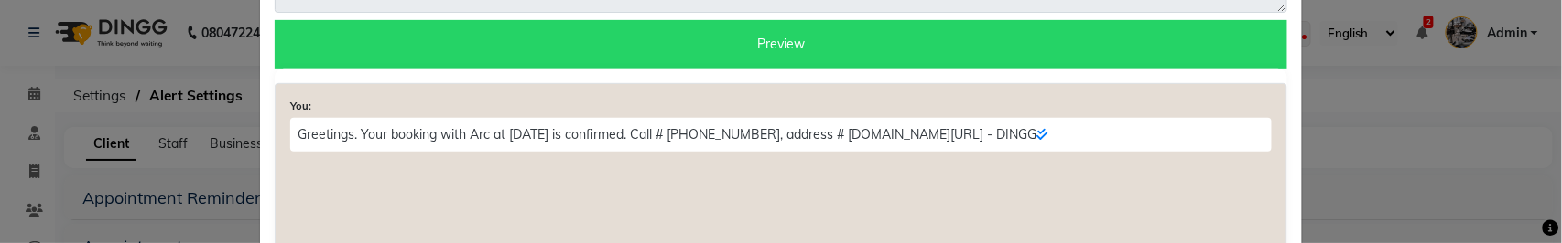
scroll to position [0, 0]
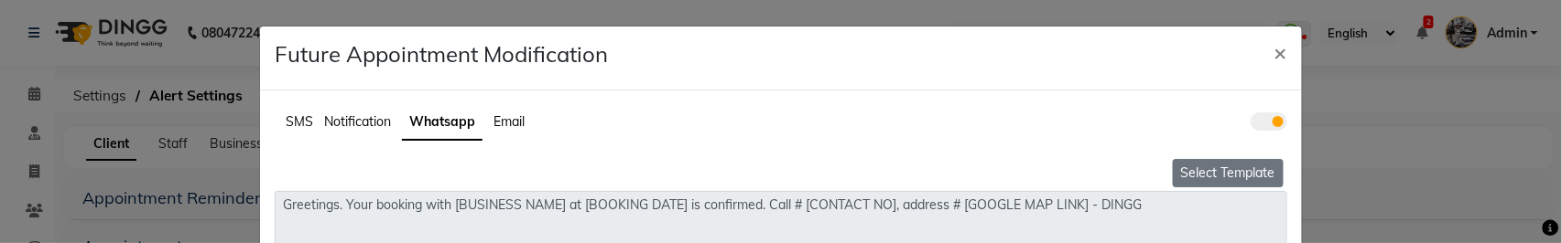
click at [1230, 166] on button "Select Template" at bounding box center [1228, 173] width 111 height 28
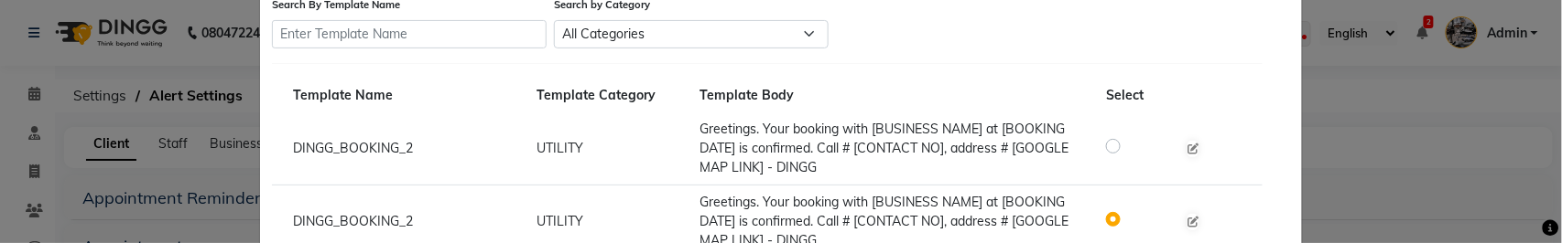
scroll to position [176, 0]
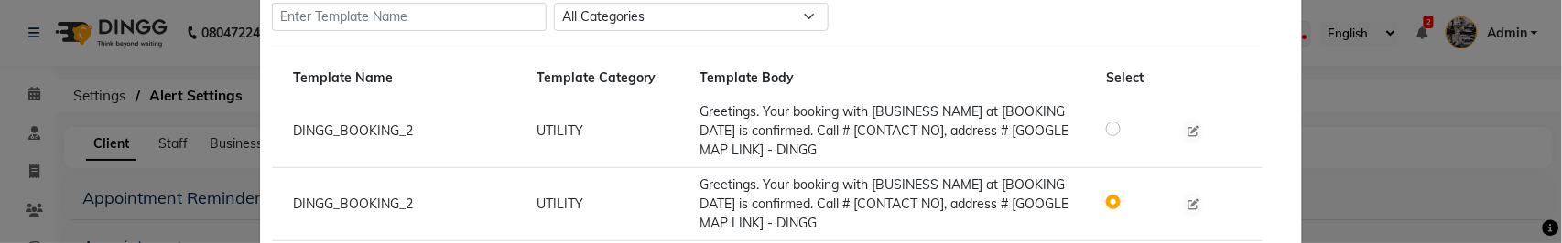
click at [1128, 128] on label at bounding box center [1128, 128] width 0 height 22
click at [1110, 128] on input "radio" at bounding box center [1115, 128] width 13 height 13
radio input "true"
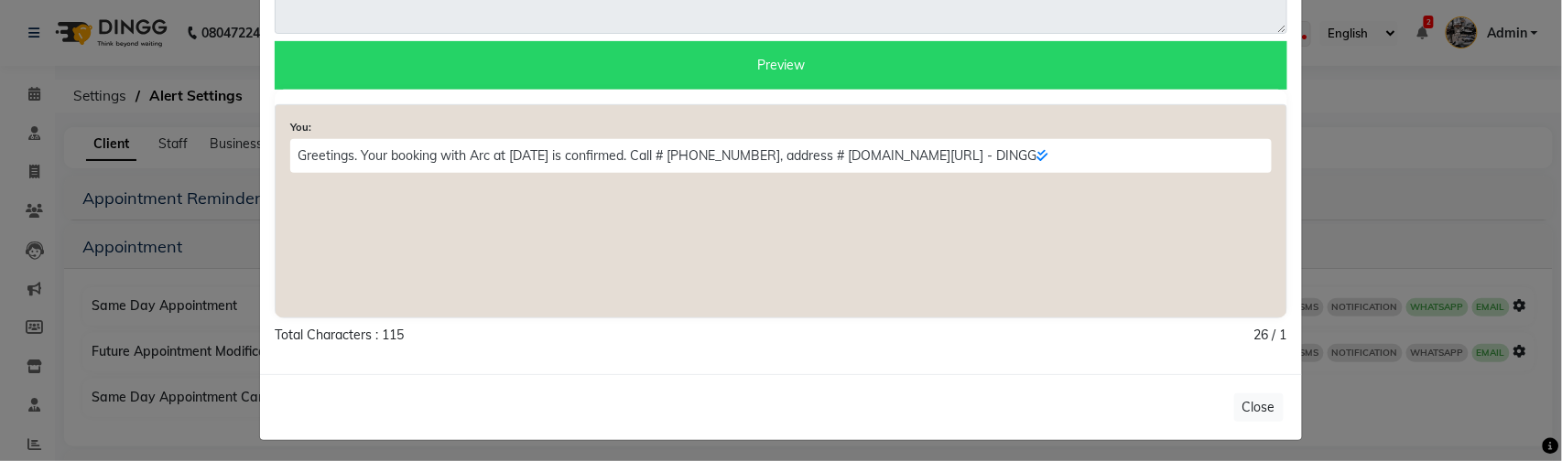
scroll to position [0, 0]
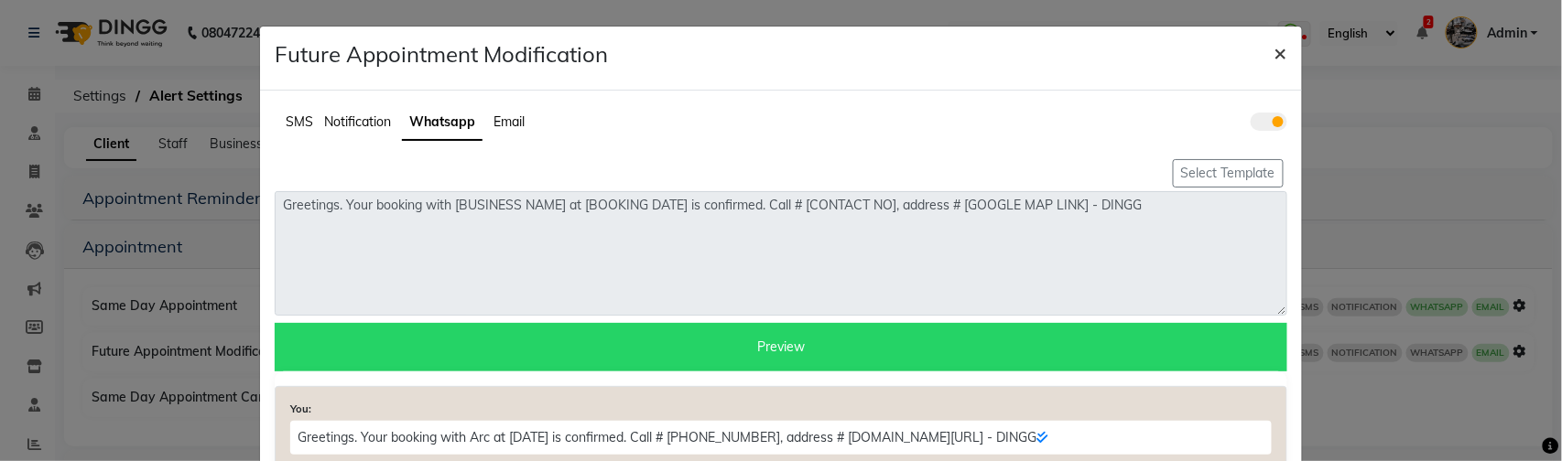
click at [1282, 49] on span "×" at bounding box center [1280, 51] width 13 height 27
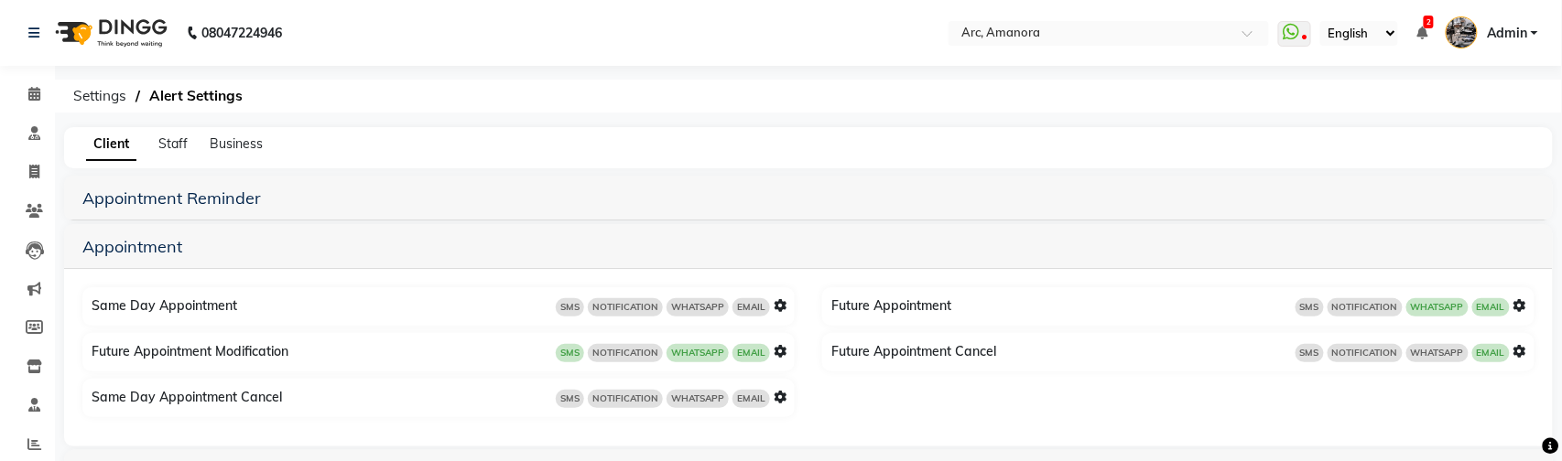
click at [783, 352] on icon at bounding box center [779, 351] width 13 height 13
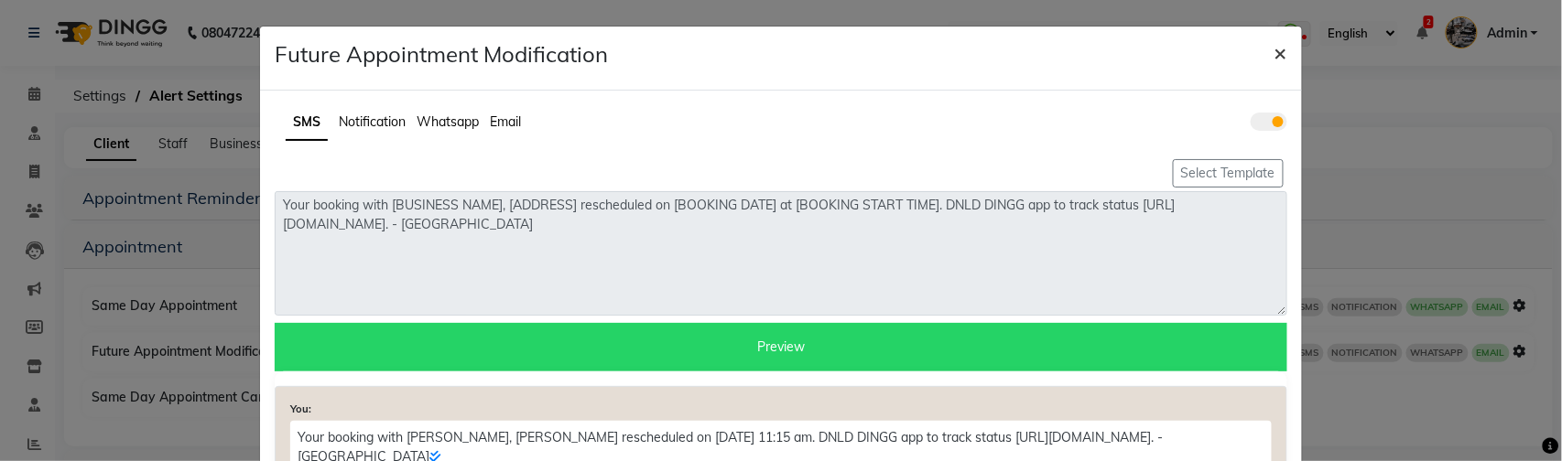
click at [1284, 50] on span "×" at bounding box center [1280, 51] width 13 height 27
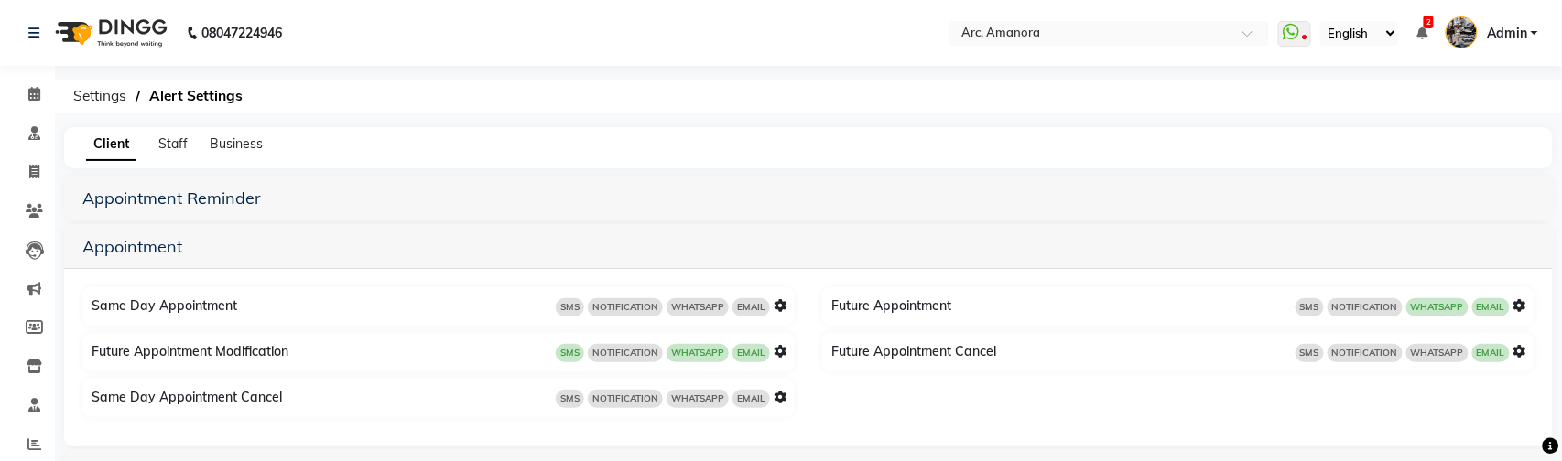
scroll to position [160, 0]
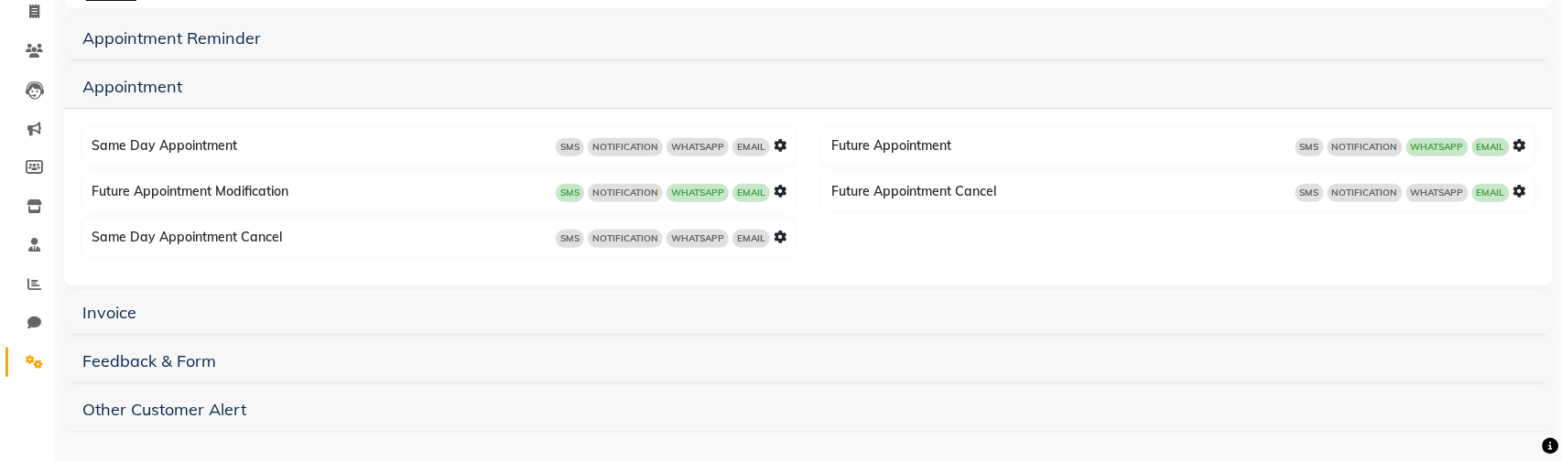
click at [783, 239] on icon at bounding box center [779, 237] width 13 height 13
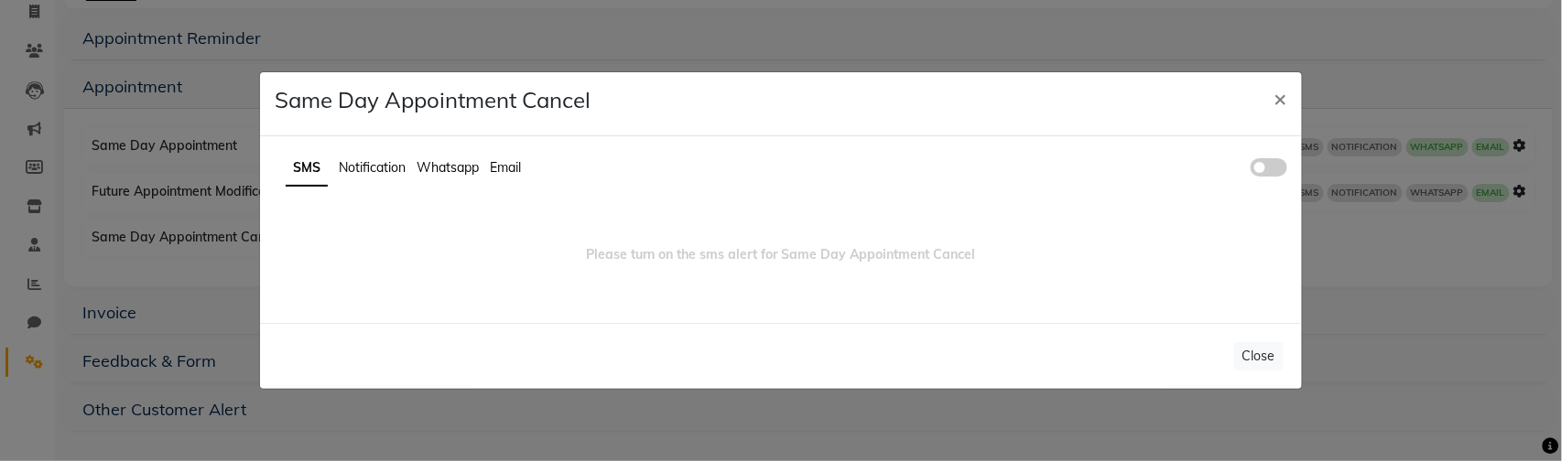
click at [1265, 170] on span at bounding box center [1268, 167] width 37 height 18
click at [1250, 170] on input "checkbox" at bounding box center [1250, 170] width 0 height 0
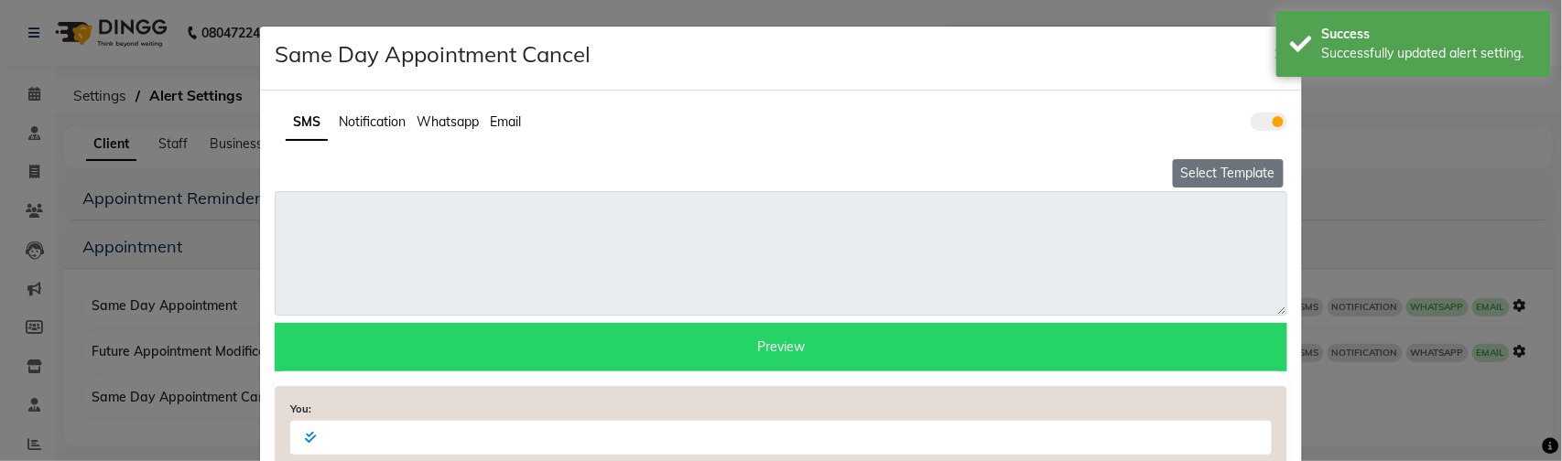
click at [1245, 168] on button "Select Template" at bounding box center [1228, 173] width 111 height 28
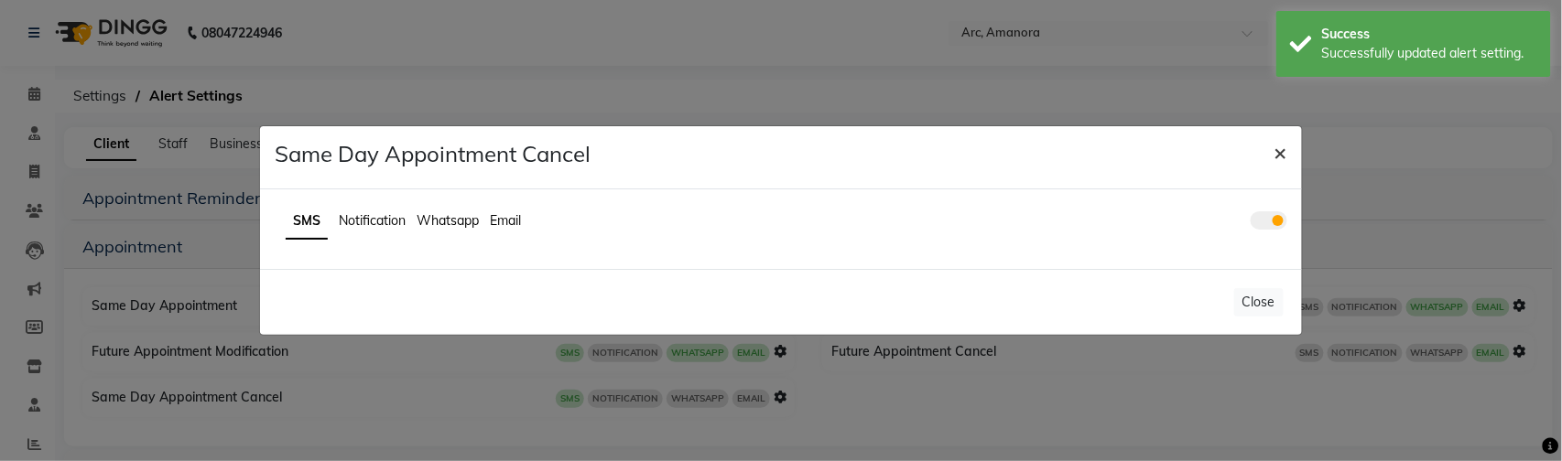
click at [1284, 157] on span "×" at bounding box center [1280, 151] width 13 height 27
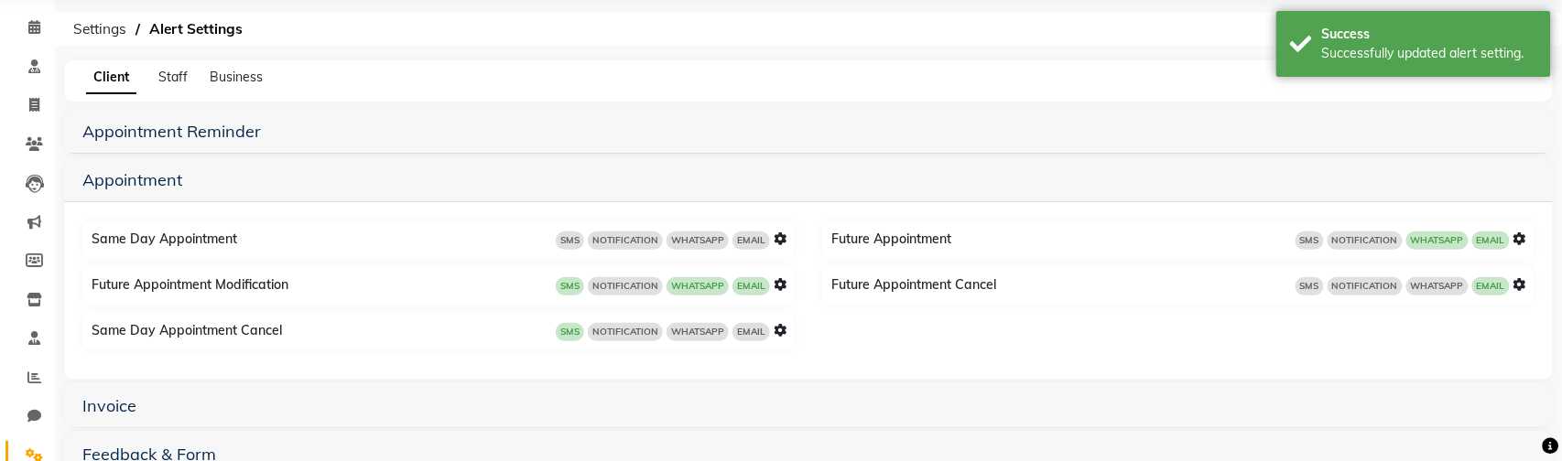
scroll to position [81, 0]
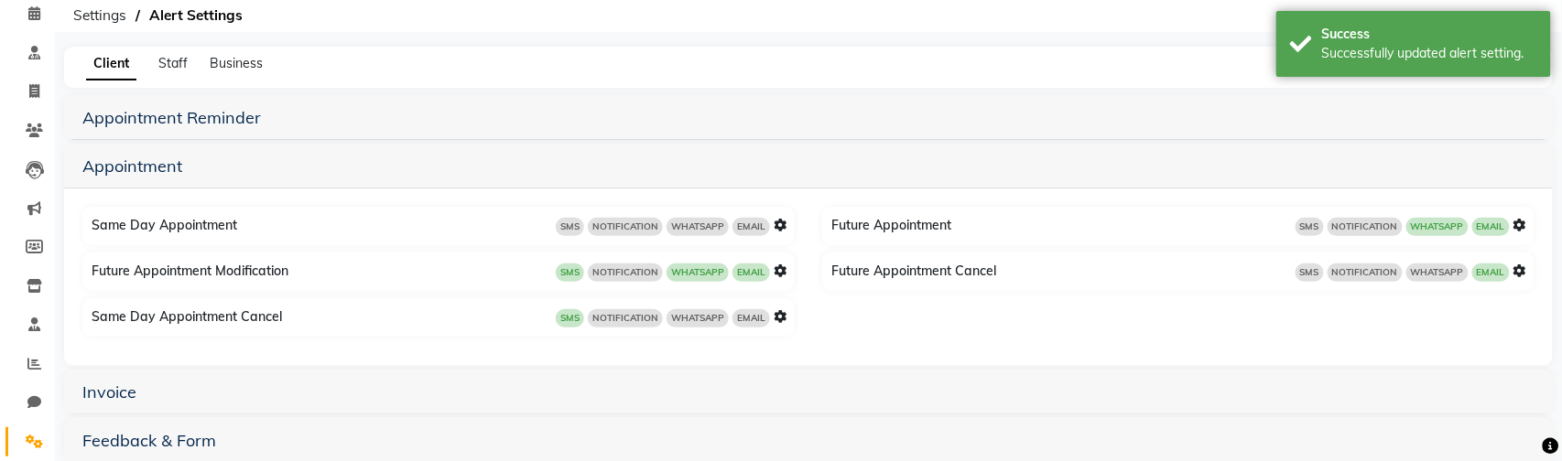
click at [777, 317] on icon at bounding box center [779, 316] width 13 height 13
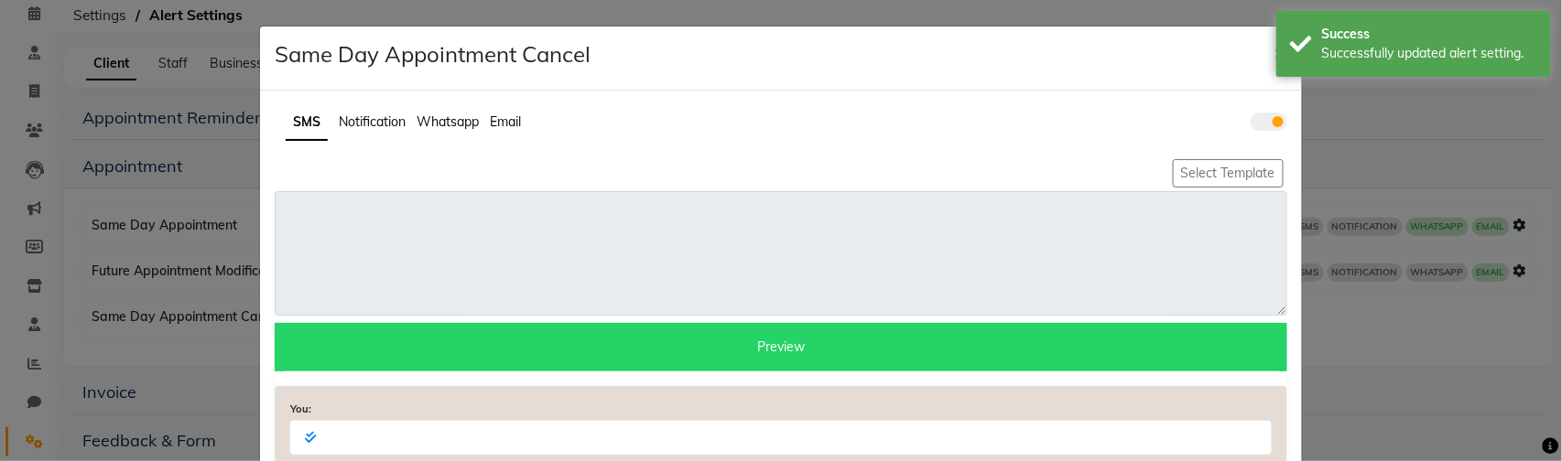
click at [1270, 122] on span at bounding box center [1268, 122] width 37 height 18
click at [1250, 124] on input "checkbox" at bounding box center [1250, 124] width 0 height 0
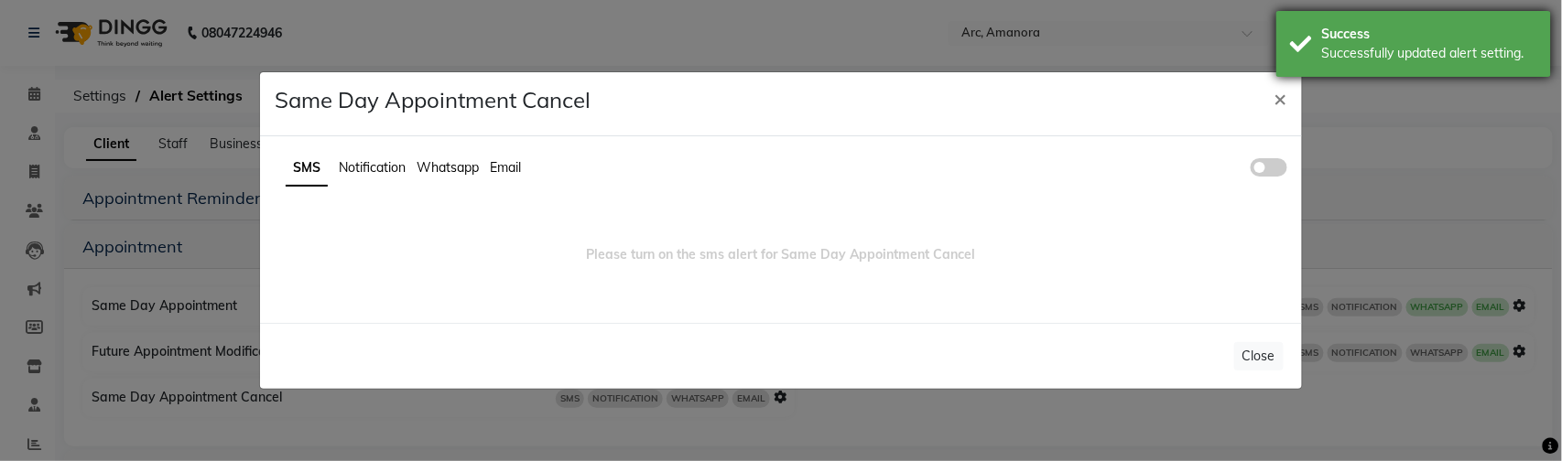
click at [1314, 43] on div "Success Successfully updated alert setting." at bounding box center [1413, 44] width 275 height 66
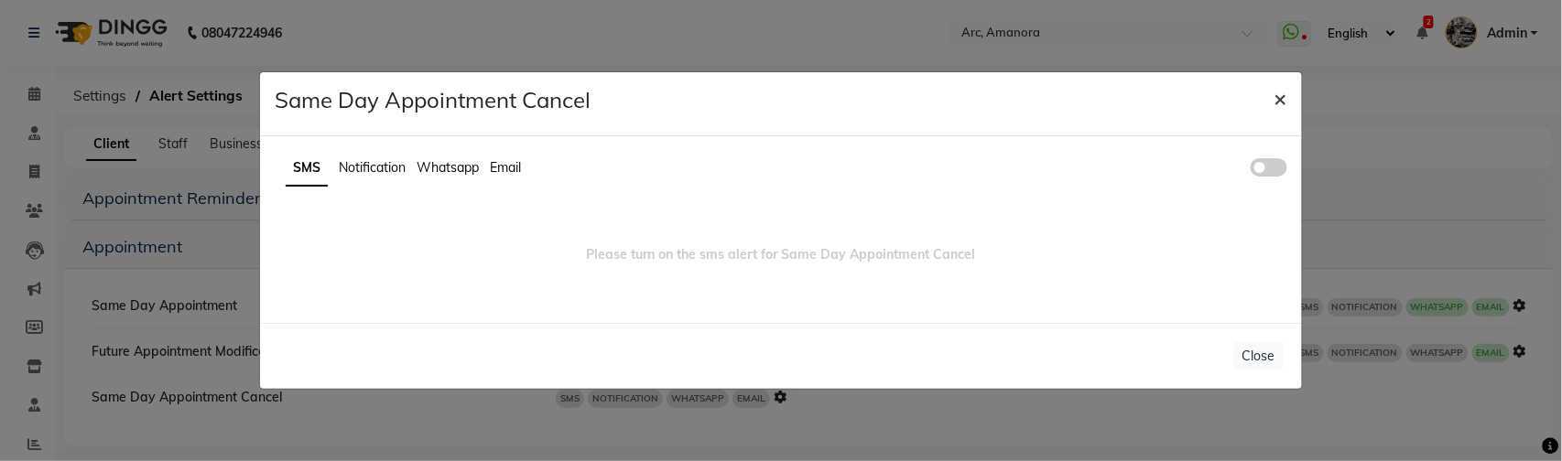
click at [1273, 103] on button "×" at bounding box center [1281, 97] width 42 height 51
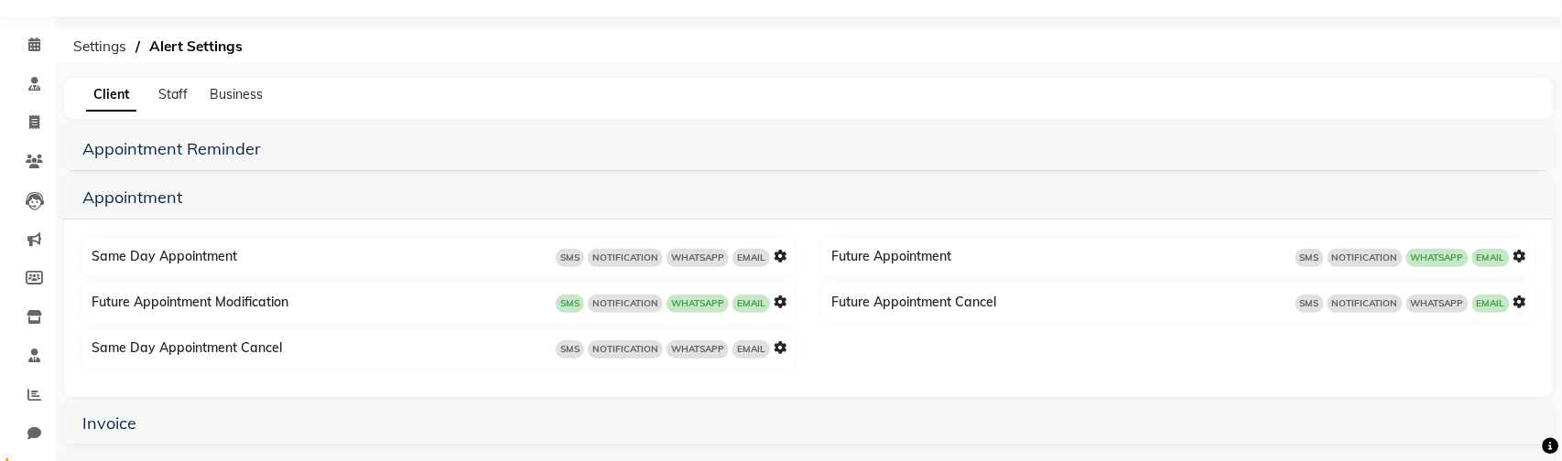
scroll to position [62, 0]
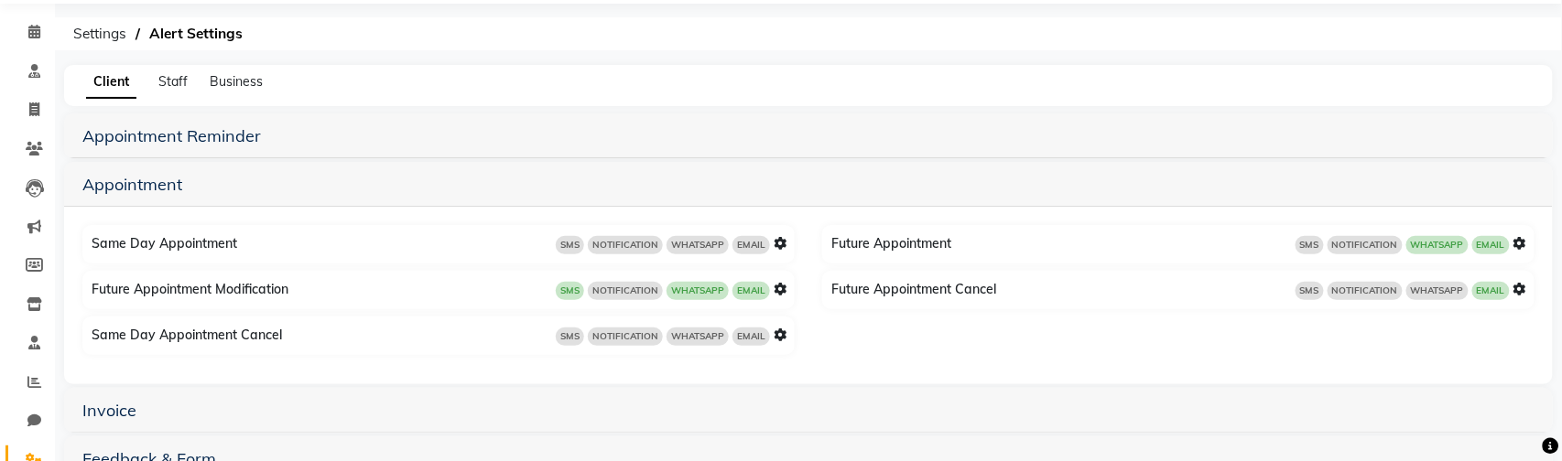
click at [1522, 287] on icon at bounding box center [1519, 289] width 13 height 13
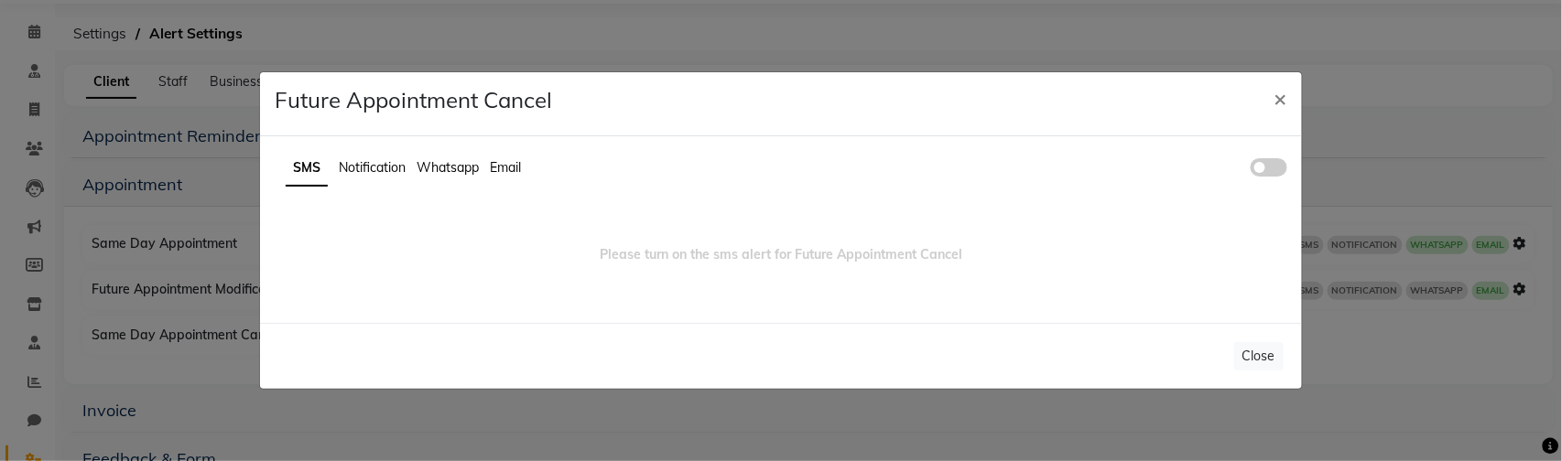
click at [1262, 171] on span at bounding box center [1268, 167] width 37 height 18
click at [1250, 170] on input "checkbox" at bounding box center [1250, 170] width 0 height 0
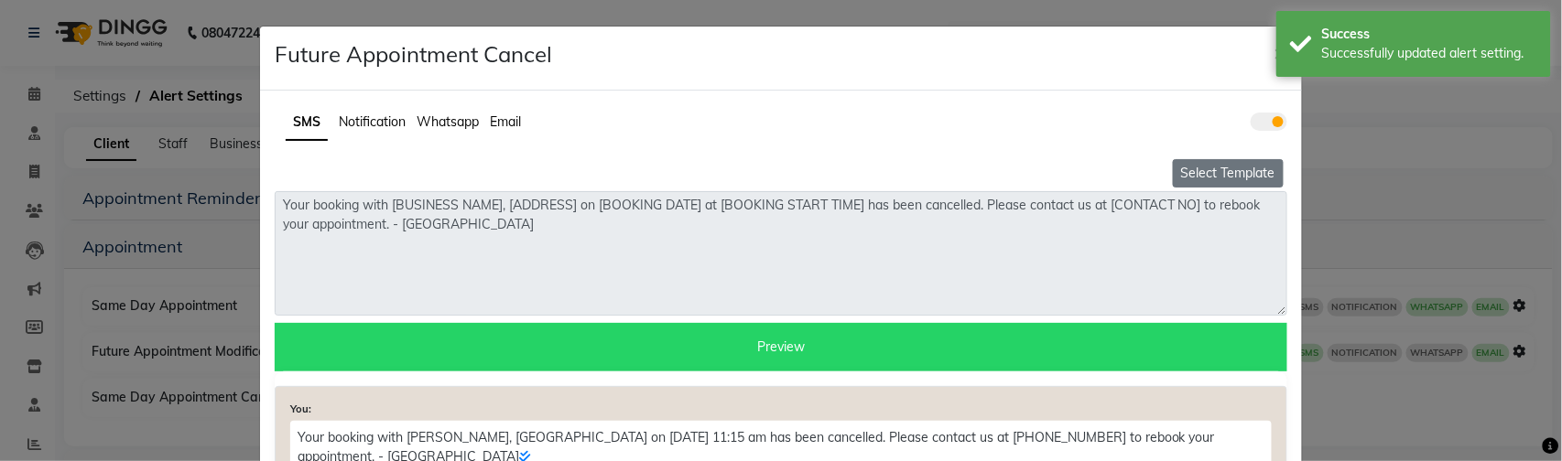
click at [1230, 180] on button "Select Template" at bounding box center [1228, 173] width 111 height 28
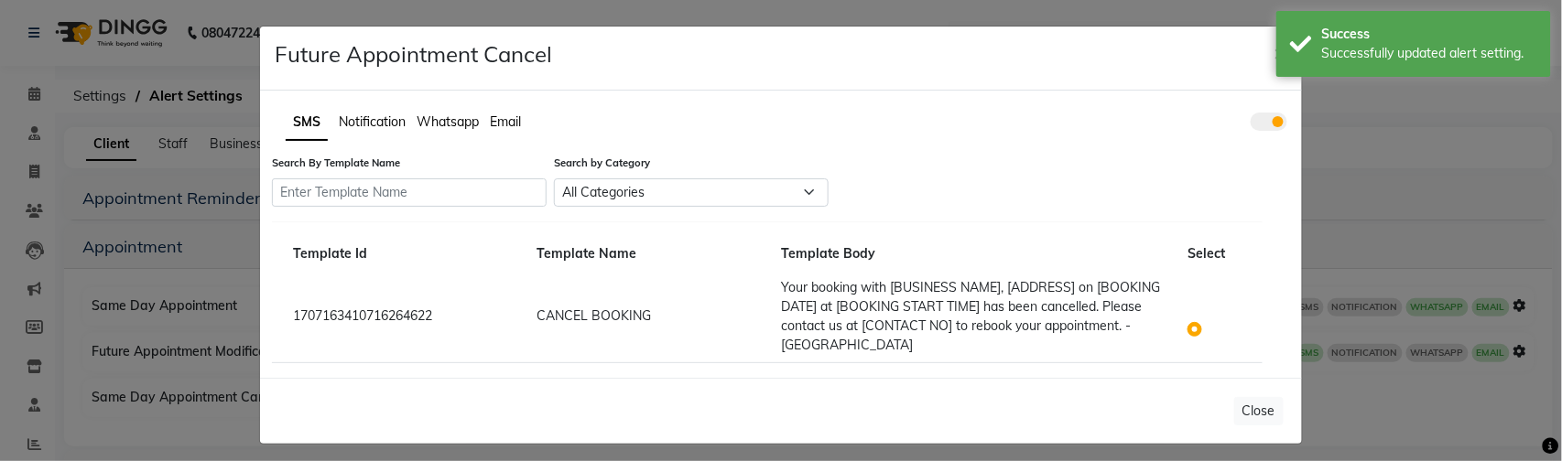
scroll to position [5, 0]
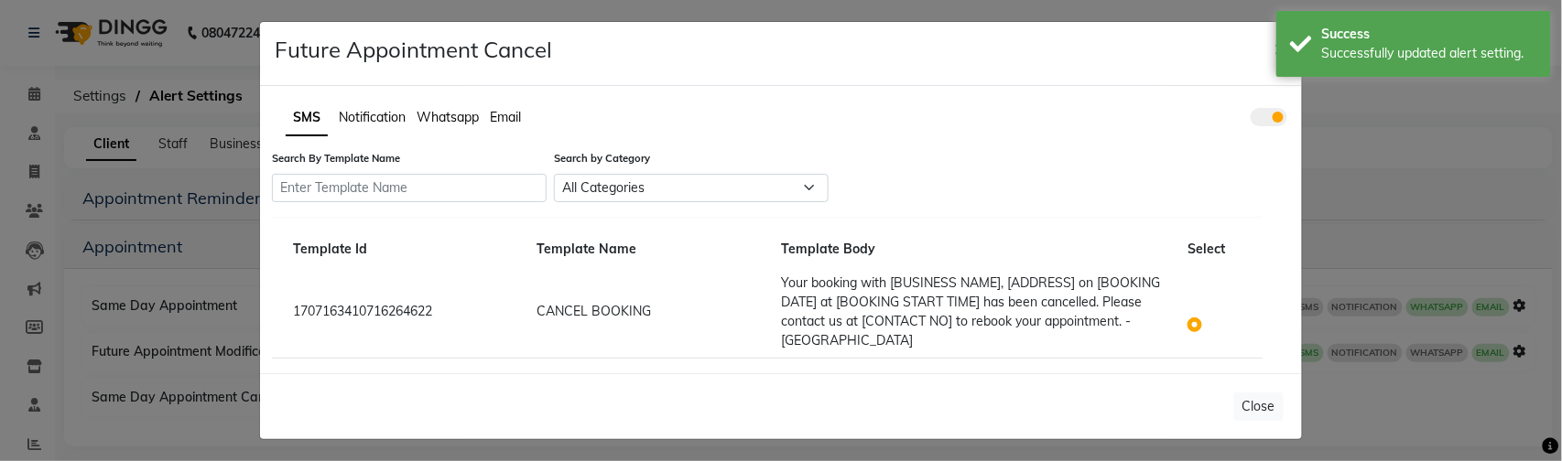
click at [1209, 313] on label at bounding box center [1209, 313] width 0 height 0
click at [1194, 321] on input "radio" at bounding box center [1197, 314] width 13 height 13
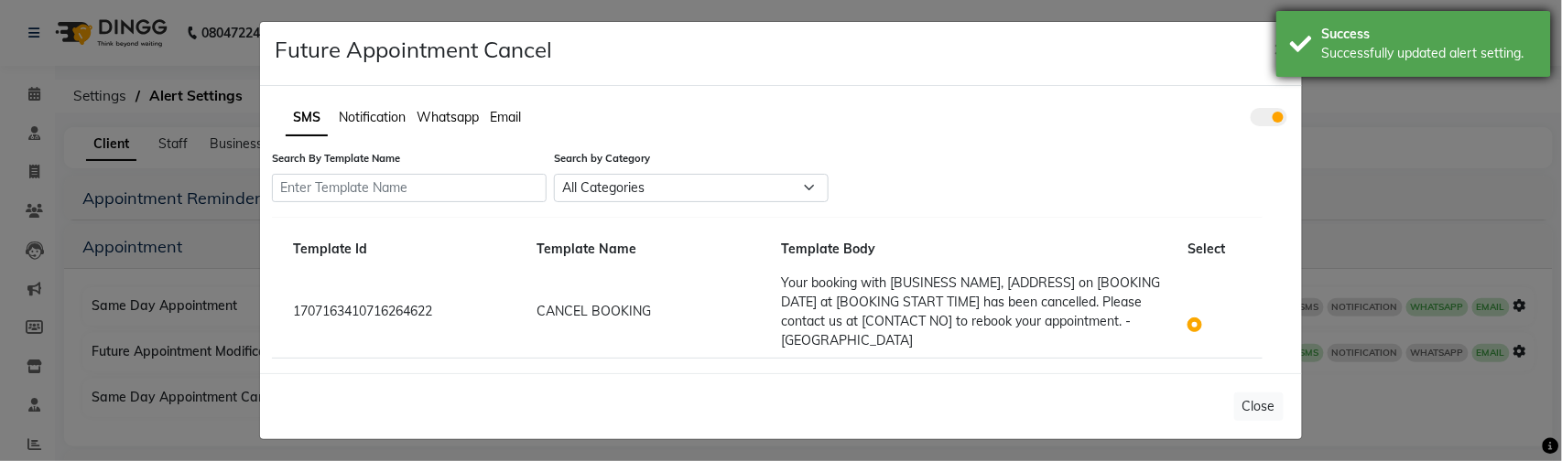
click at [1307, 38] on div "Success Successfully updated alert setting." at bounding box center [1413, 44] width 275 height 66
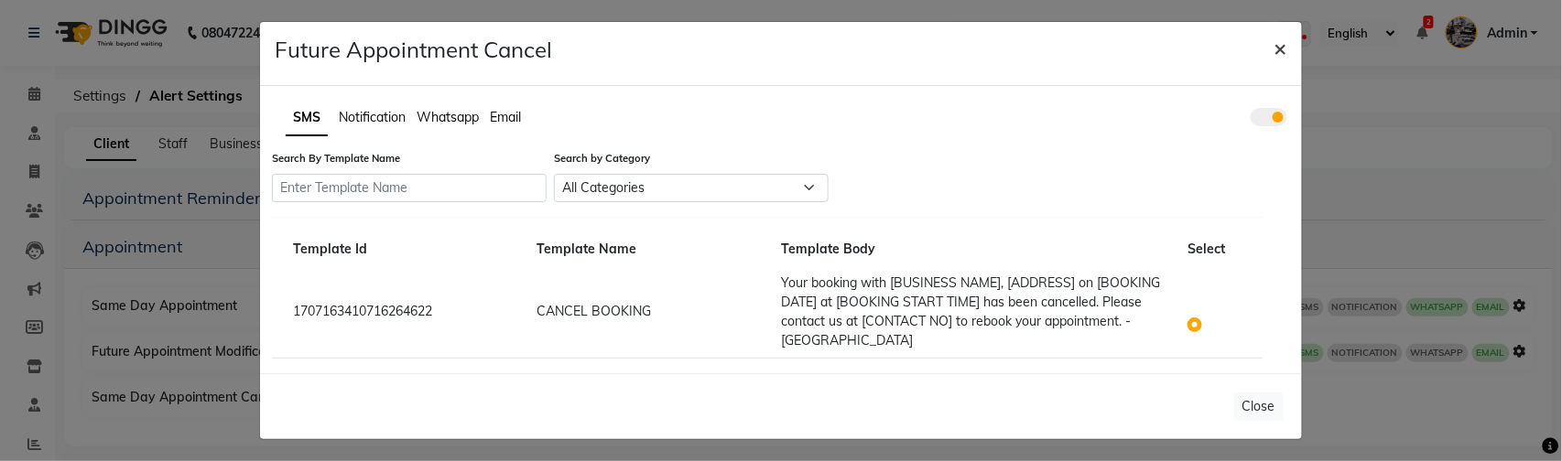
click at [1281, 39] on span "×" at bounding box center [1280, 47] width 13 height 27
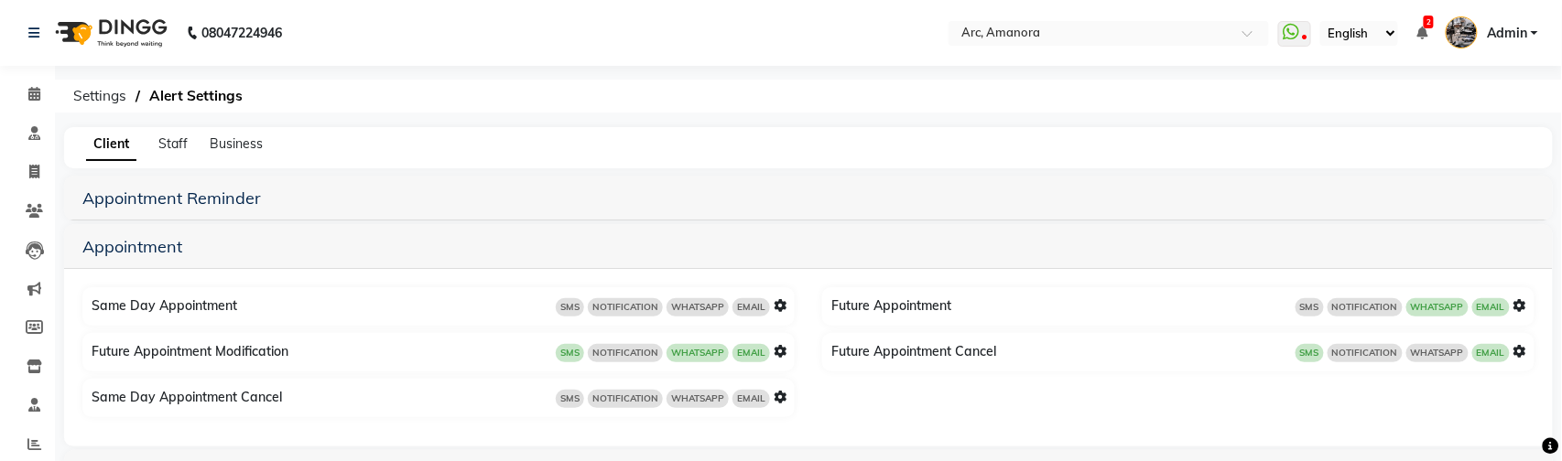
scroll to position [0, 0]
click at [1521, 349] on icon at bounding box center [1519, 351] width 13 height 13
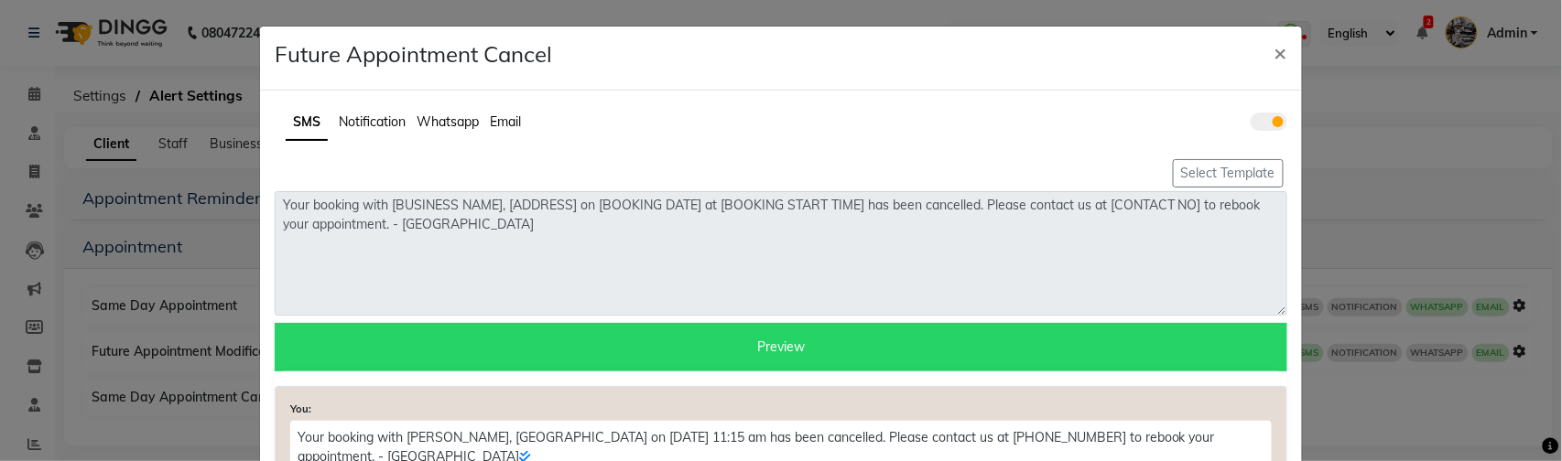
click at [466, 124] on span "Whatsapp" at bounding box center [447, 122] width 62 height 16
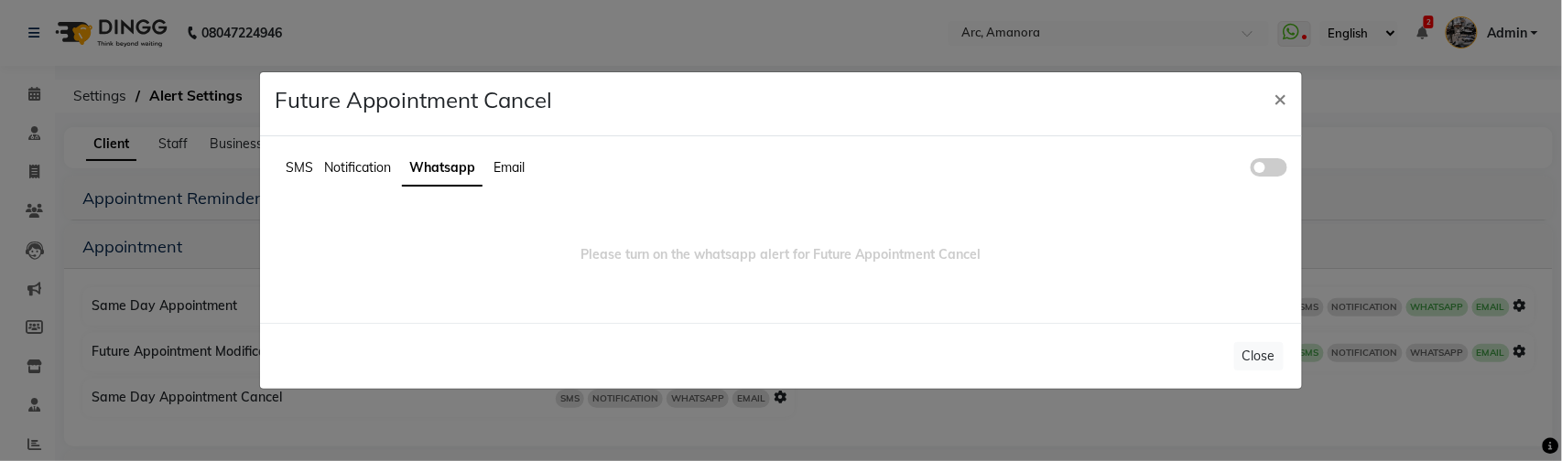
click at [1271, 157] on ul "SMS Notification Whatsapp Email" at bounding box center [781, 169] width 1012 height 36
click at [1261, 160] on span at bounding box center [1268, 167] width 37 height 18
click at [1250, 170] on input "checkbox" at bounding box center [1250, 170] width 0 height 0
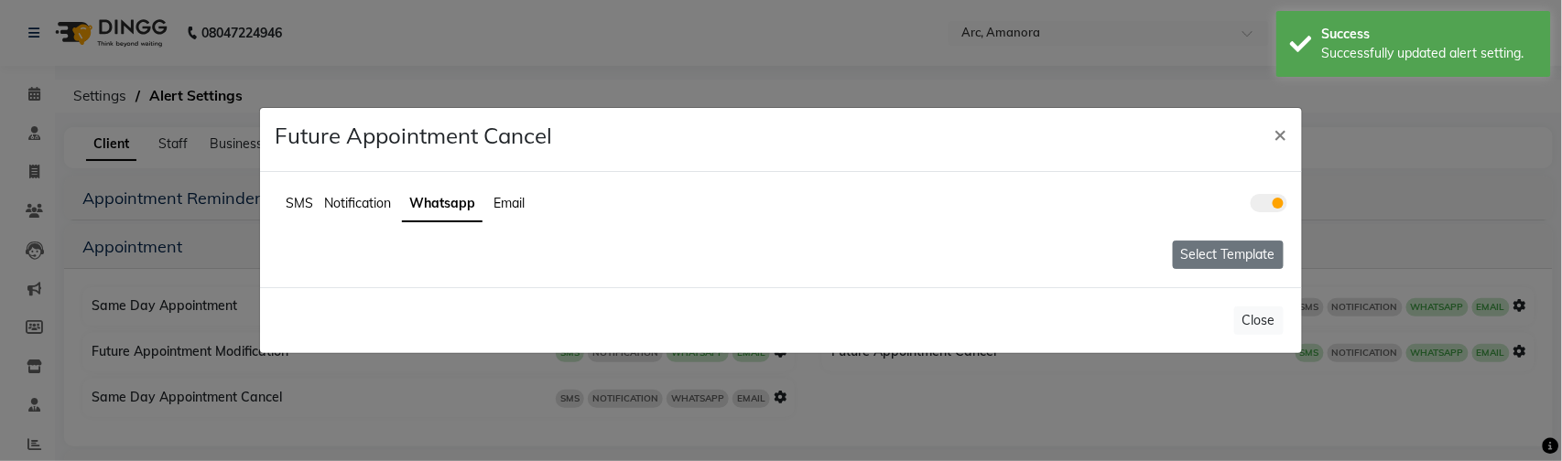
click at [1224, 243] on button "Select Template" at bounding box center [1228, 255] width 111 height 28
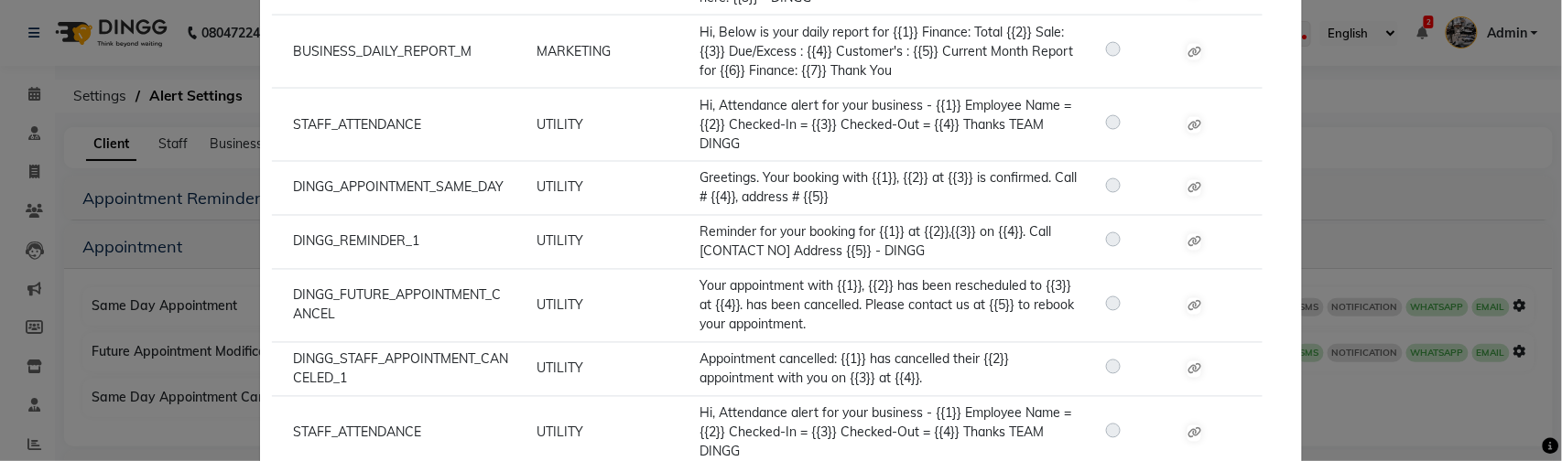
scroll to position [1019, 0]
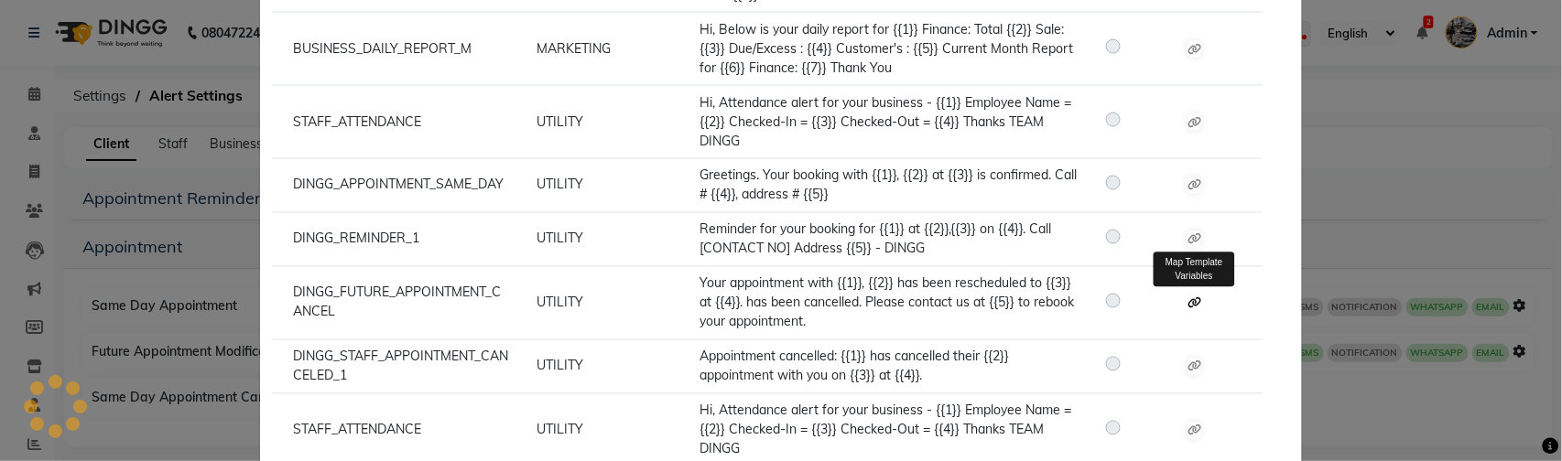
click at [1194, 298] on icon at bounding box center [1194, 303] width 14 height 11
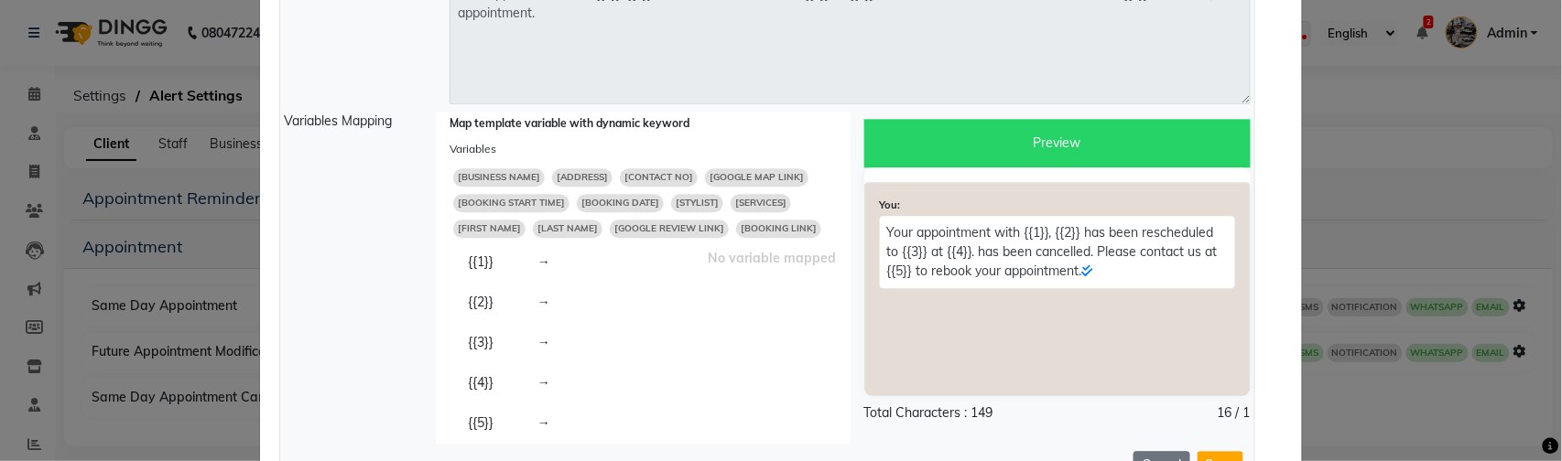
scroll to position [1375, 0]
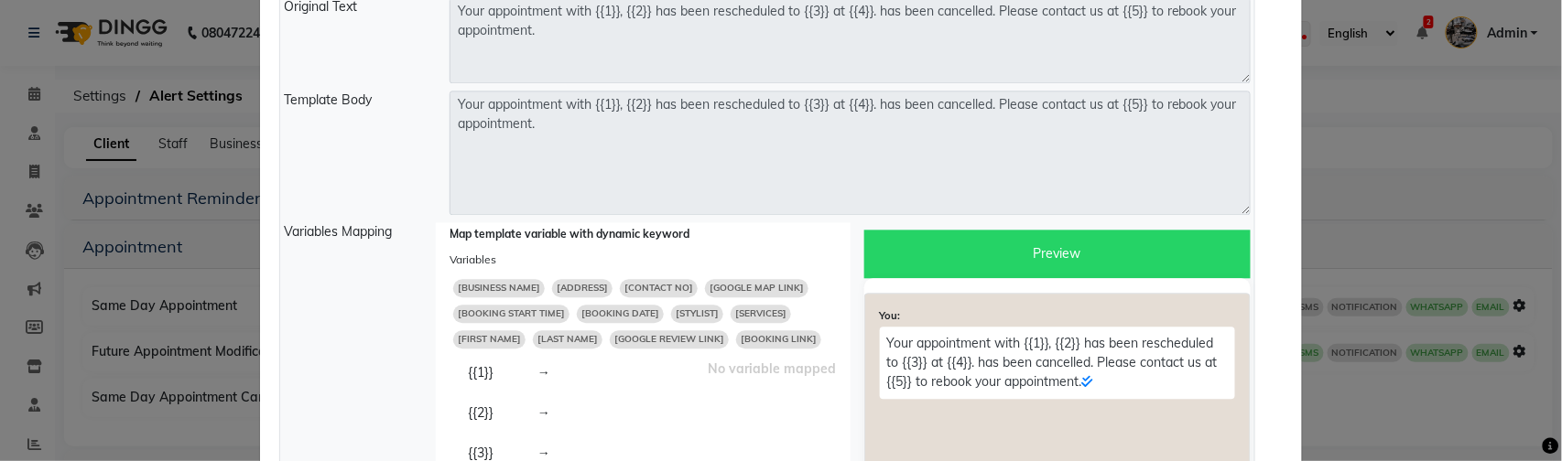
click at [515, 279] on span "[BUSINESS NAME]" at bounding box center [499, 288] width 92 height 18
click at [600, 279] on span "[ADDRESS]" at bounding box center [595, 288] width 60 height 18
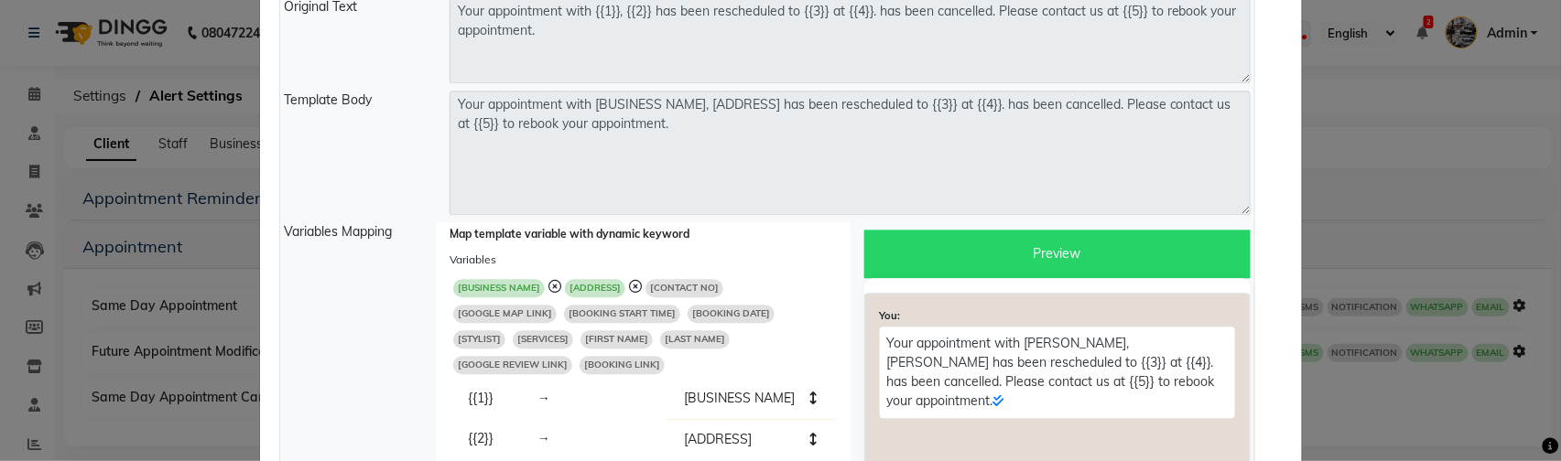
click at [687, 305] on span "[BOOKING DATE]" at bounding box center [730, 314] width 87 height 18
click at [564, 305] on span "[BOOKING START TIME]" at bounding box center [622, 314] width 116 height 18
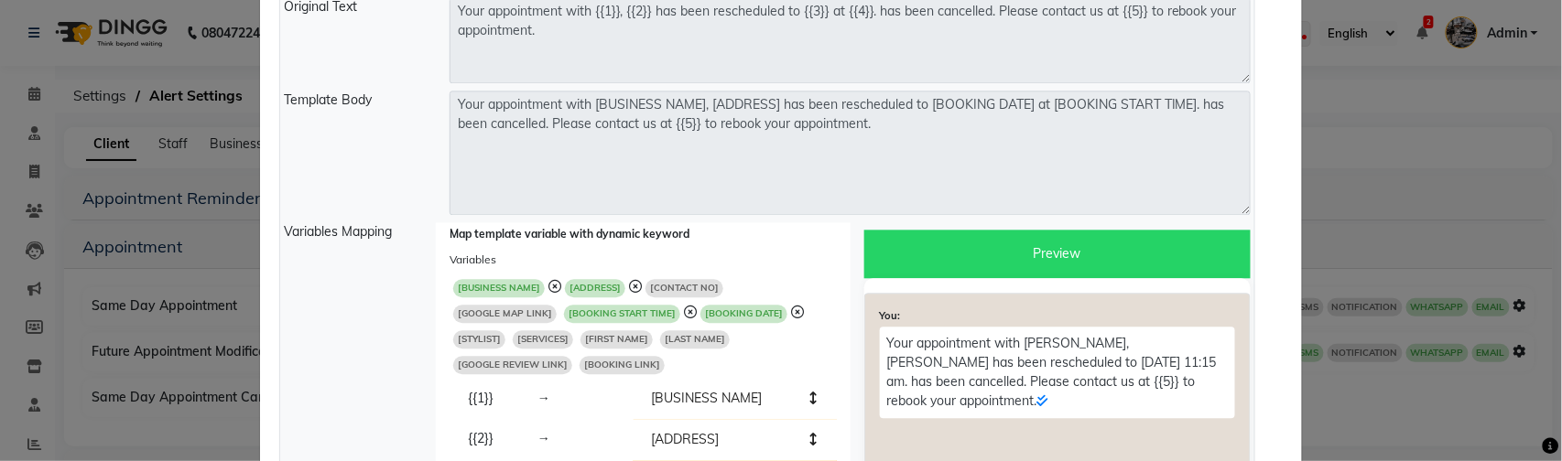
click at [702, 279] on span "[CONTACT NO]" at bounding box center [684, 288] width 78 height 18
type textarea "Your appointment with [BUSINESS NAME], [ADDRESS] has been rescheduled to [BOOKI…"
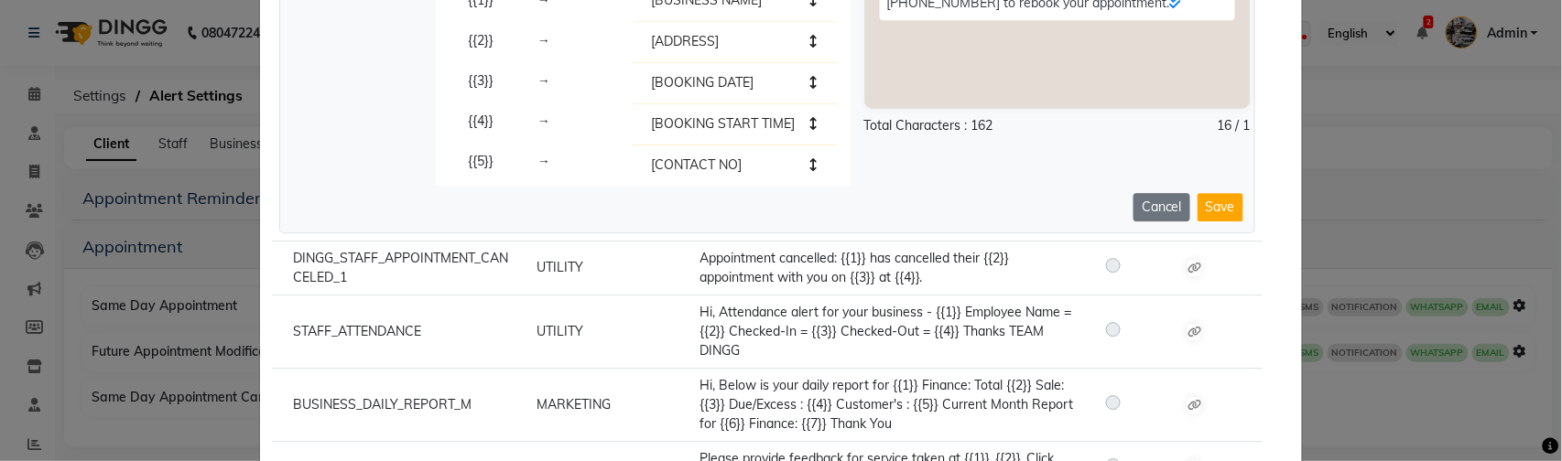
scroll to position [1774, 0]
click at [1227, 192] on button "Save" at bounding box center [1220, 206] width 46 height 28
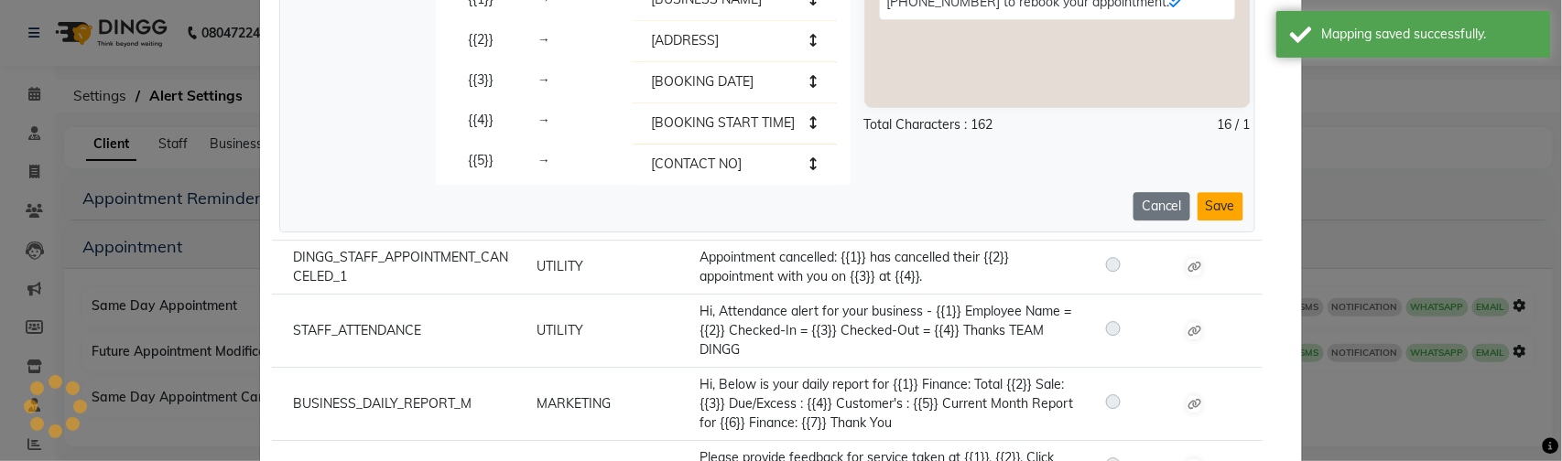
click at [1227, 192] on button "Save" at bounding box center [1220, 206] width 46 height 28
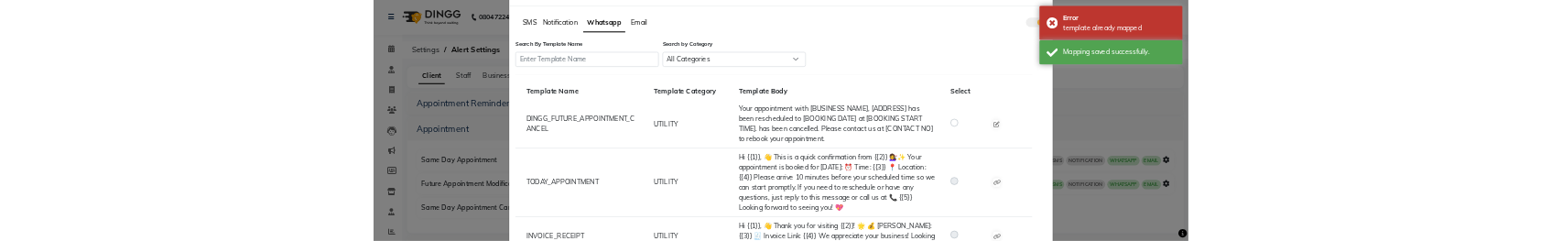
scroll to position [0, 0]
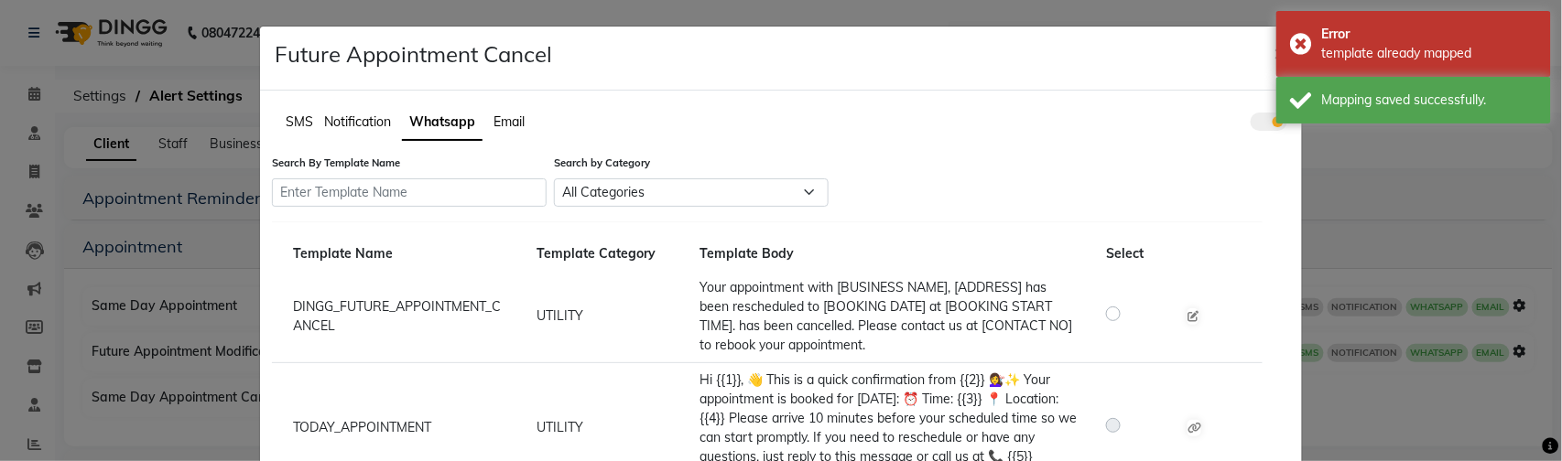
click at [1128, 312] on label at bounding box center [1128, 314] width 0 height 22
click at [1114, 312] on input "radio" at bounding box center [1115, 313] width 13 height 13
radio input "true"
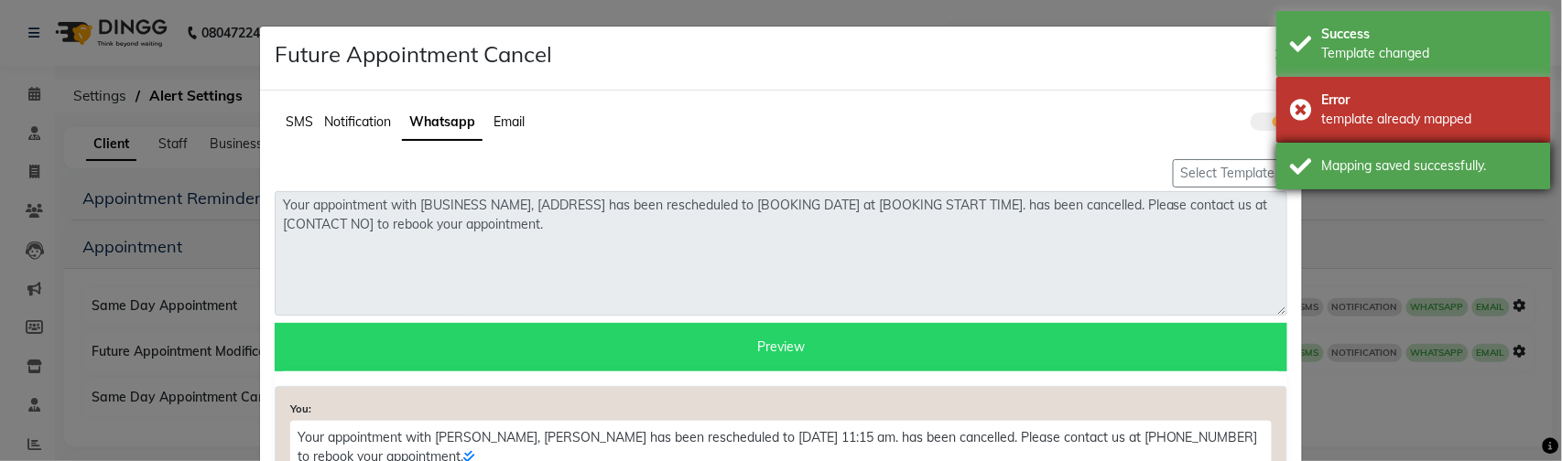
click at [1361, 176] on div "Mapping saved successfully." at bounding box center [1413, 166] width 275 height 47
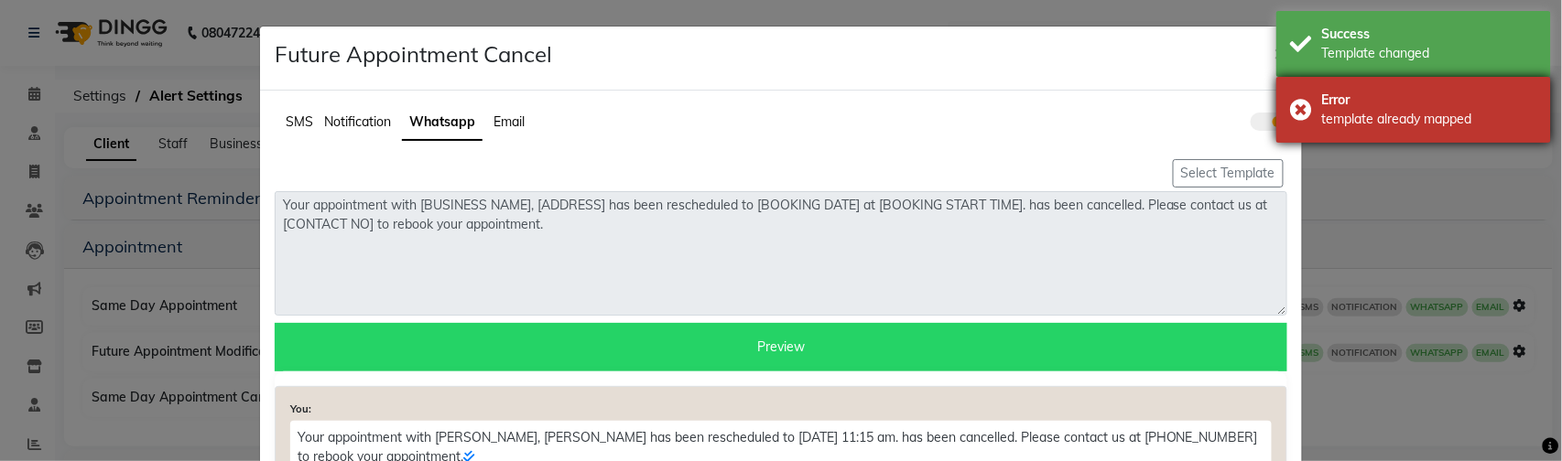
click at [1367, 111] on div "template already mapped" at bounding box center [1429, 119] width 215 height 19
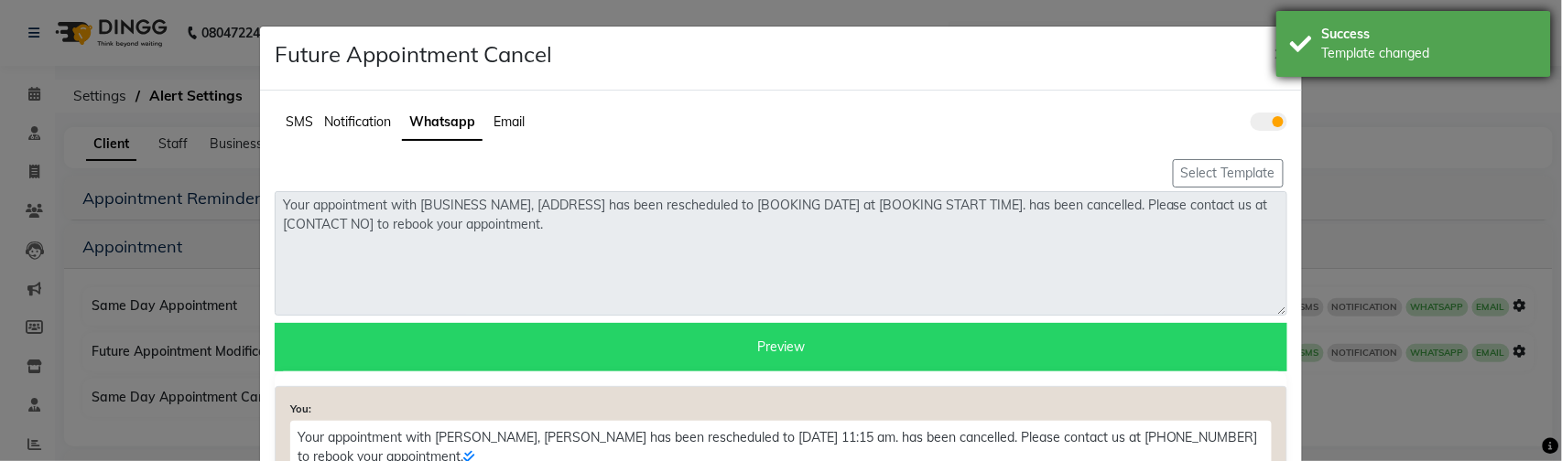
click at [1362, 32] on div "Success" at bounding box center [1429, 34] width 215 height 19
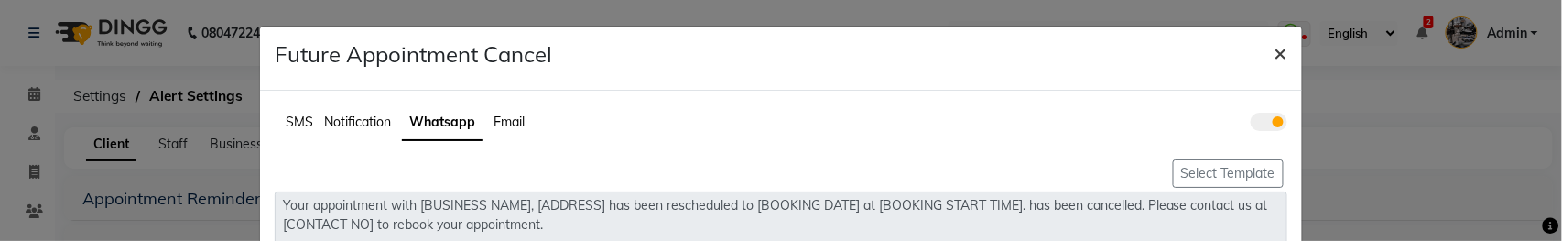
click at [1281, 43] on span "×" at bounding box center [1280, 51] width 13 height 27
